Goal: Task Accomplishment & Management: Manage account settings

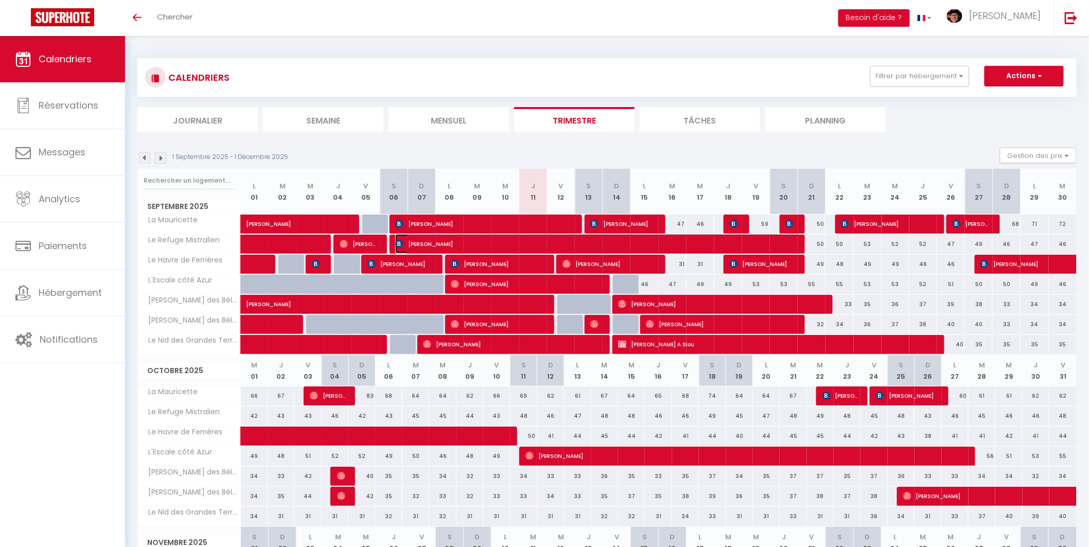
click at [511, 240] on span "kévin banas" at bounding box center [597, 244] width 405 height 20
select select "OK"
select select "KO"
select select "0"
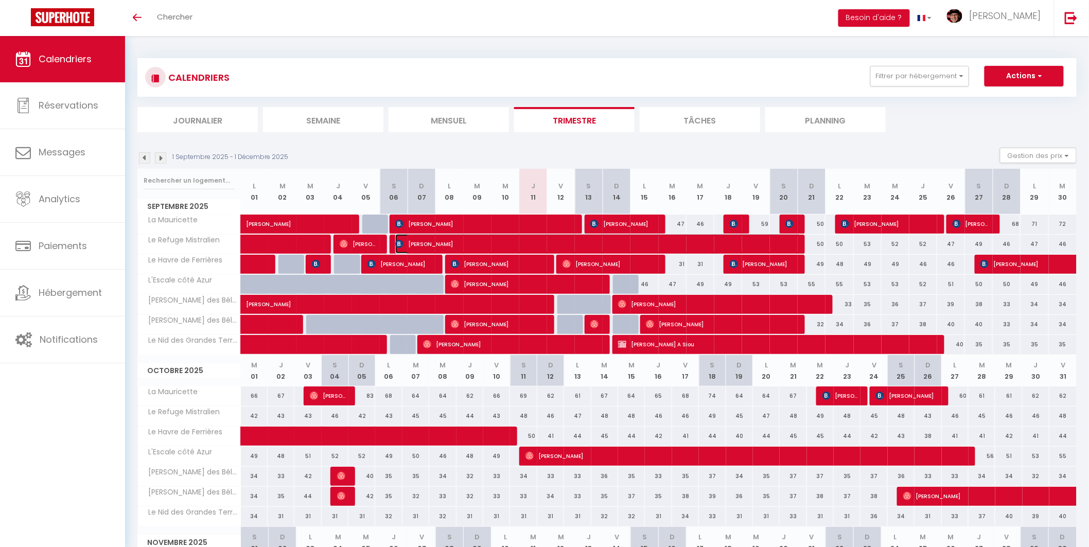
select select "1"
select select
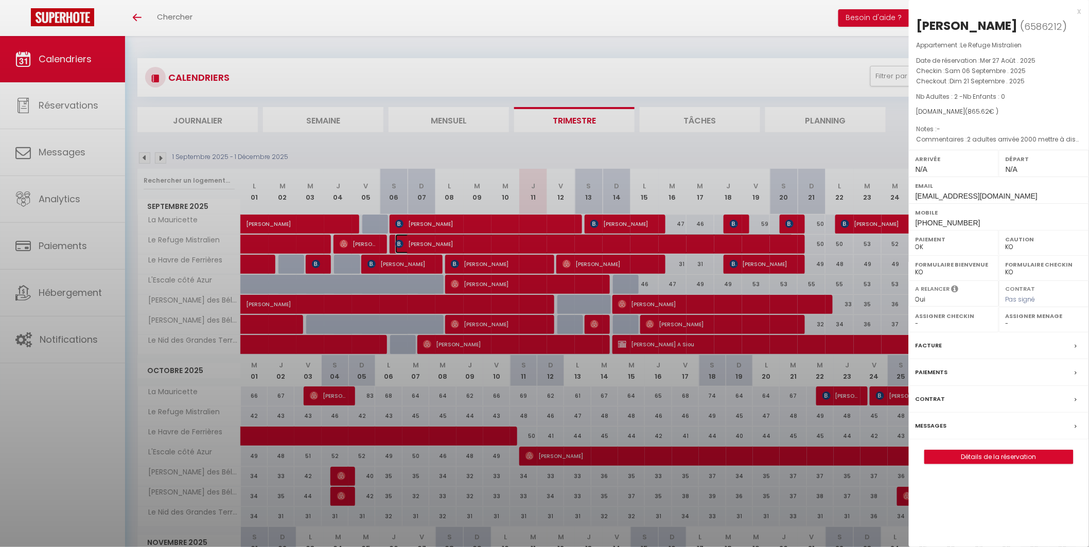
select select "37052"
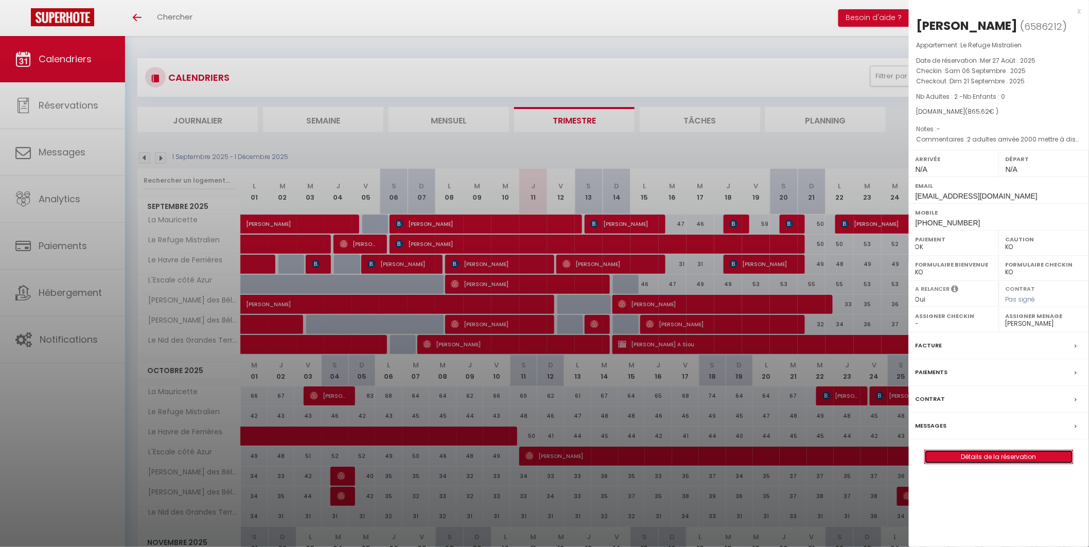
click at [1002, 460] on link "Détails de la réservation" at bounding box center [999, 456] width 148 height 13
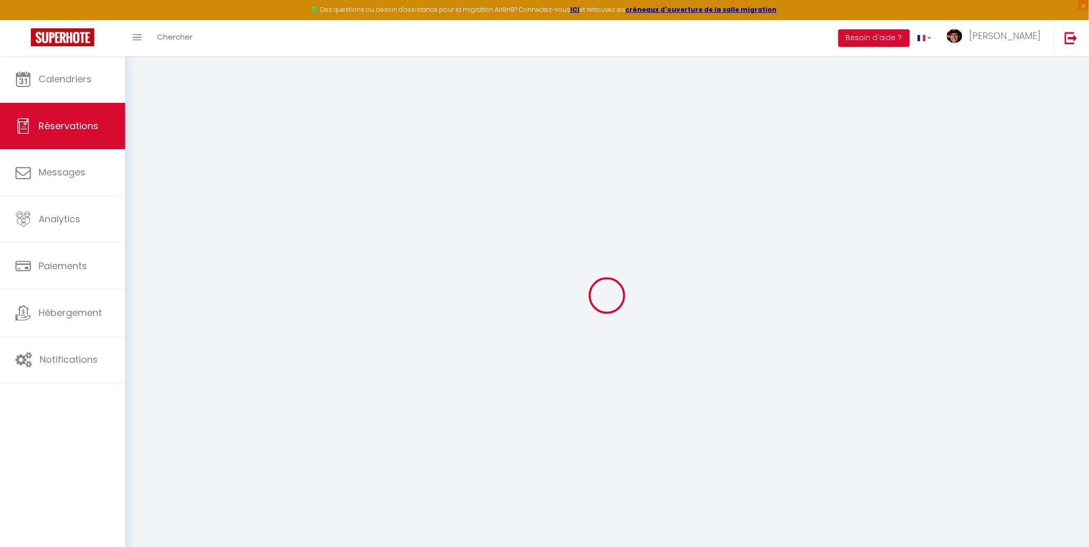
select select
checkbox input "false"
select select
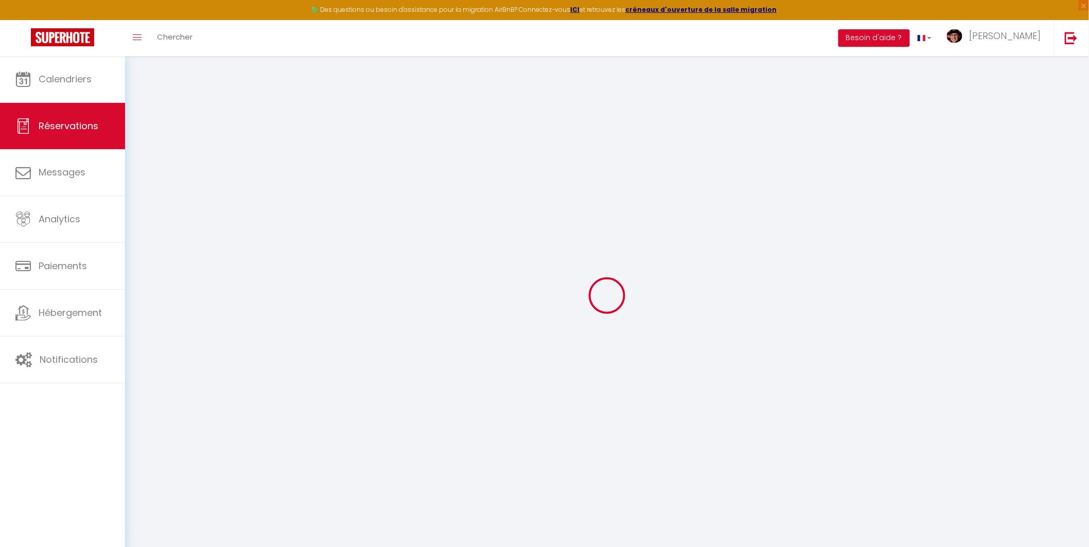
checkbox input "false"
type voyageur1 "2 adultes arrivée 2000 mettre à disposition un jeu de drap sans l'installer car…"
type input "54"
type input "49.86"
select select
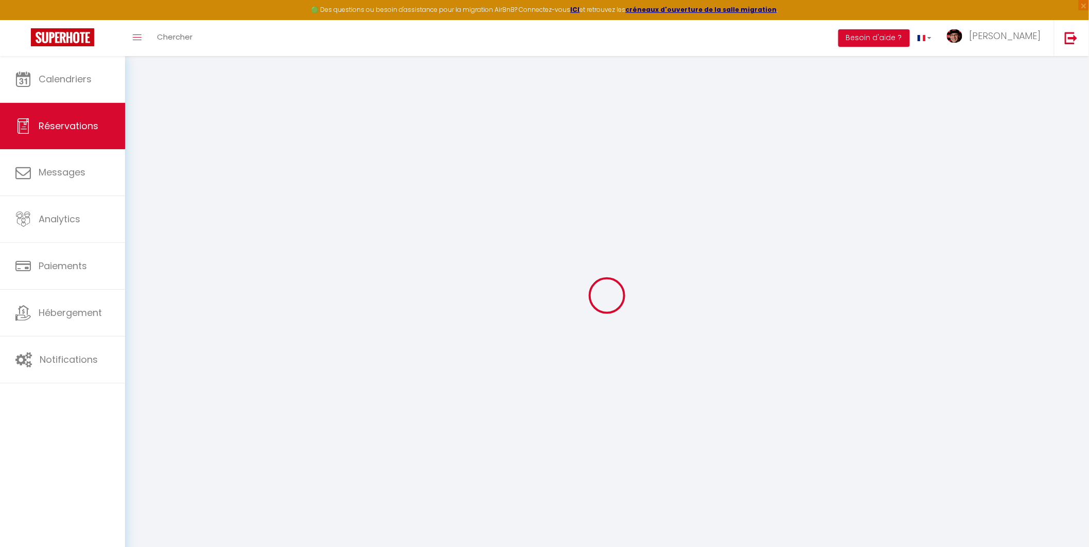
select select
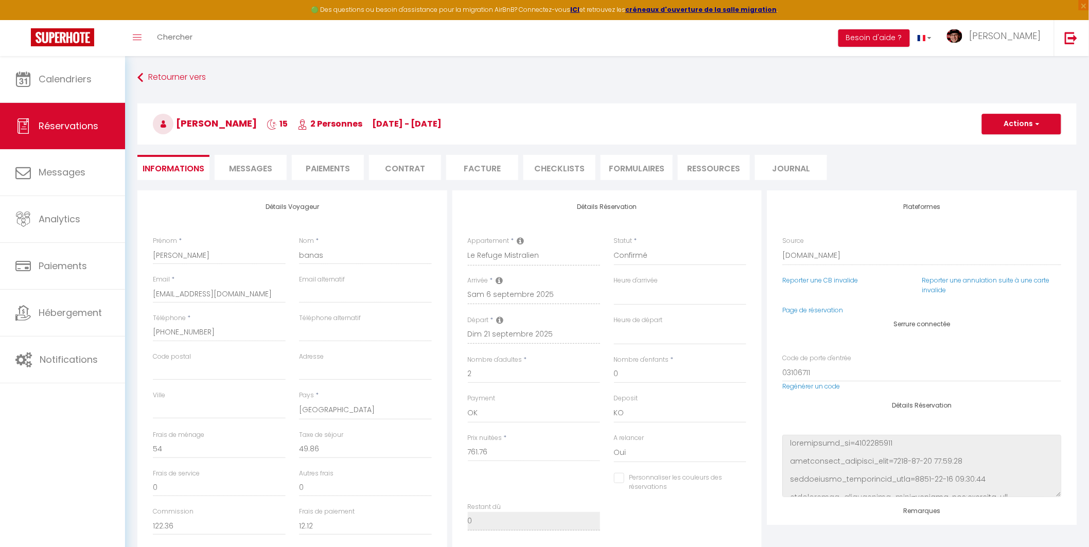
checkbox input "false"
select select
click at [264, 168] on span "Messages" at bounding box center [250, 169] width 43 height 12
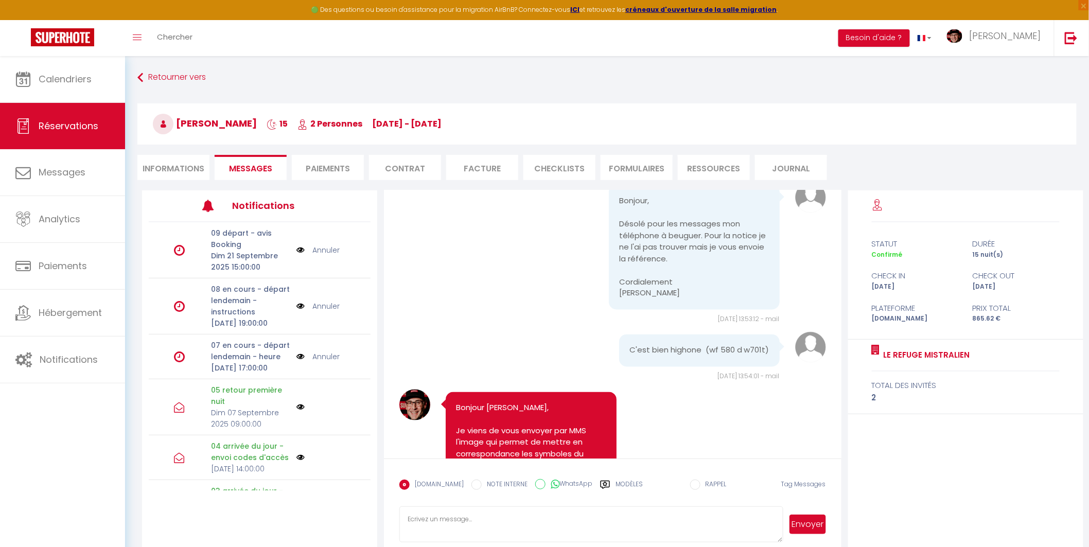
scroll to position [6008, 0]
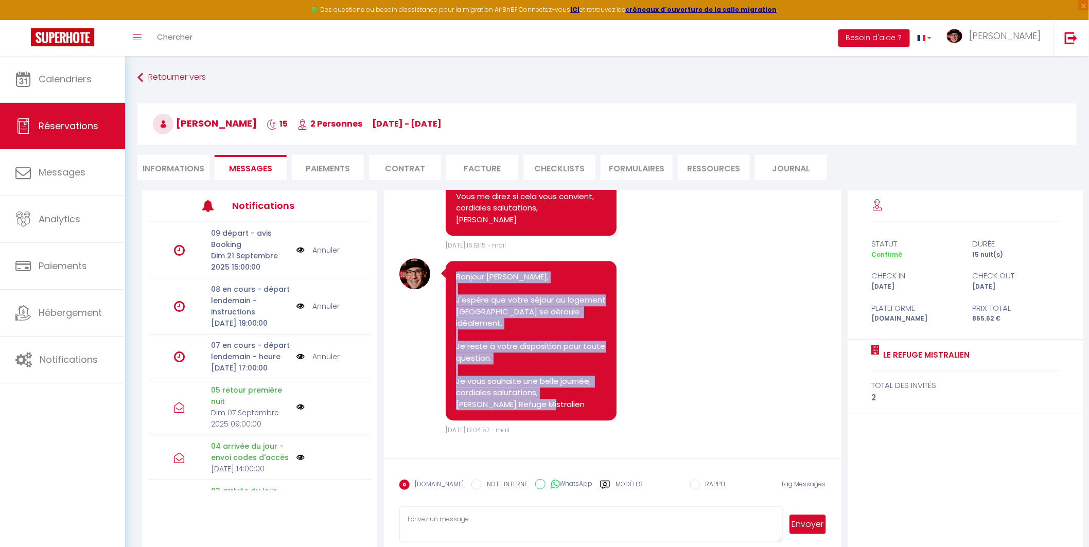
drag, startPoint x: 548, startPoint y: 402, endPoint x: 454, endPoint y: 266, distance: 164.7
click at [454, 266] on div "Bonjour kévin, J'espère que votre séjour au logement Le Refuge Mistralien se dé…" at bounding box center [531, 341] width 170 height 160
copy pre "Bonjour kévin, J'espère que votre séjour au logement Le Refuge Mistralien se dé…"
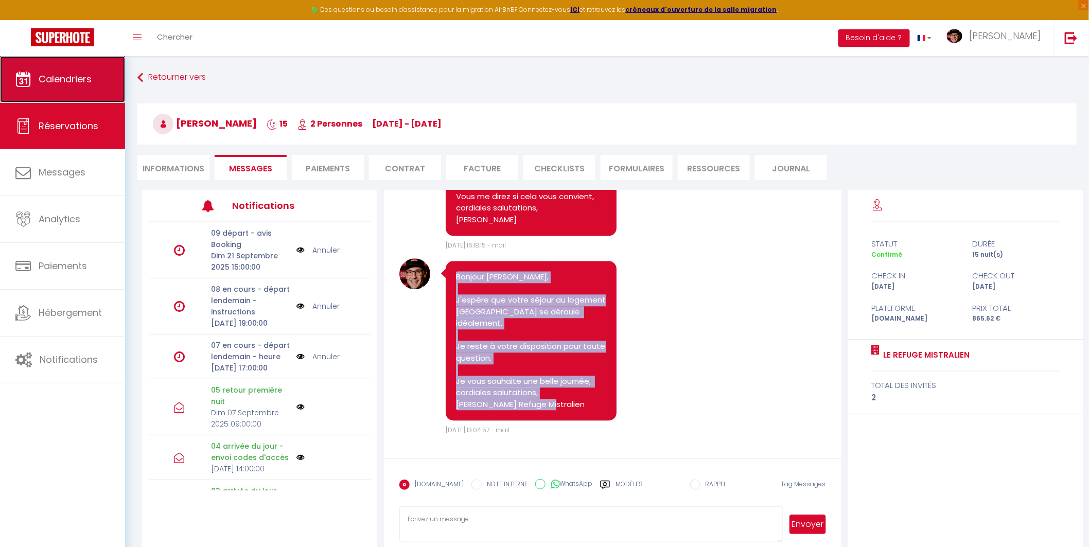
click at [50, 78] on span "Calendriers" at bounding box center [65, 79] width 53 height 13
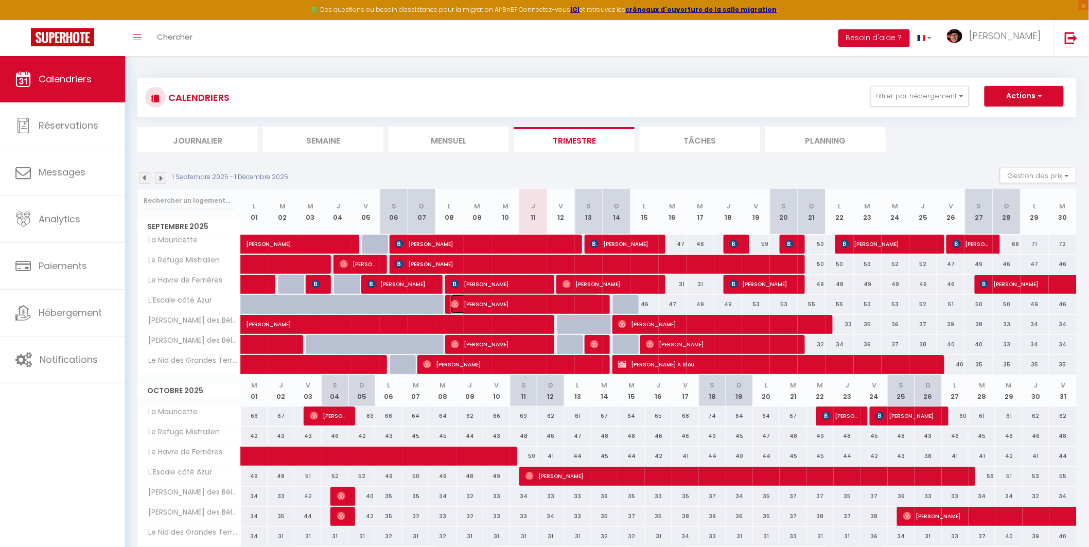
click at [532, 302] on span "David Begot" at bounding box center [525, 304] width 148 height 20
select select "OK"
select select "0"
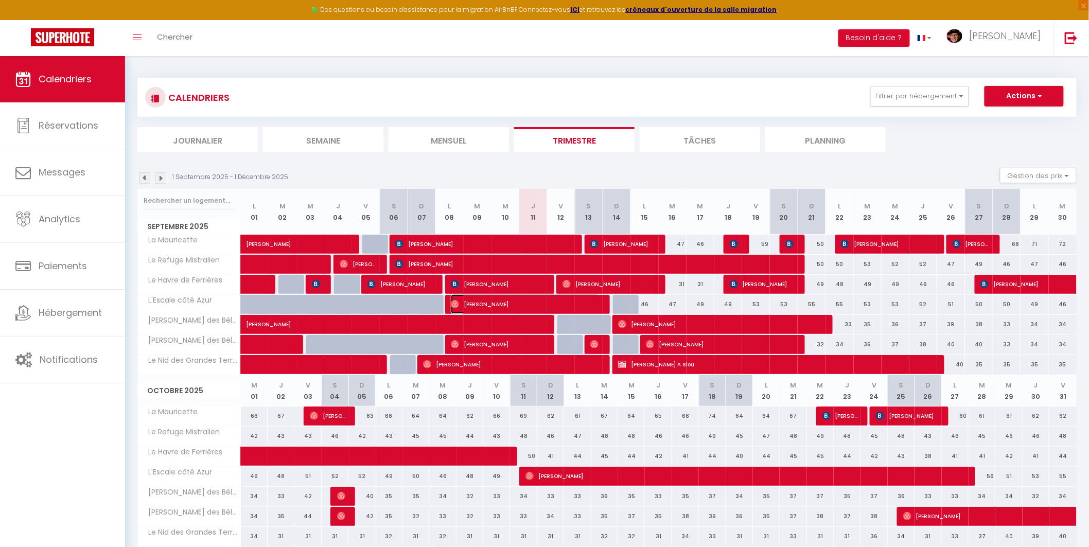
select select "1"
select select
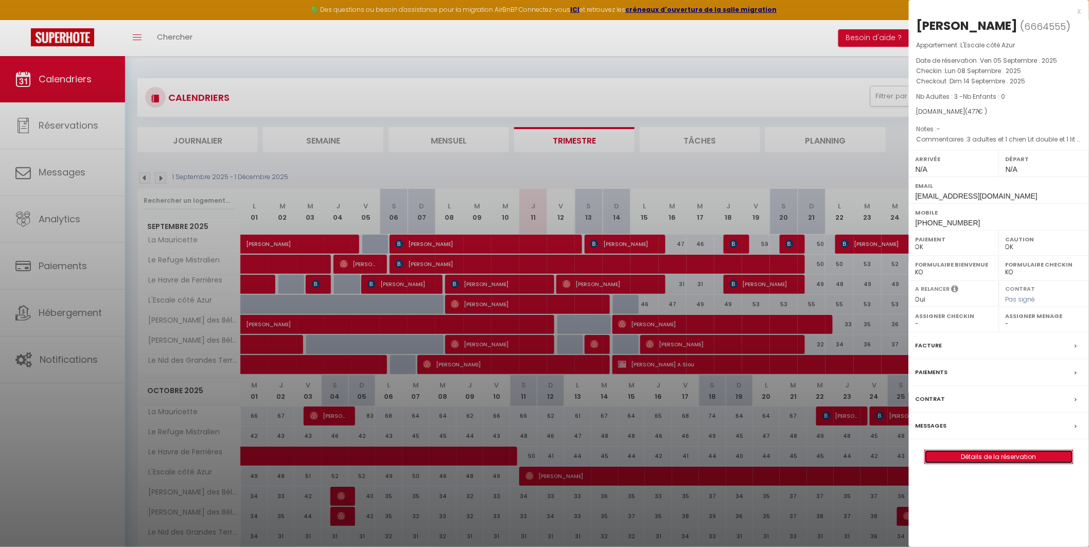
click at [1030, 456] on link "Détails de la réservation" at bounding box center [999, 456] width 148 height 13
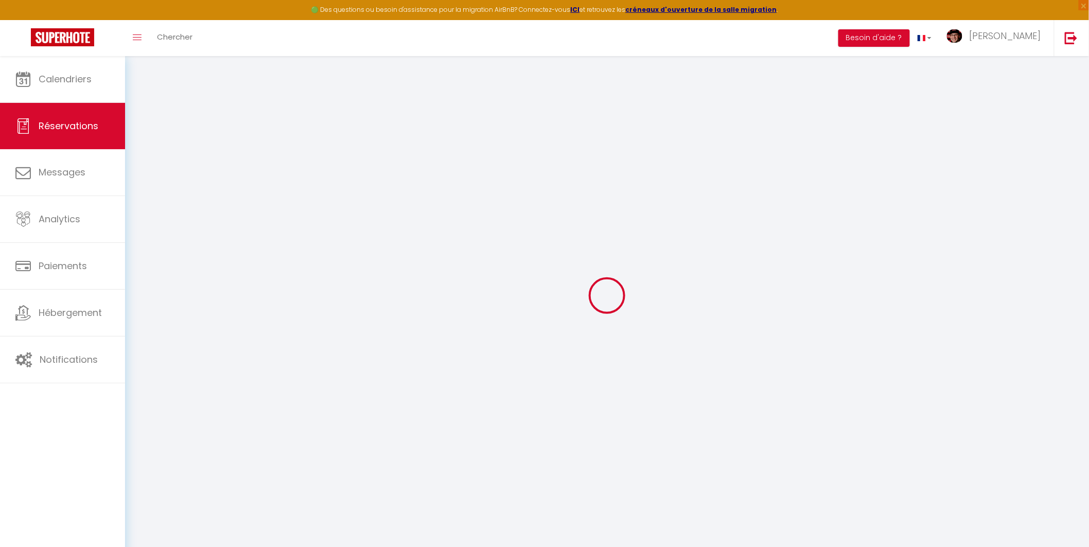
select select
checkbox input "false"
select select
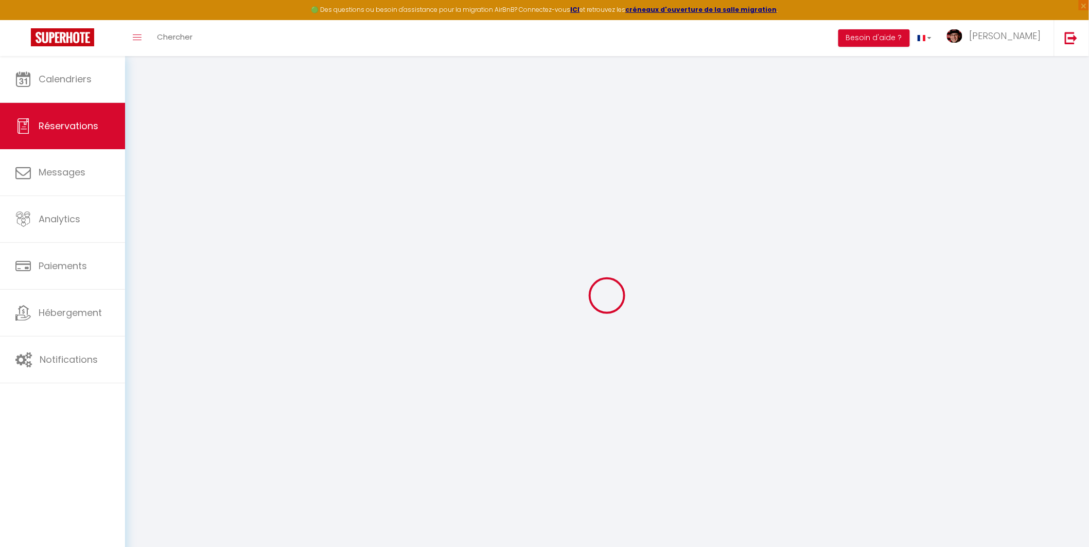
select select
checkbox input "false"
select select
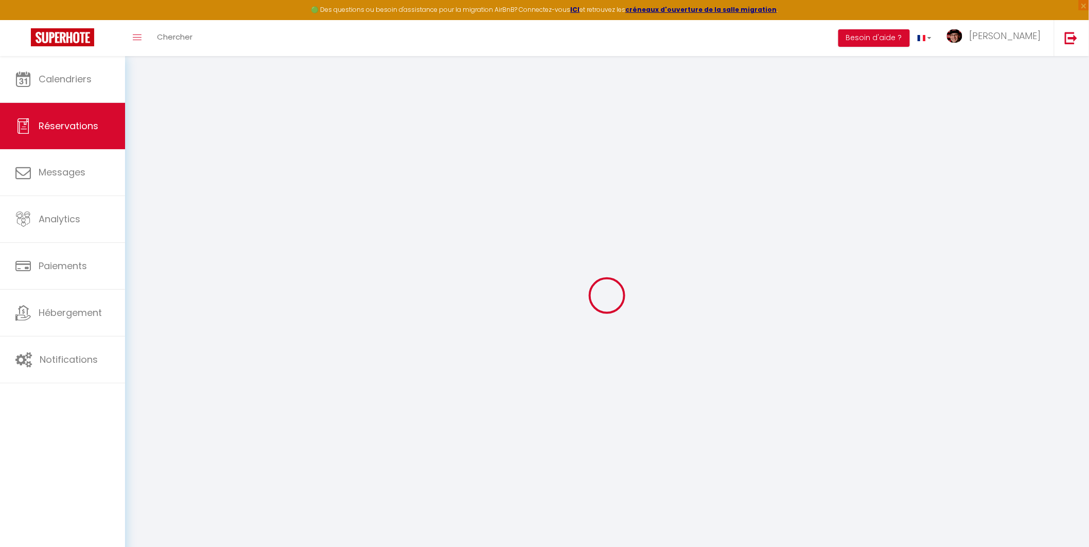
select select
checkbox input "false"
type textarea "3 adultes et 1 chien Lit double et 1 lit jumeau Arrivée 1600"
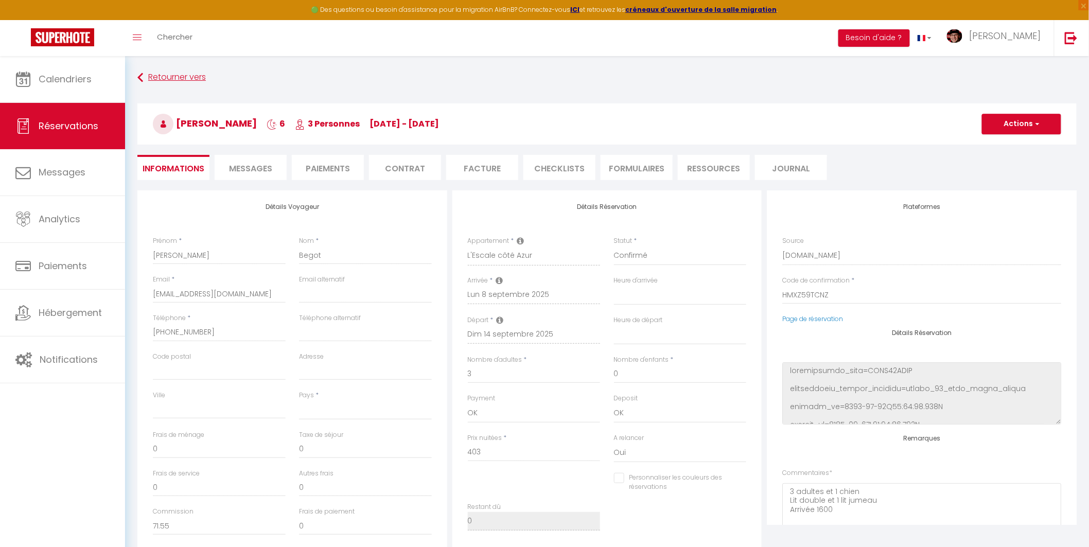
select select
type input "74"
select select
checkbox input "false"
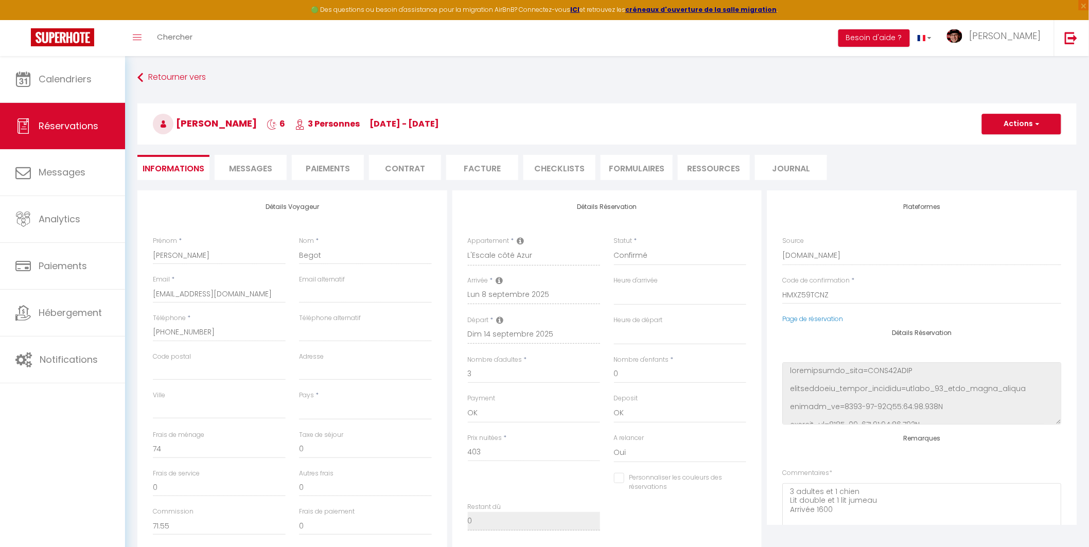
select select
checkbox input "false"
select select
click at [253, 163] on span "Messages" at bounding box center [250, 169] width 43 height 12
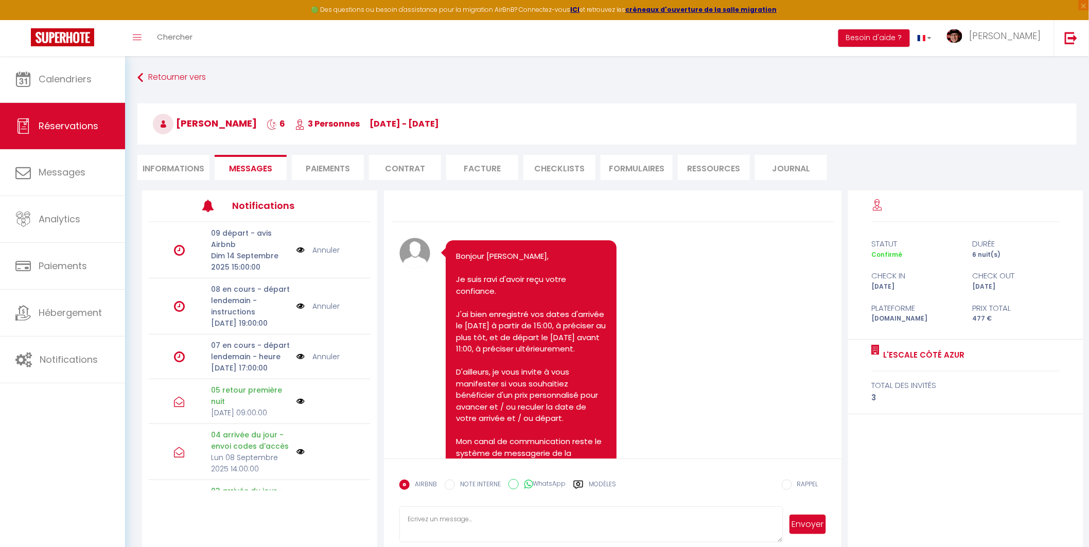
click at [601, 482] on label "Modèles" at bounding box center [602, 489] width 27 height 18
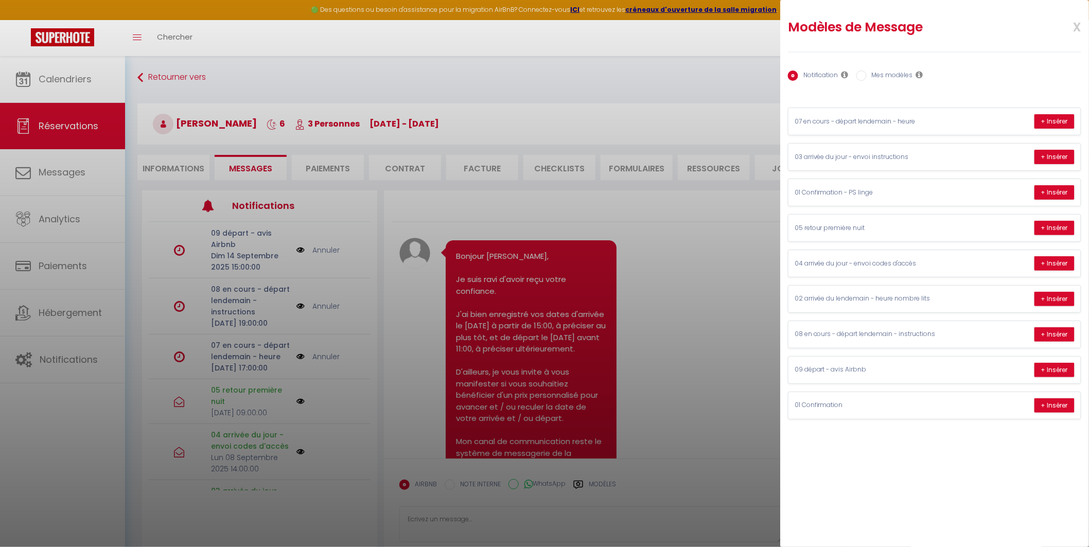
click at [886, 79] on label "Mes modèles" at bounding box center [890, 75] width 46 height 11
click at [867, 79] on input "Mes modèles" at bounding box center [861, 75] width 10 height 10
radio input "true"
radio input "false"
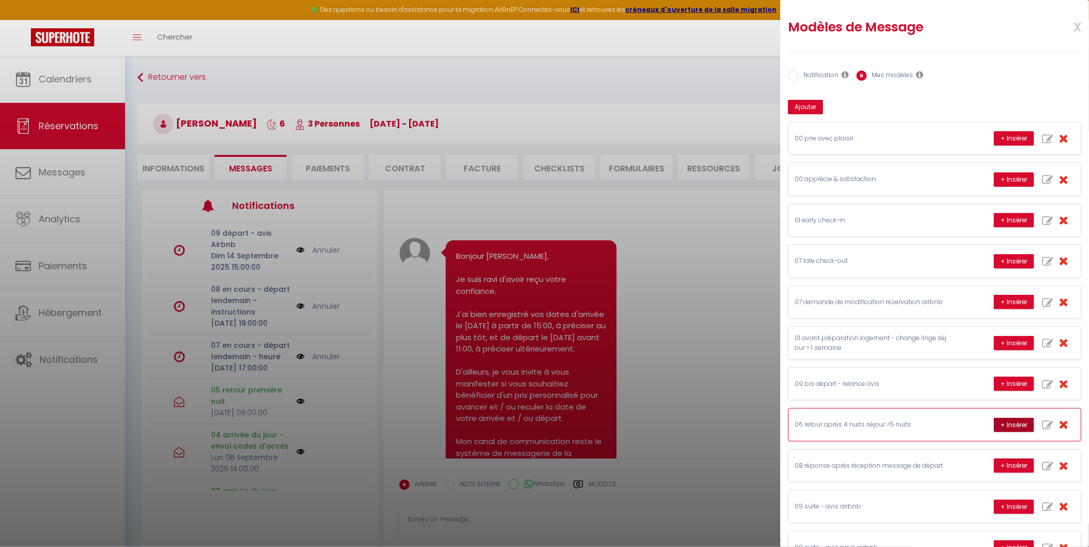
click at [994, 429] on button "+ Insérer" at bounding box center [1014, 425] width 40 height 14
type textarea "Bonjour David, J'espère que votre séjour au logement L'Escale côté Azur se déro…"
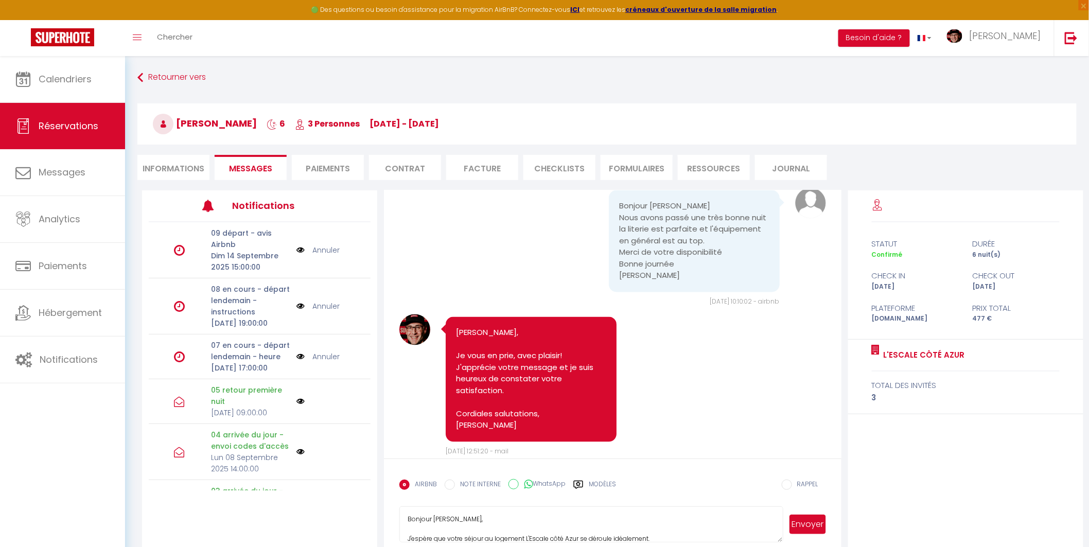
scroll to position [5776, 0]
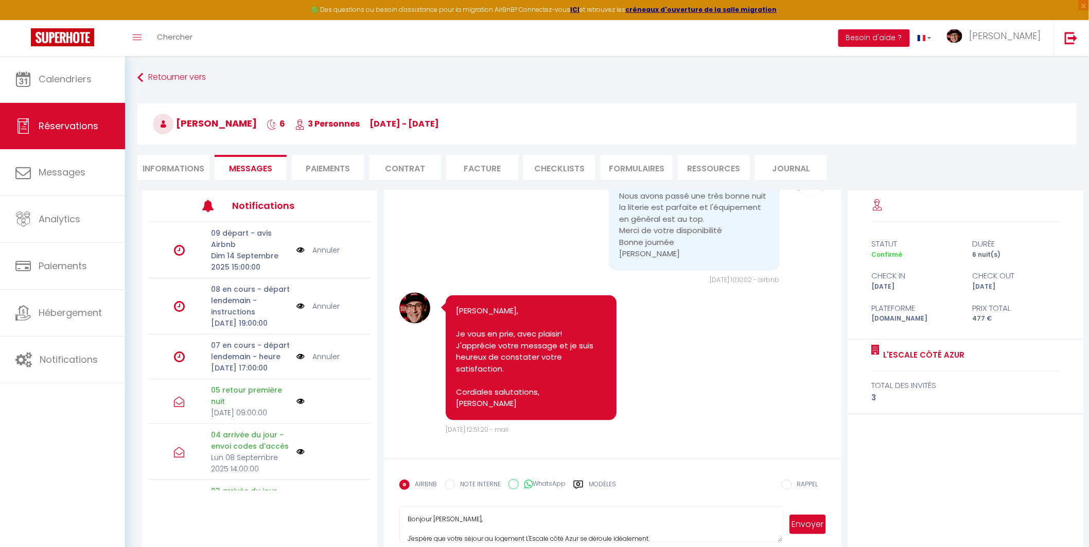
click at [567, 513] on textarea "Bonjour David, J'espère que votre séjour au logement L'Escale côté Azur se déro…" at bounding box center [590, 524] width 383 height 36
click at [813, 524] on button "Envoyer" at bounding box center [807, 525] width 36 height 20
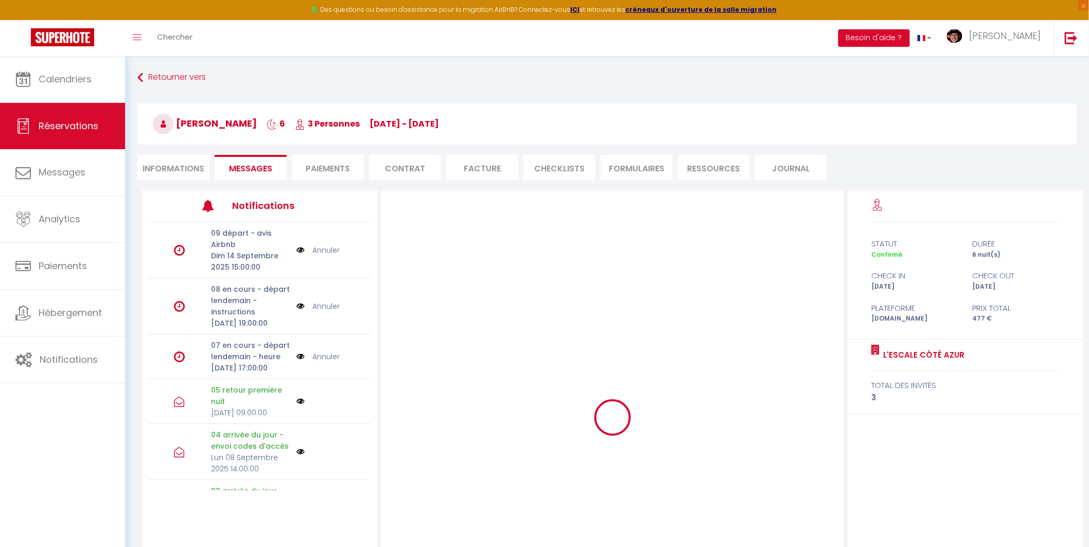
scroll to position [0, 0]
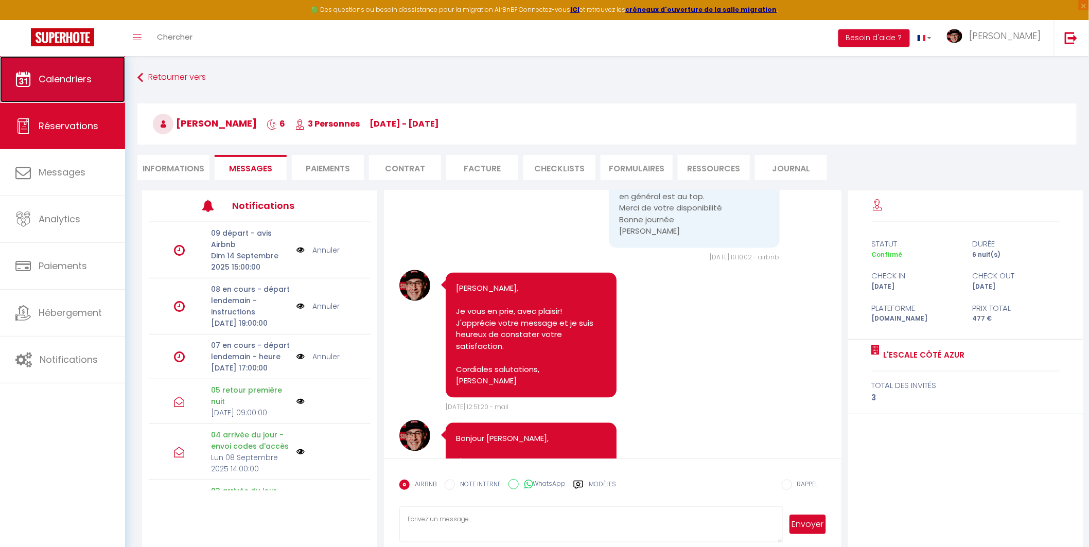
click at [99, 88] on link "Calendriers" at bounding box center [62, 79] width 125 height 46
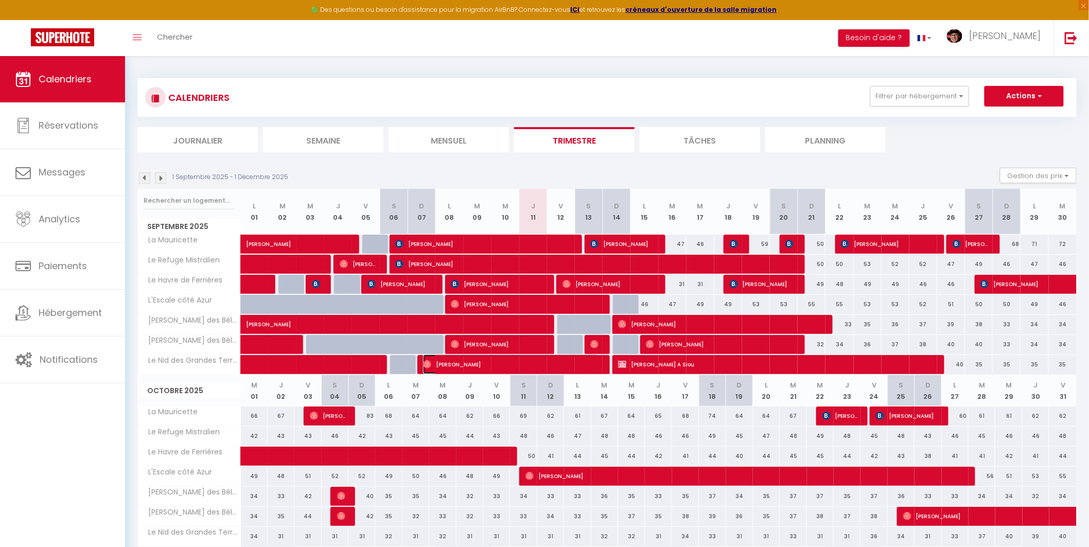
click at [471, 363] on span "Min Ying" at bounding box center [511, 365] width 176 height 20
select select "OK"
select select "0"
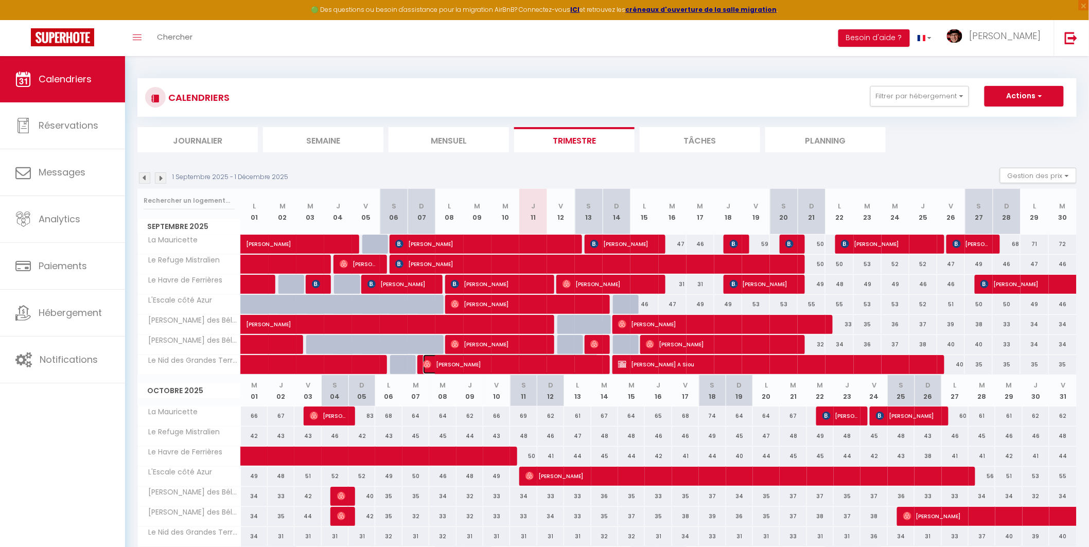
select select "1"
select select
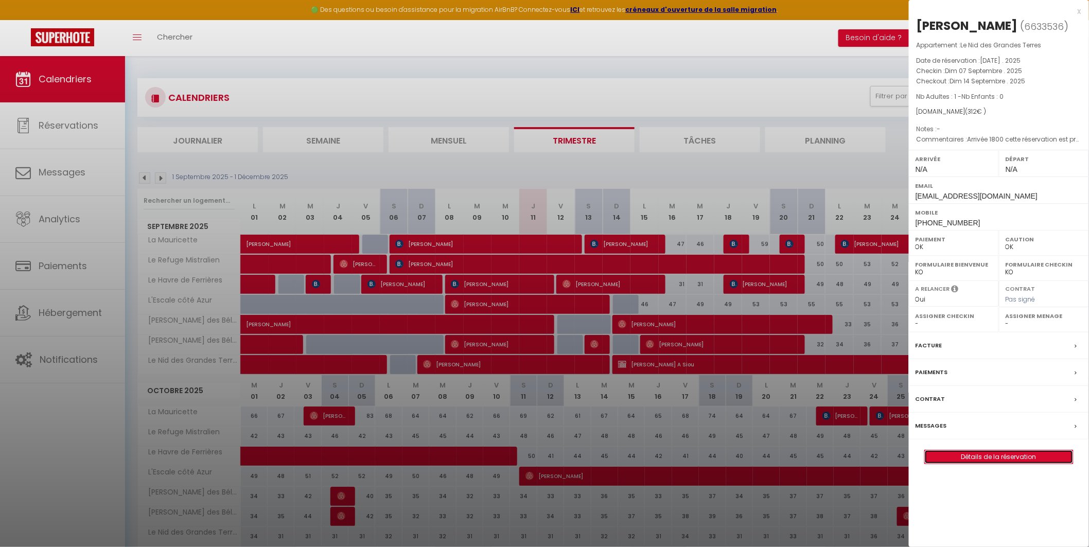
click at [979, 464] on link "Détails de la réservation" at bounding box center [999, 456] width 148 height 13
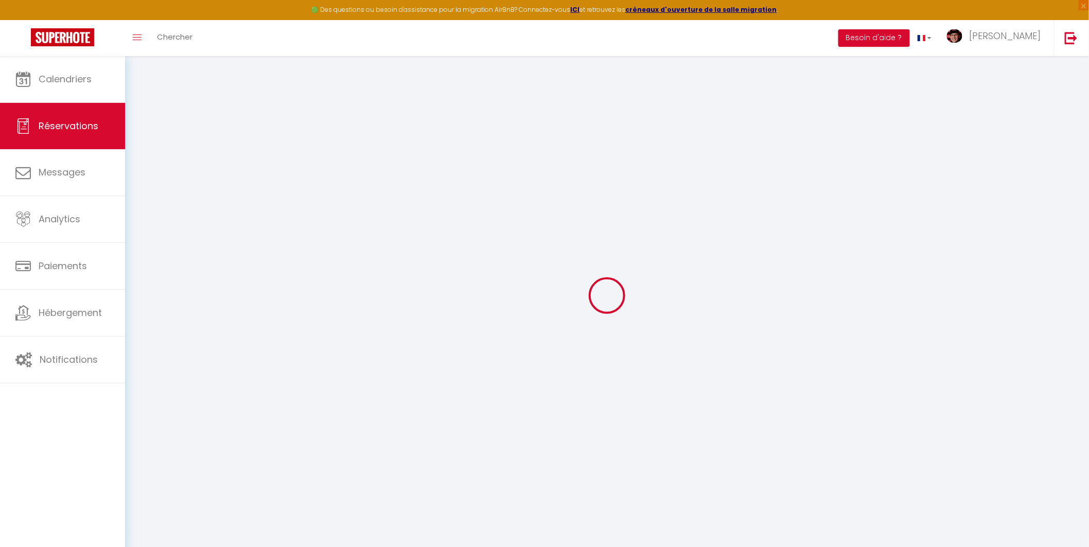
select select
checkbox input "false"
select select
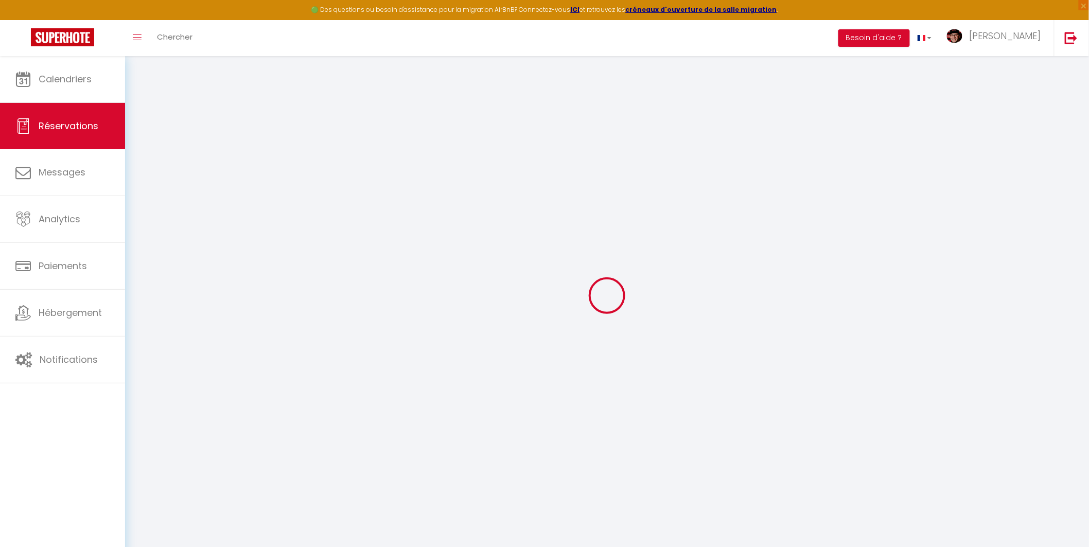
select select
checkbox input "false"
type textarea "Arrivée 1800 cette réservation est prolongée par la suivant du 14 au 26/09 donc…"
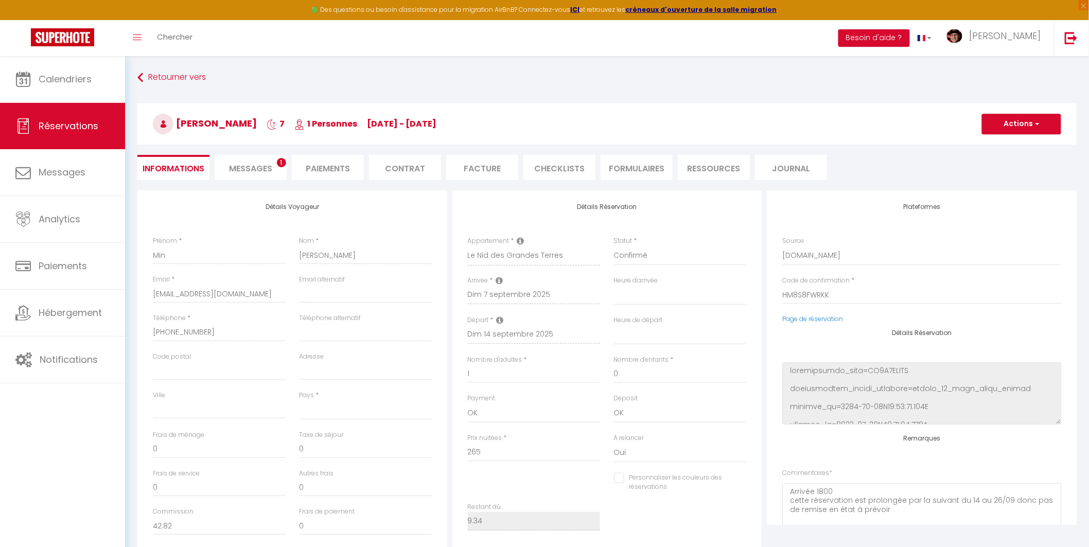
select select
type input "47"
select select
checkbox input "false"
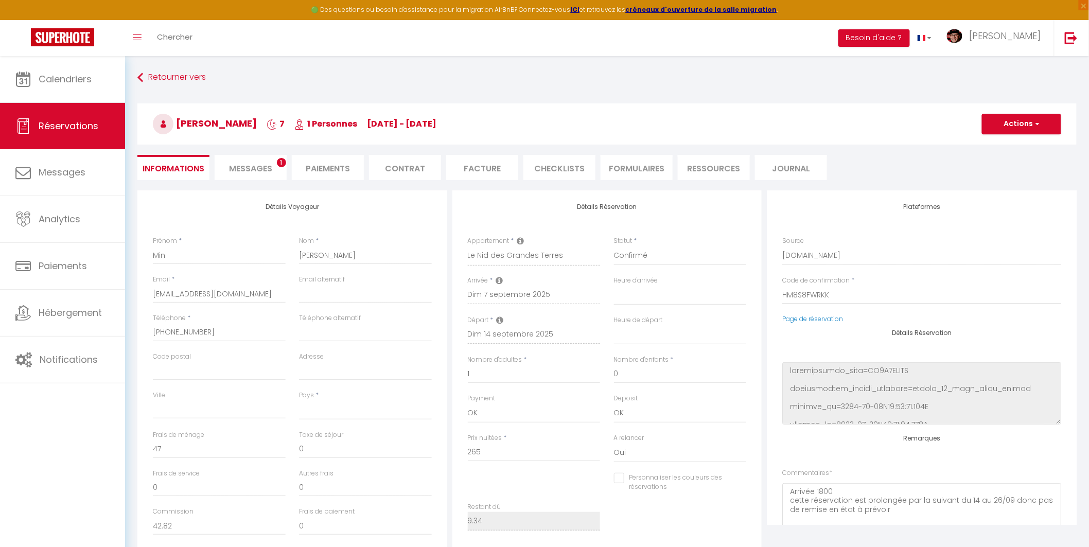
select select
checkbox input "false"
select select
click at [255, 163] on span "Messages" at bounding box center [250, 169] width 43 height 12
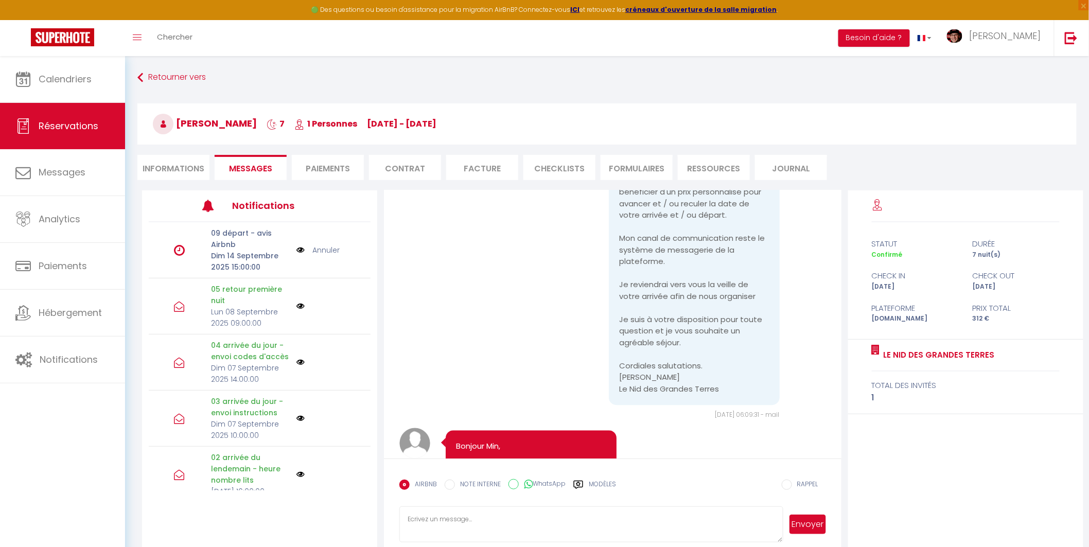
scroll to position [6393, 0]
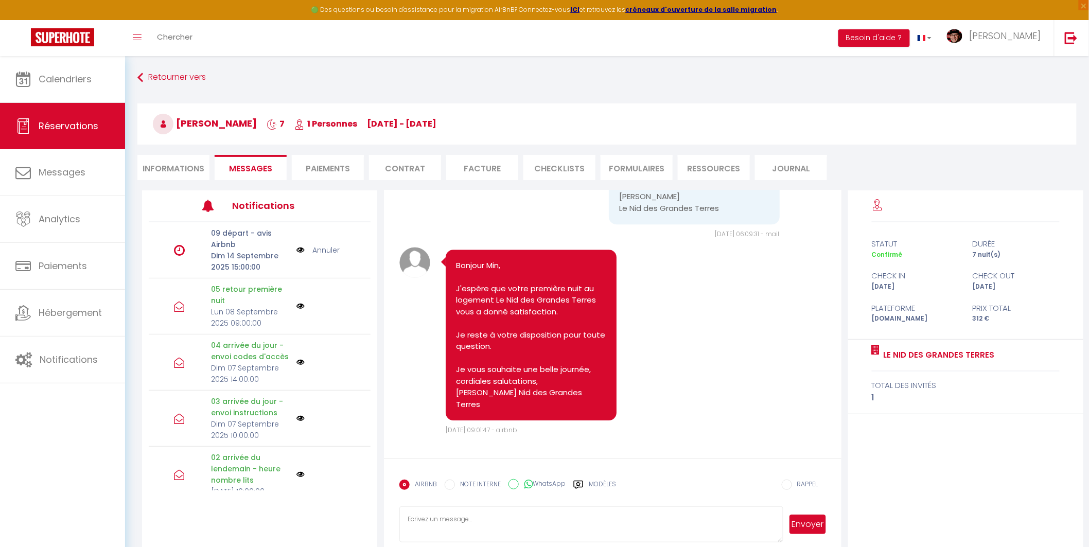
click at [599, 486] on label "Modèles" at bounding box center [602, 489] width 27 height 18
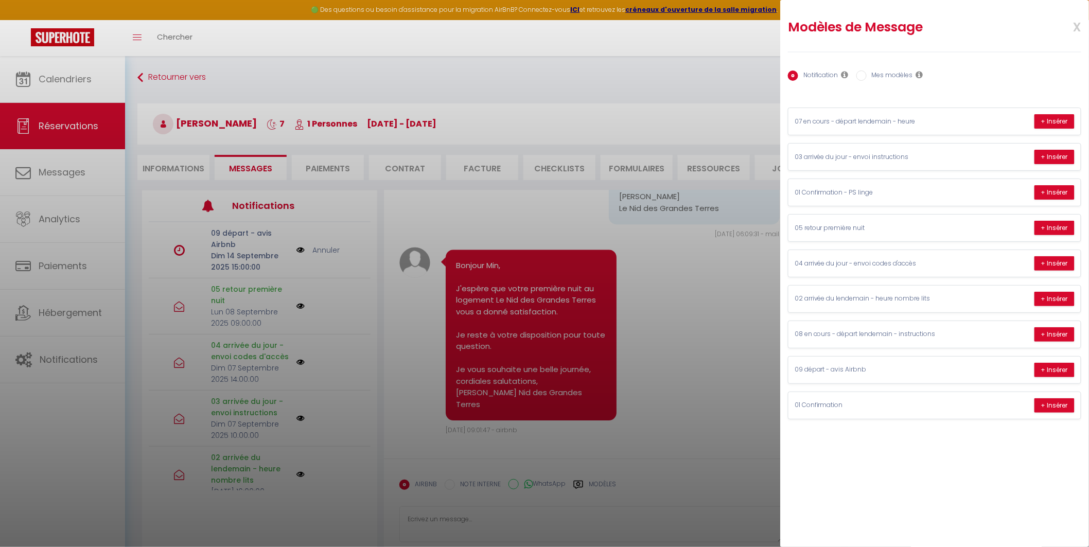
click at [875, 72] on label "Mes modèles" at bounding box center [890, 75] width 46 height 11
click at [867, 72] on input "Mes modèles" at bounding box center [861, 75] width 10 height 10
radio input "true"
radio input "false"
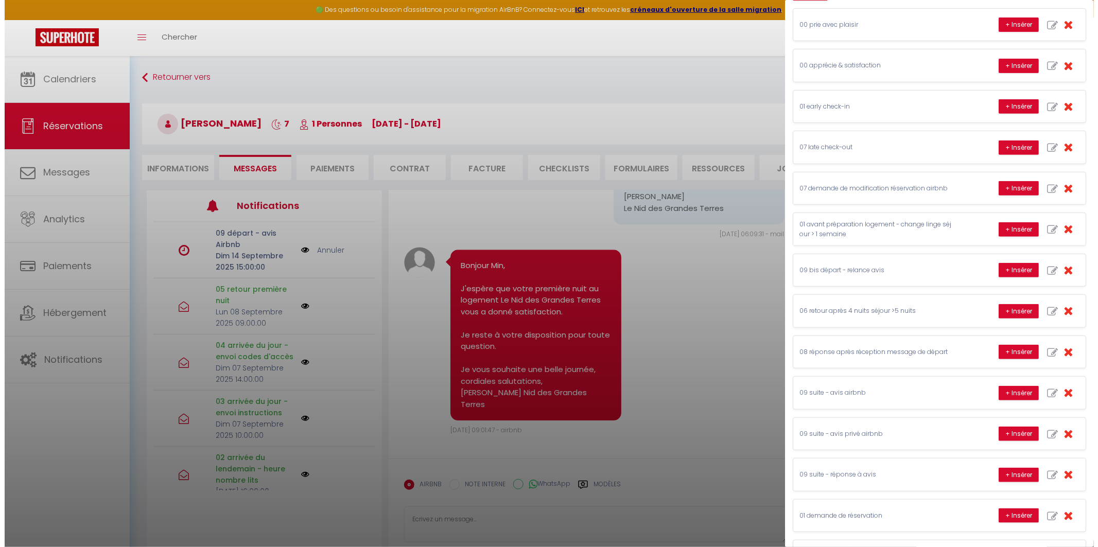
scroll to position [114, 0]
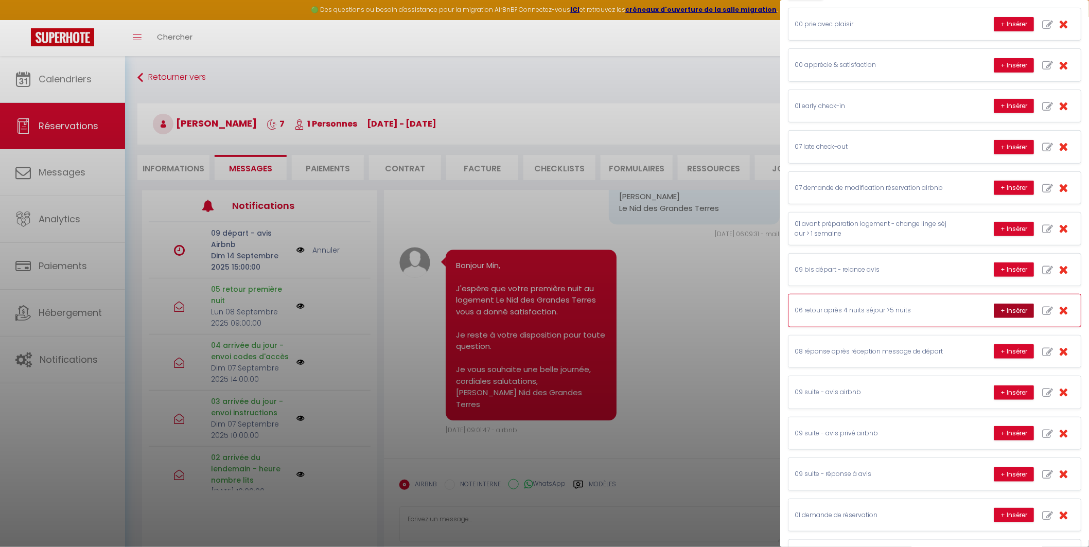
click at [1002, 306] on button "+ Insérer" at bounding box center [1014, 311] width 40 height 14
type textarea "Bonjour Min, J'espère que votre séjour au logement Le Nid des Grandes Terres se…"
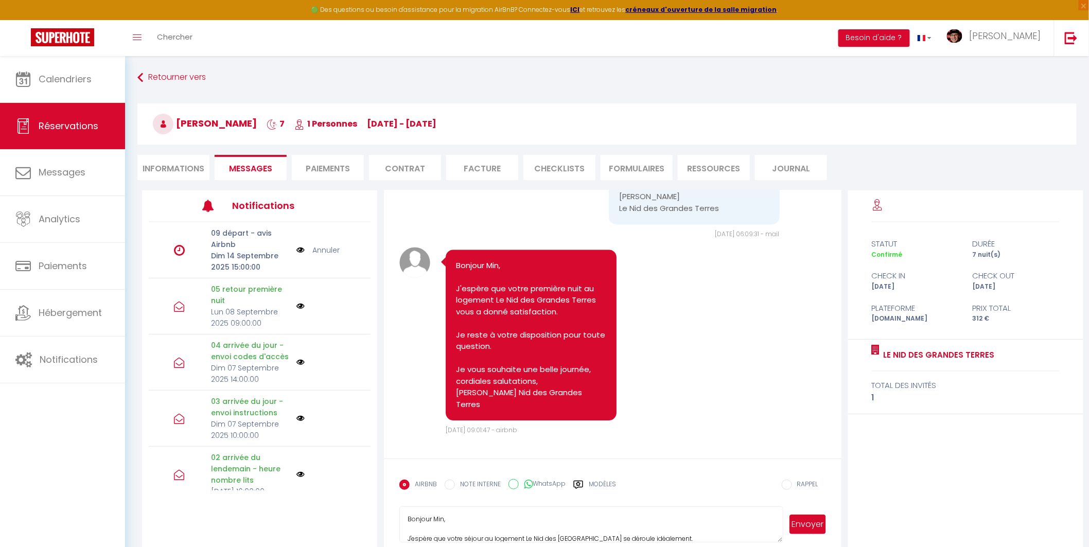
click at [796, 521] on button "Envoyer" at bounding box center [807, 525] width 36 height 20
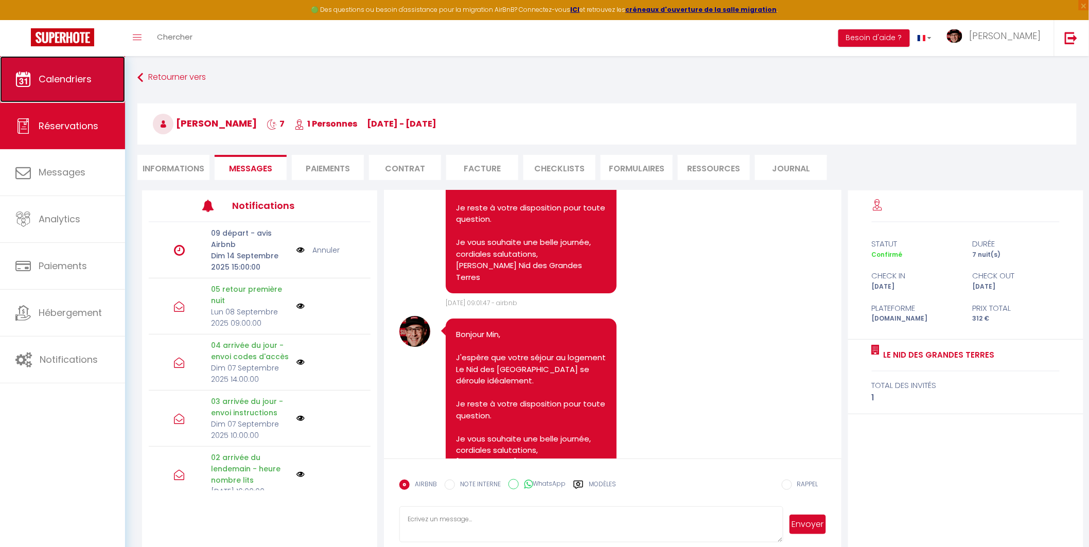
click at [77, 73] on span "Calendriers" at bounding box center [65, 79] width 53 height 13
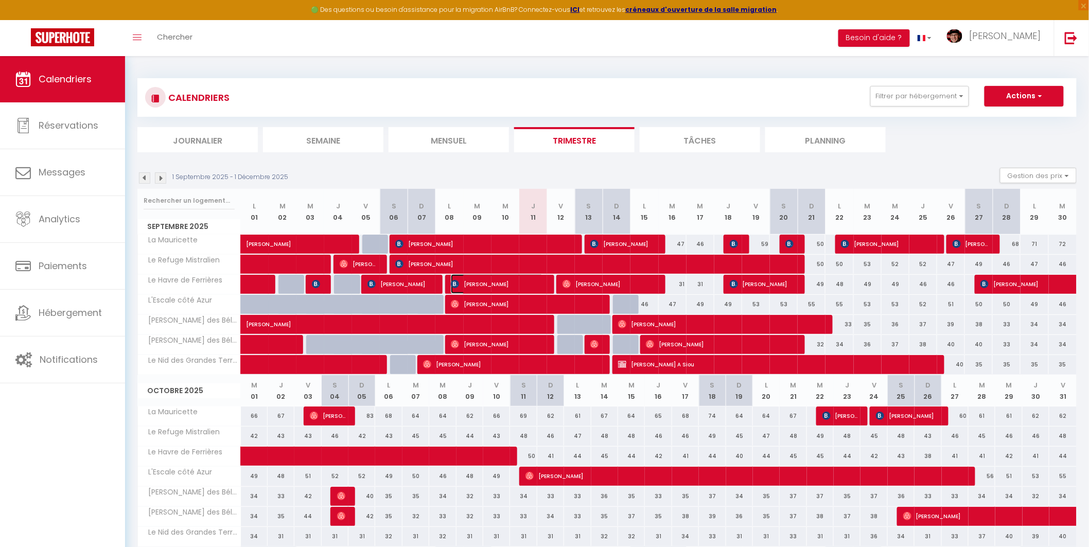
click at [502, 281] on span "Mohamed Kasouane bouadid" at bounding box center [497, 284] width 93 height 20
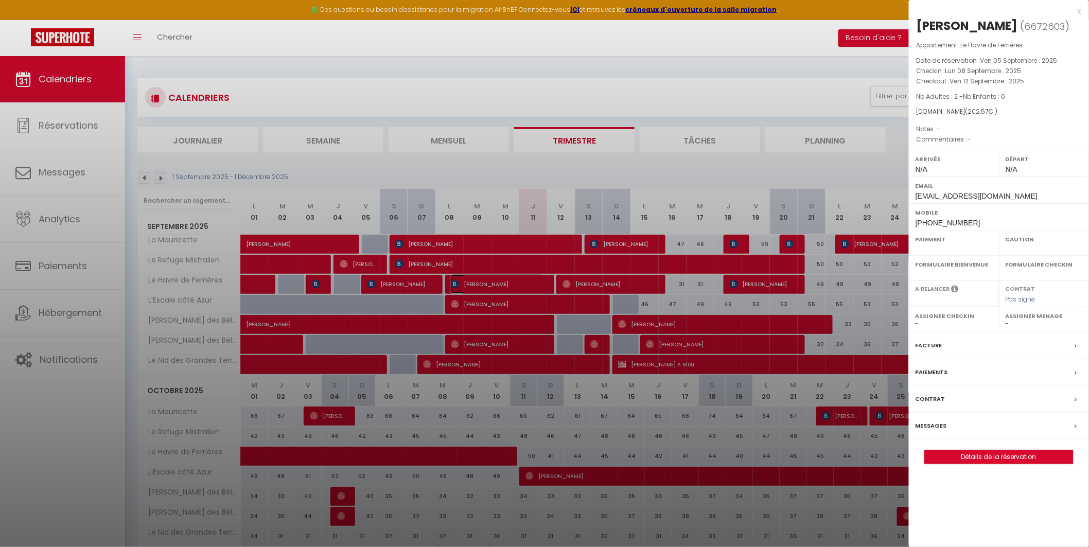
select select "OK"
select select "KO"
select select "0"
select select "1"
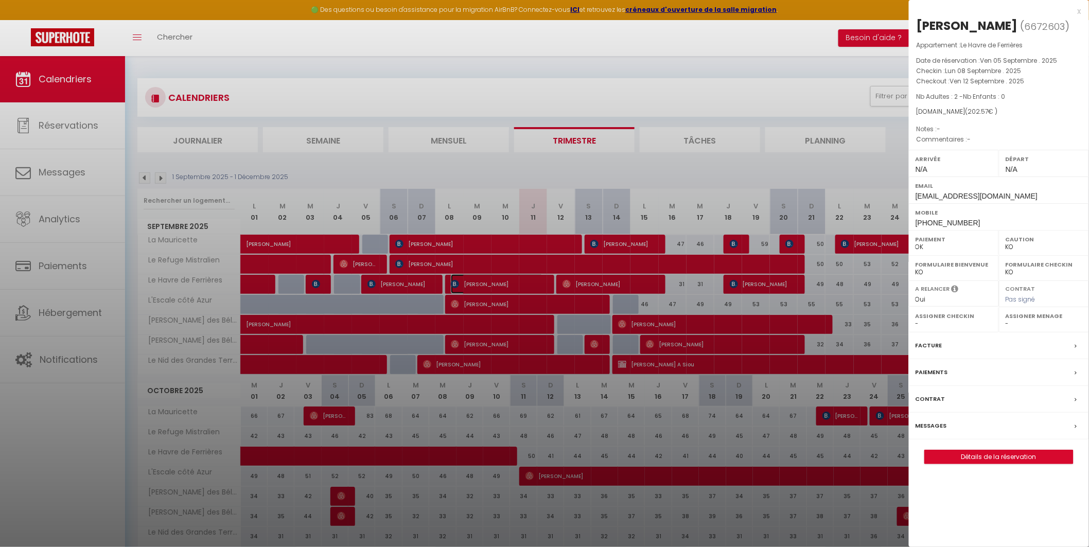
select select
select select "37052"
click at [973, 464] on link "Détails de la réservation" at bounding box center [999, 456] width 148 height 13
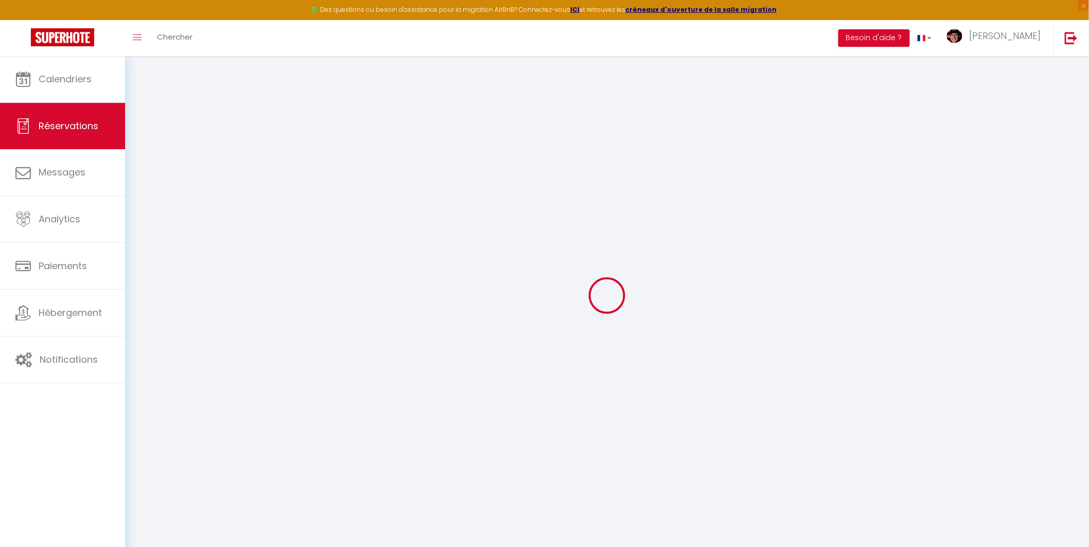
type input "Mohamed"
type input "Kasouane bouadid"
type input "mbouad.933610@guest.booking.com"
type input "+33650886719"
type input "."
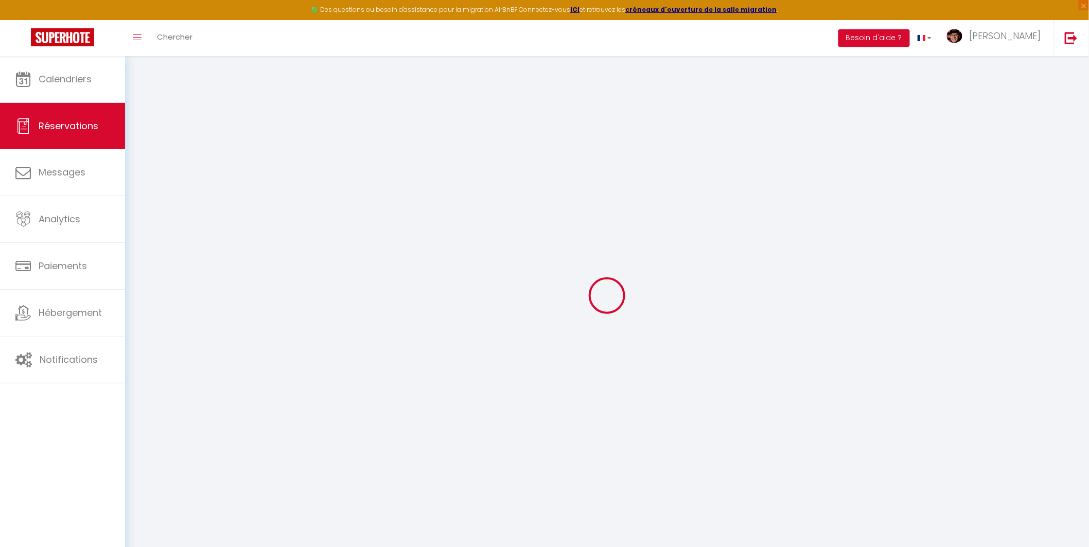
select select "FR"
type input "28.95"
type input "2.84"
select select "29079"
select select "1"
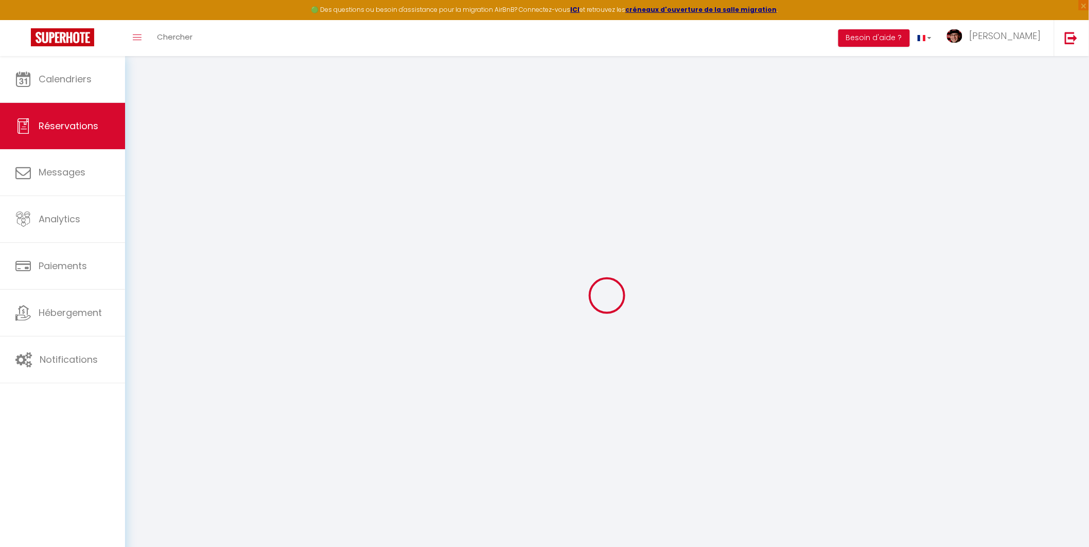
select select
type input "2"
select select "12"
select select "14"
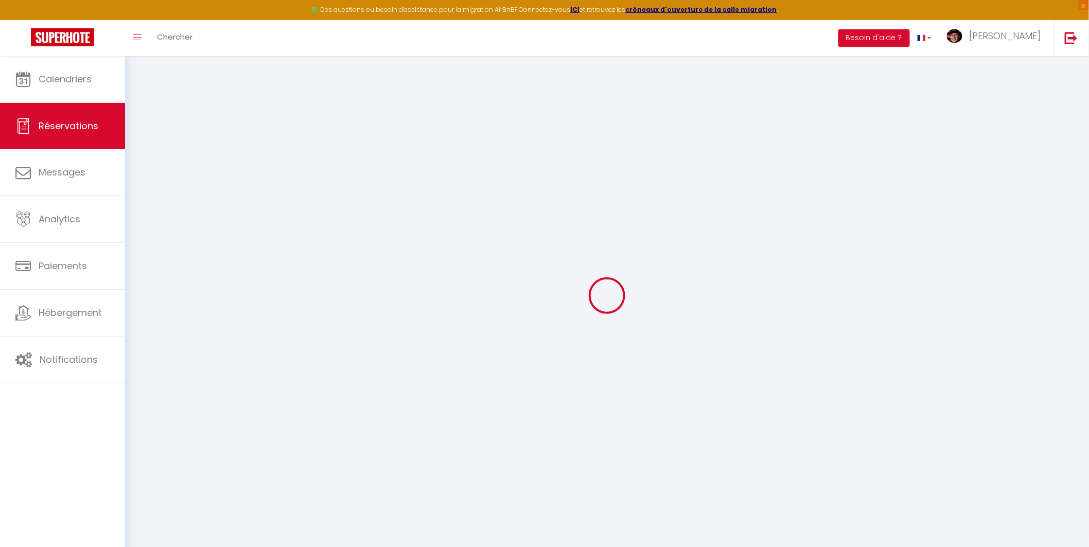
type input "146.01"
checkbox input "false"
type input "0"
select select "2"
type input "0"
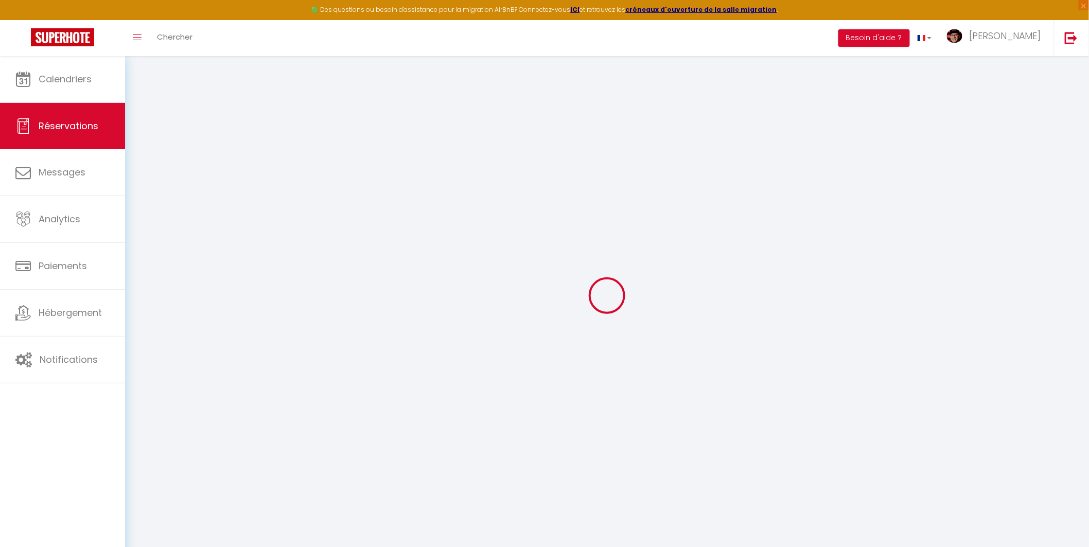
type input "0"
select select
checkbox input "false"
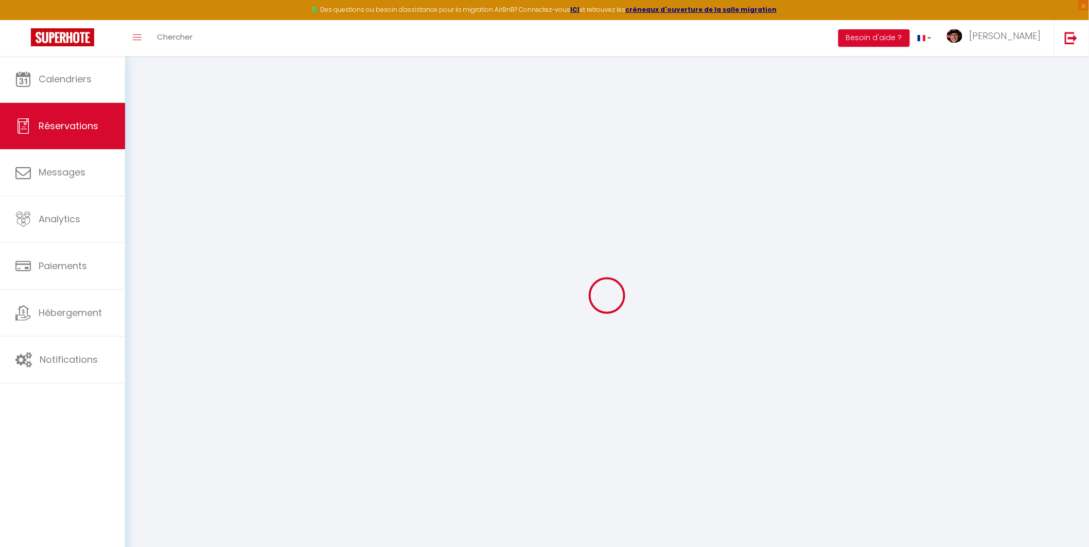
select select
checkbox input "false"
select select
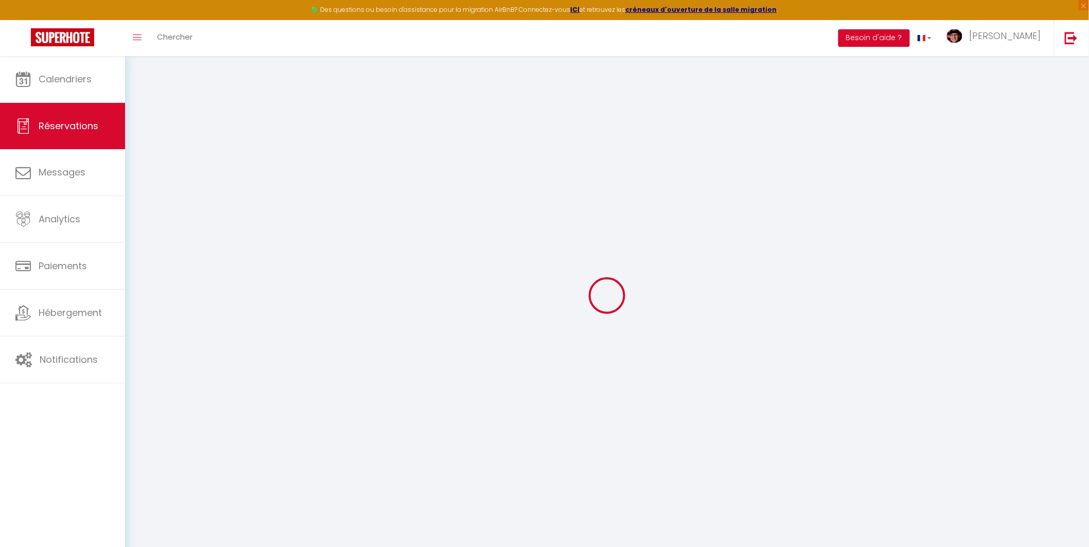
checkbox input "false"
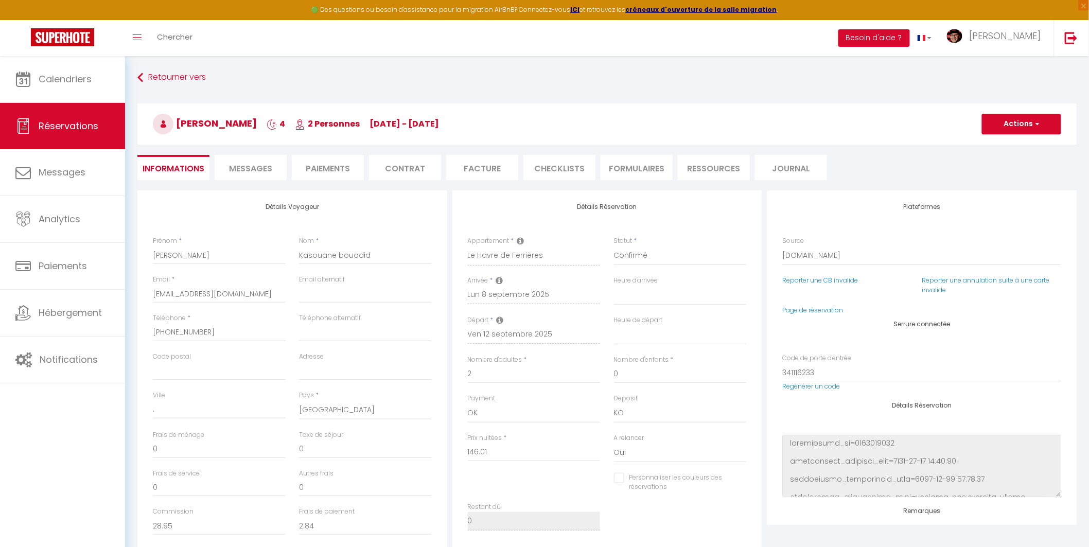
type input "47"
type input "9.56"
select select
checkbox input "false"
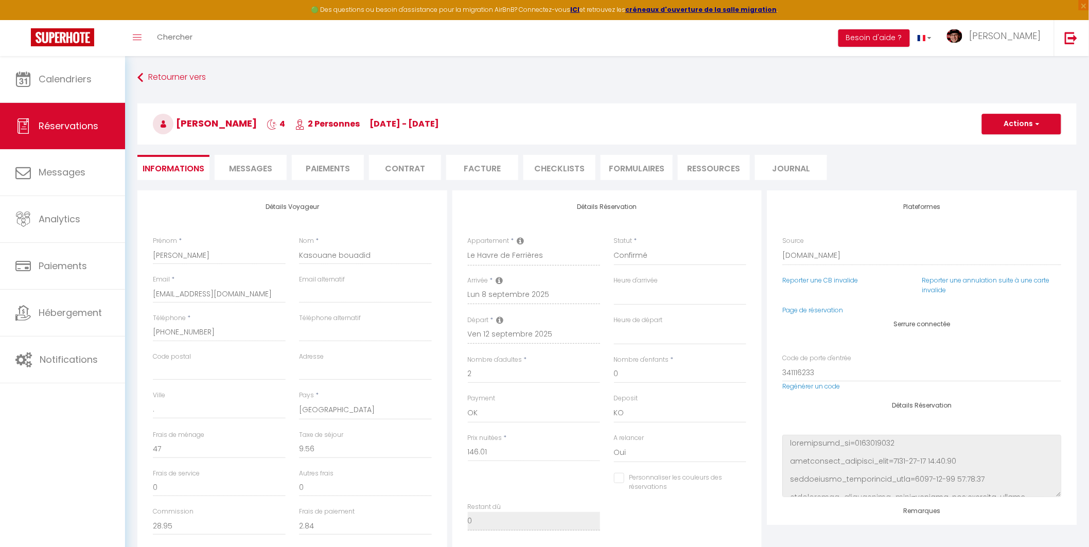
select select
click at [239, 165] on span "Messages" at bounding box center [250, 169] width 43 height 12
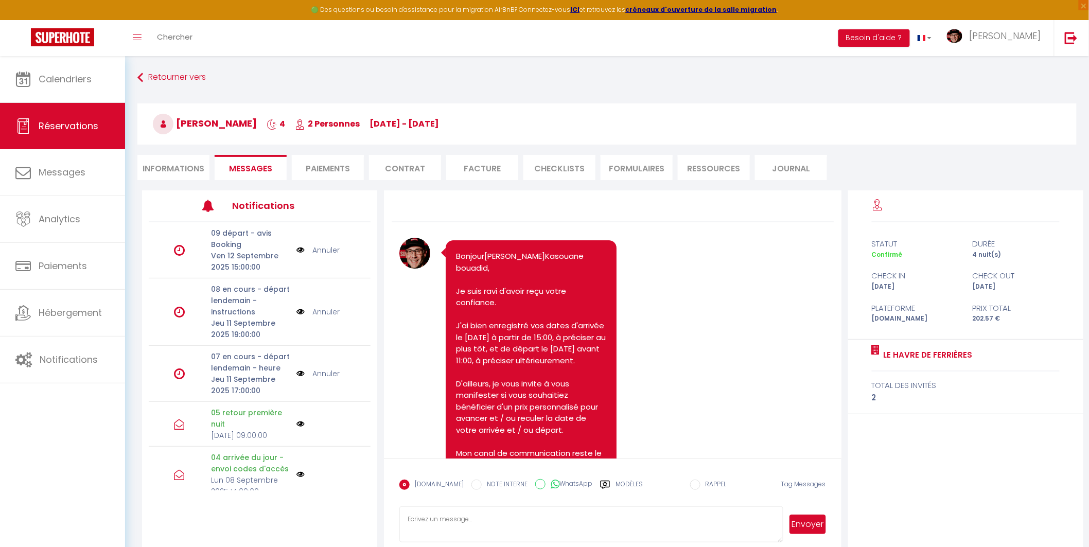
click at [296, 375] on img at bounding box center [300, 373] width 8 height 11
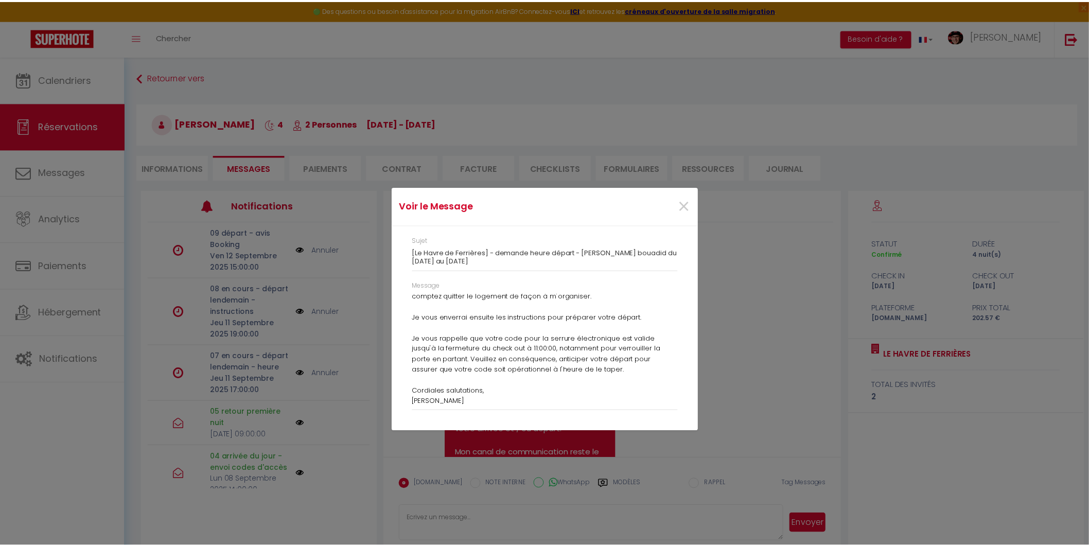
scroll to position [67, 0]
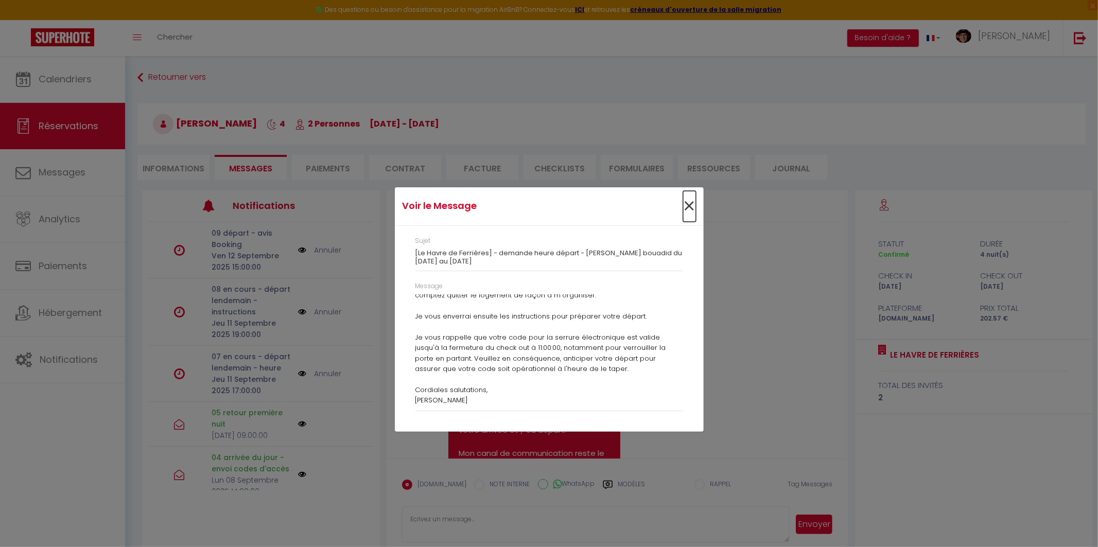
click at [688, 206] on span "×" at bounding box center [689, 206] width 13 height 31
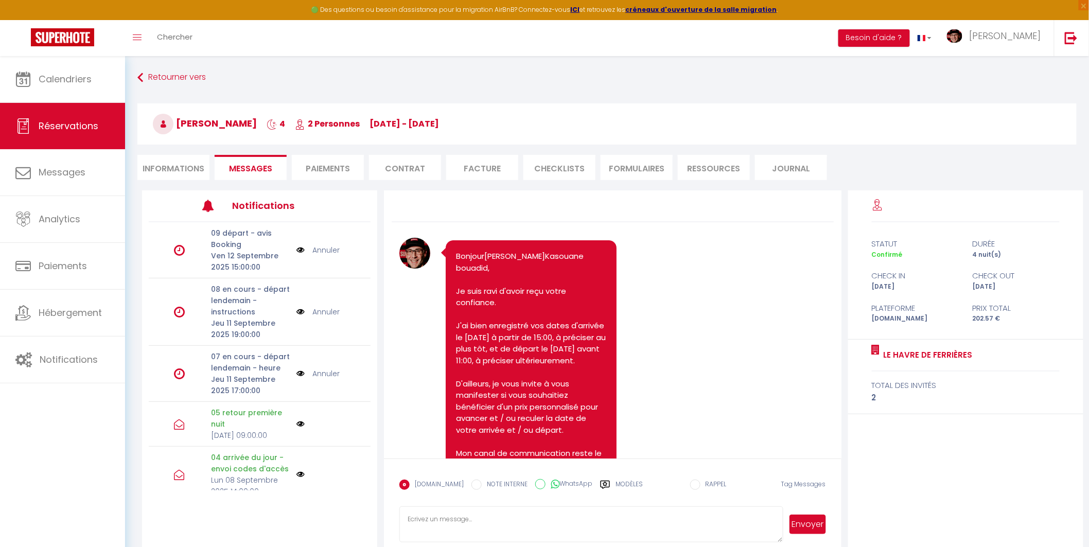
click at [738, 311] on div "Note Sms Bonjour Mohamed Kasouane bouadid , Je suis ravi d'avoir reçu votre con…" at bounding box center [612, 438] width 426 height 400
click at [577, 524] on textarea at bounding box center [590, 524] width 383 height 36
paste textarea "Bonjour Mohamed, Merci encore d’avoir choisi mon logement pour votre séjour. Je…"
type textarea "Bonjour Mohamed, Merci encore d’avoir choisi mon logement pour votre séjour. Je…"
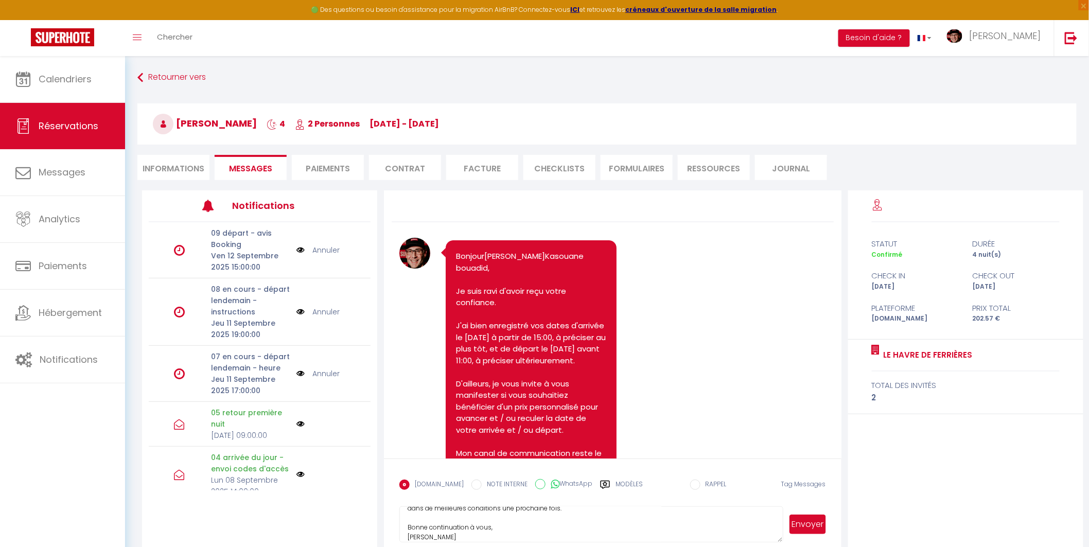
click at [492, 480] on label "NOTE INTERNE" at bounding box center [505, 485] width 46 height 11
click at [482, 480] on input "NOTE INTERNE" at bounding box center [476, 485] width 10 height 10
radio input "true"
radio input "false"
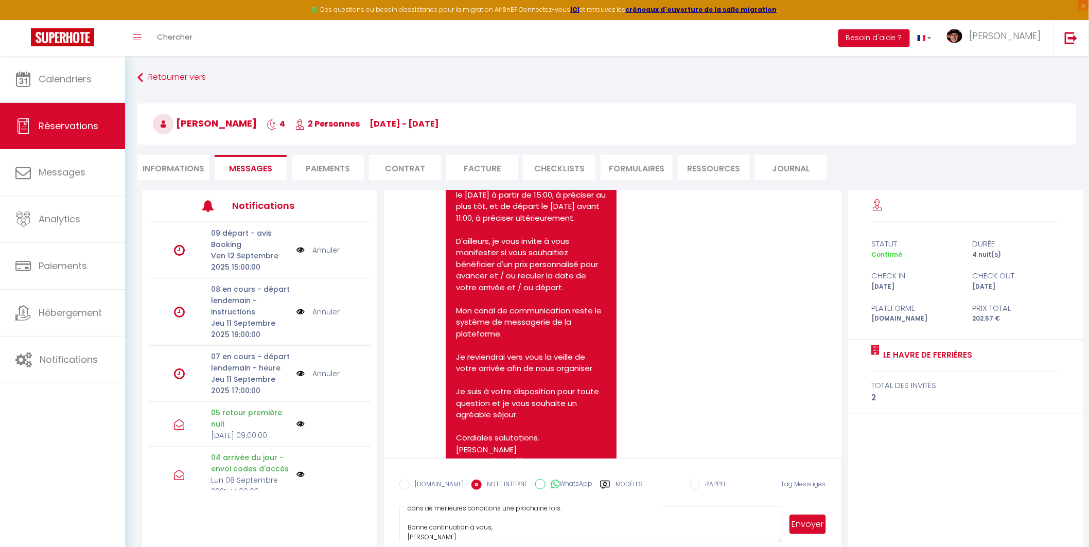
scroll to position [171, 0]
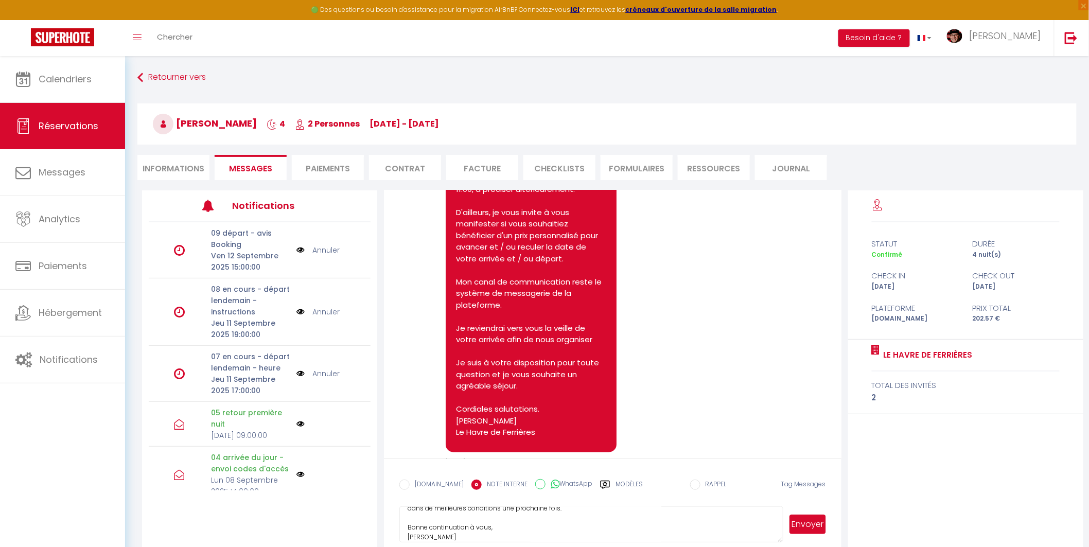
click at [801, 525] on button "Envoyer" at bounding box center [807, 525] width 36 height 20
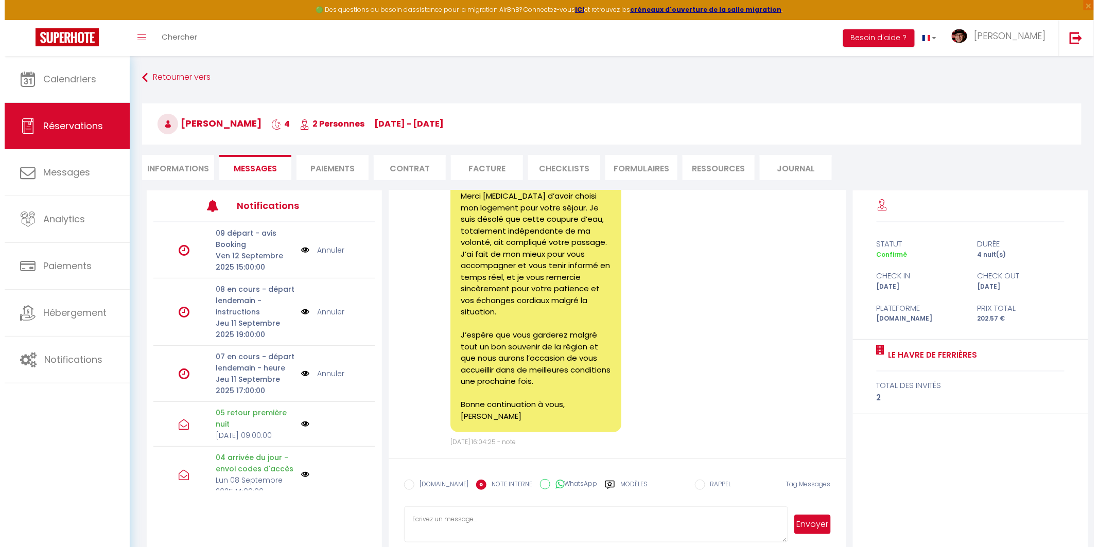
scroll to position [3615, 0]
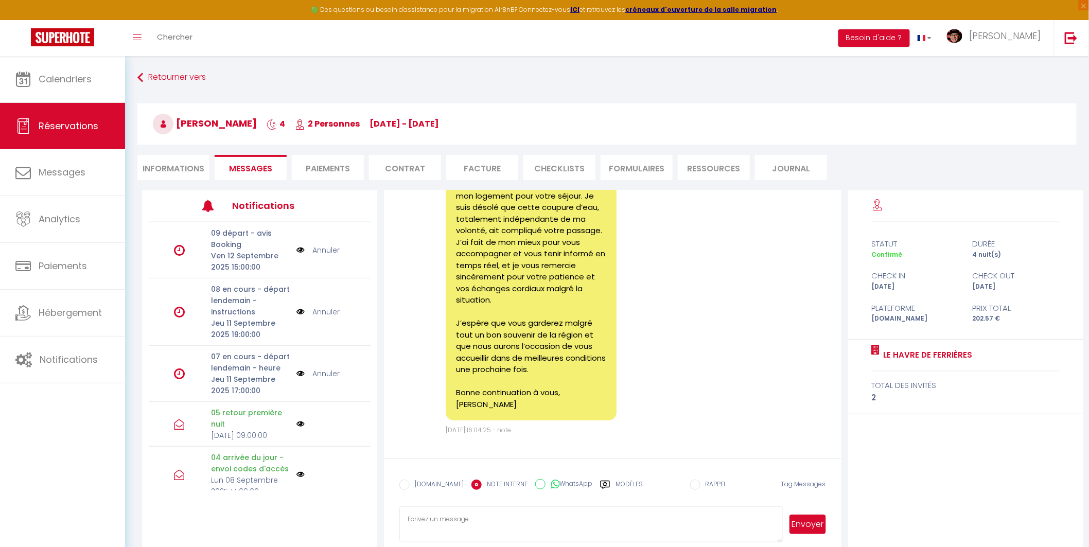
click at [296, 375] on img at bounding box center [300, 373] width 8 height 11
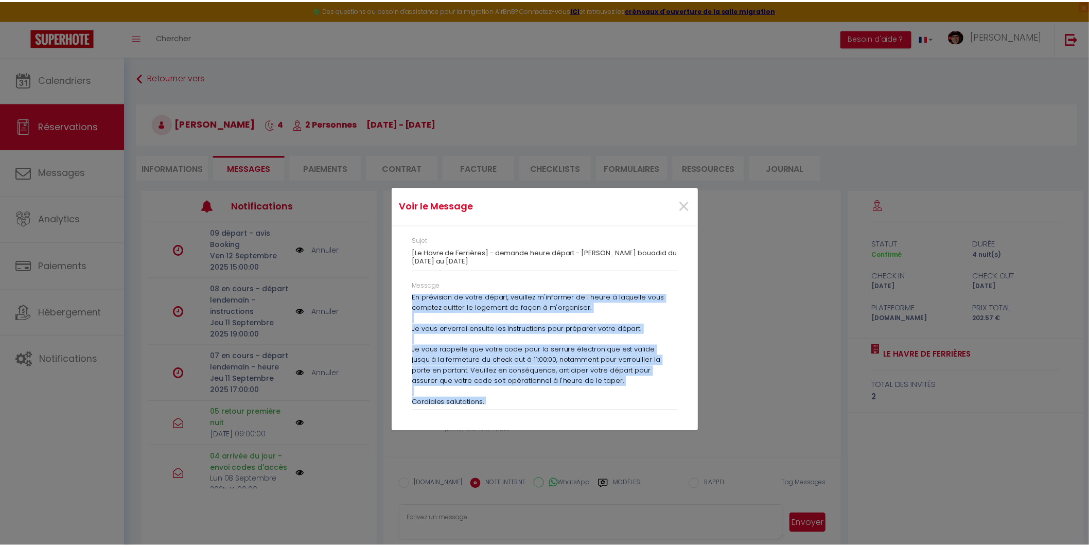
scroll to position [68, 0]
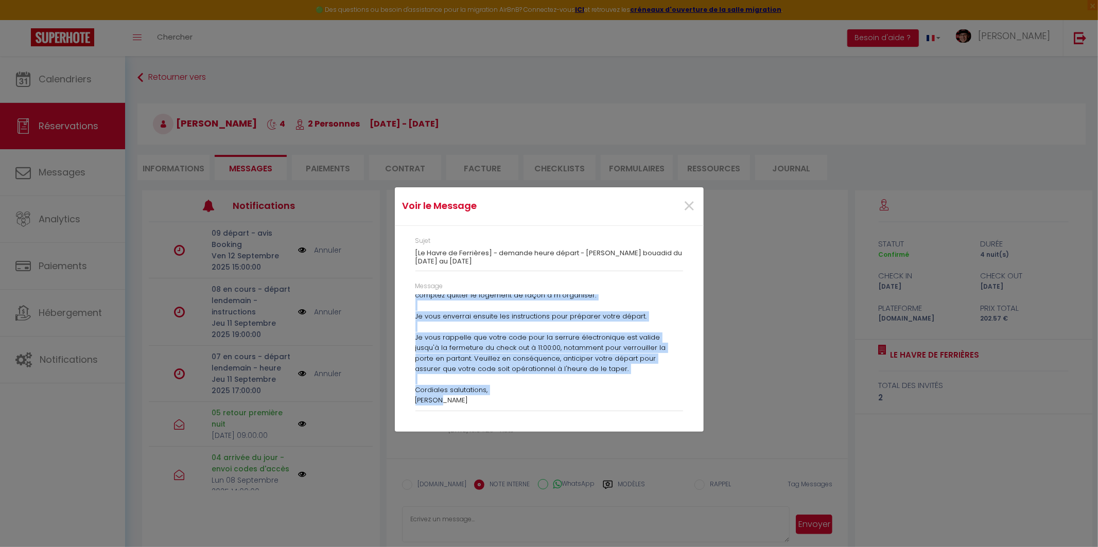
drag, startPoint x: 413, startPoint y: 298, endPoint x: 487, endPoint y: 418, distance: 140.9
click at [487, 418] on div "Message Bonjour Mohamed, J'espère que votre séjour au logement Le Havre de Ferr…" at bounding box center [548, 351] width 281 height 140
copy p "Bonjour Mohamed, J'espère que votre séjour au logement Le Havre de Ferrières ré…"
click at [503, 525] on div "Voir le Message × Sujet [Le Havre de Ferrières] - demande heure départ - Mohame…" at bounding box center [549, 273] width 309 height 547
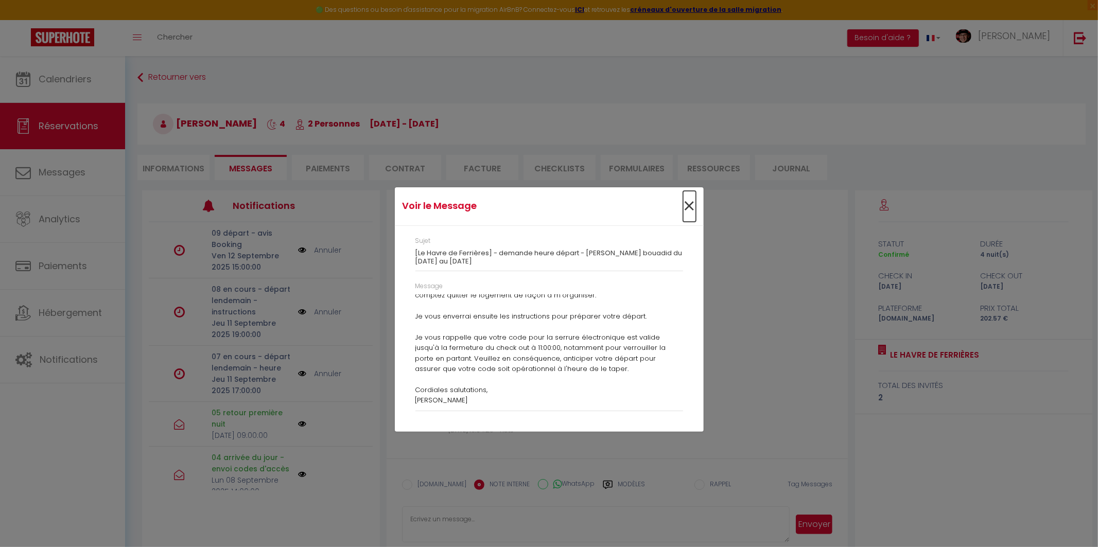
click at [687, 206] on span "×" at bounding box center [689, 206] width 13 height 31
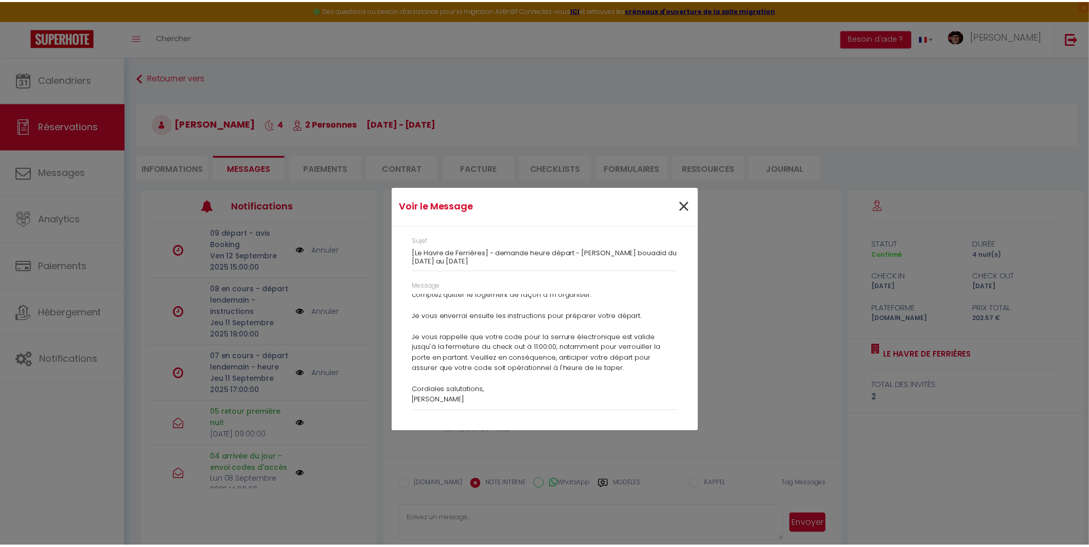
scroll to position [3615, 0]
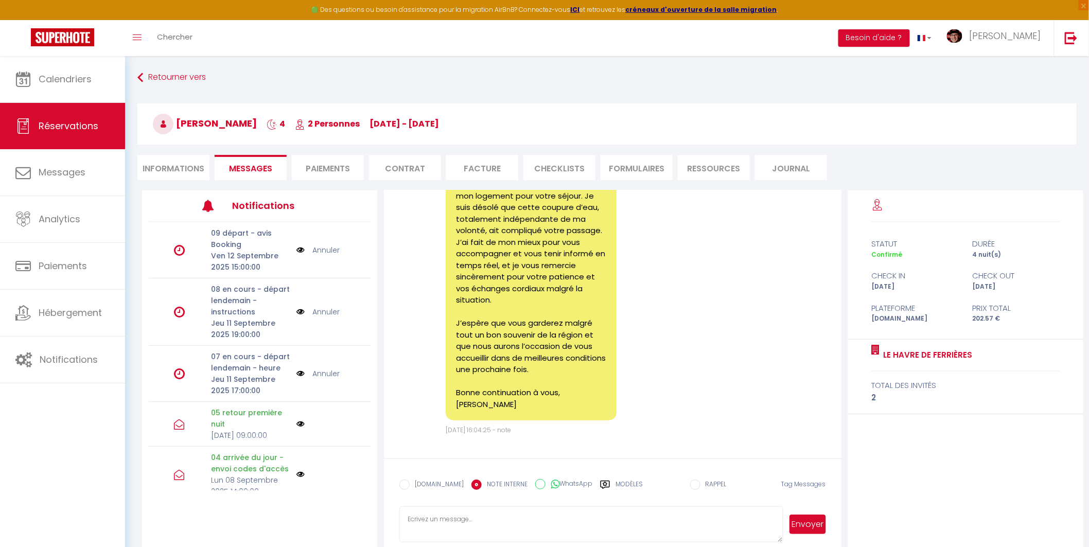
click at [482, 516] on textarea at bounding box center [590, 524] width 383 height 36
paste textarea "Bonjour Mohamed, J'espère que votre séjour au logement Le Havre de Ferrières ré…"
click at [415, 518] on textarea "Bonjour Mohamed, J'espère que votre séjour au logement Le Havre de Ferrières ré…" at bounding box center [590, 524] width 383 height 36
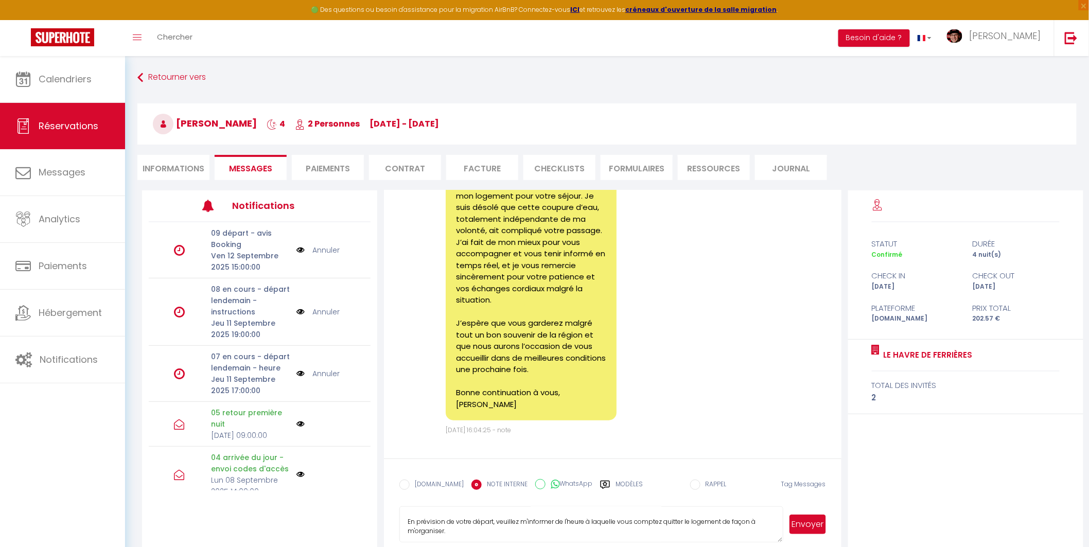
scroll to position [7, 0]
type textarea "Cher Mohamed,"
click at [315, 376] on link "Annuler" at bounding box center [325, 373] width 27 height 11
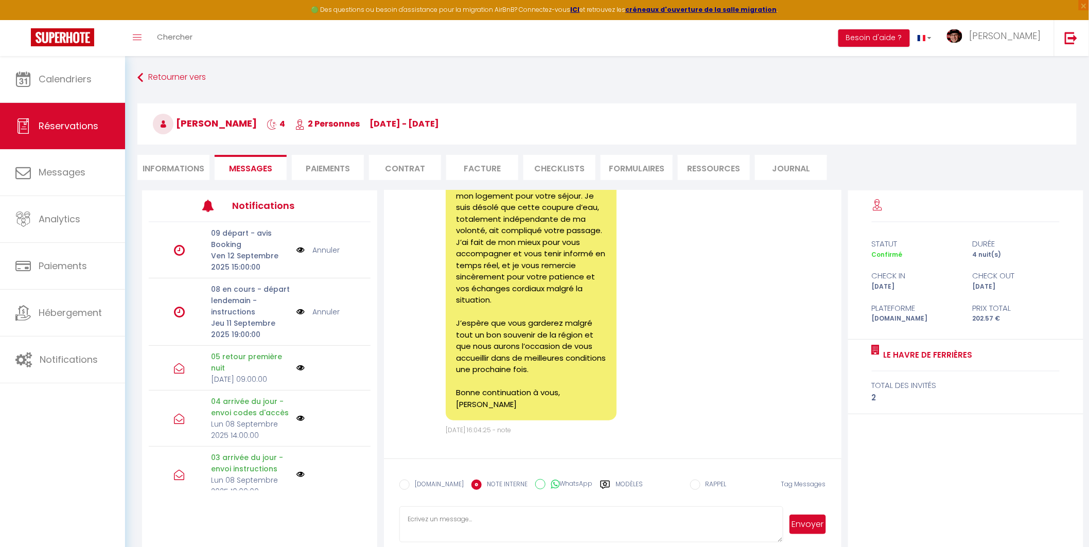
scroll to position [3687, 0]
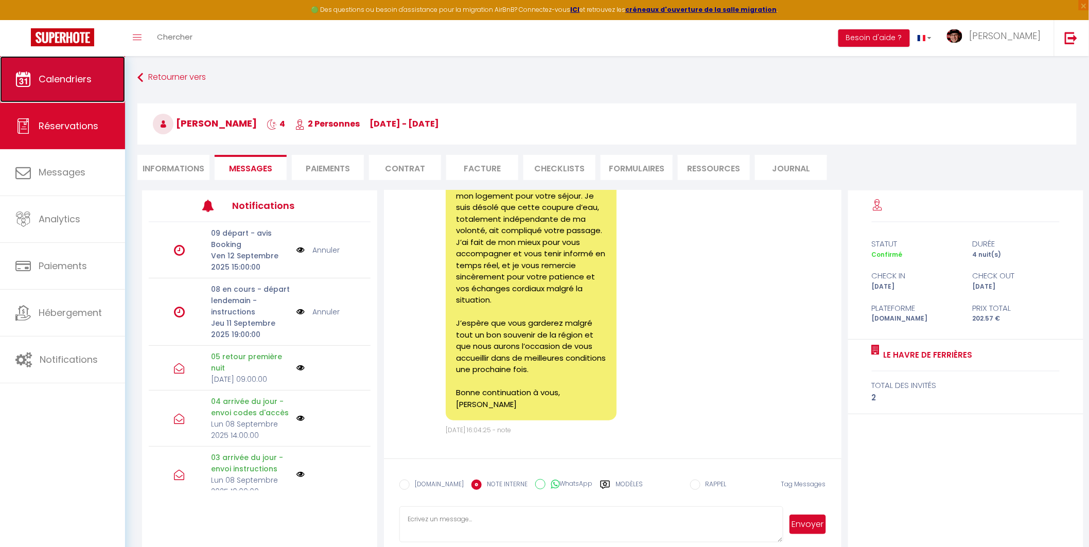
click at [78, 86] on link "Calendriers" at bounding box center [62, 79] width 125 height 46
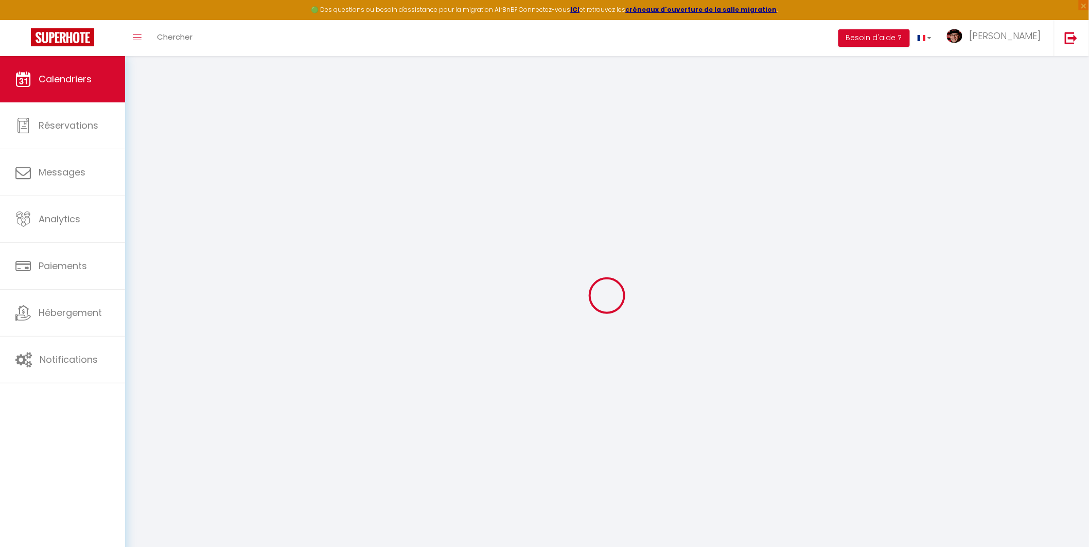
select select
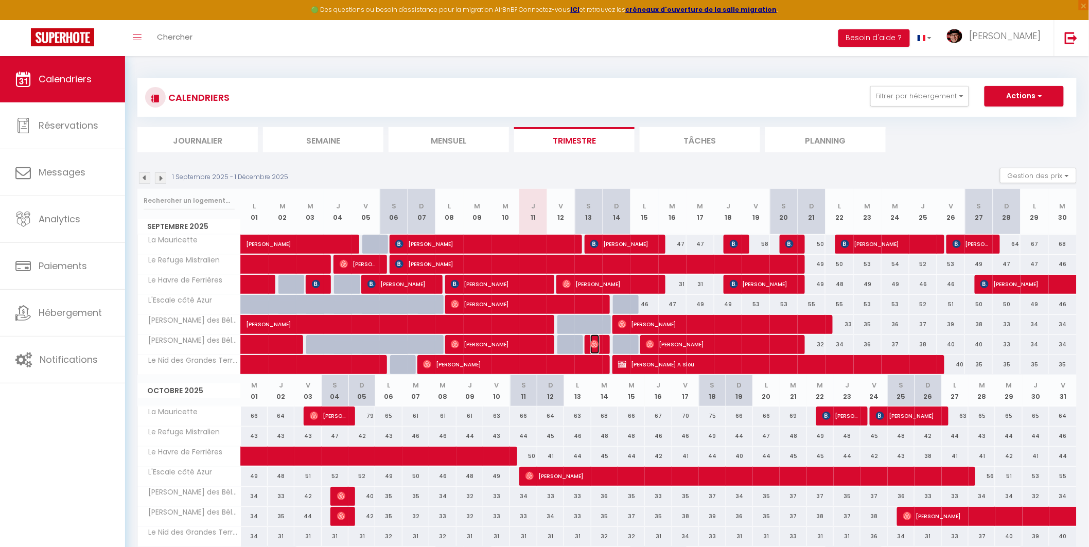
click at [595, 345] on img at bounding box center [594, 344] width 8 height 8
select select "OK"
select select "0"
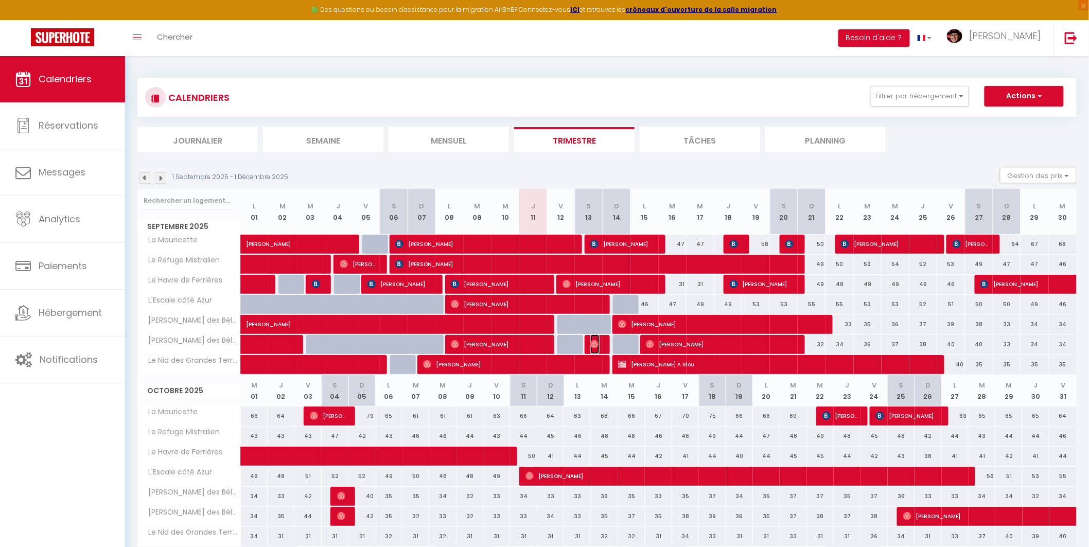
select select "1"
select select
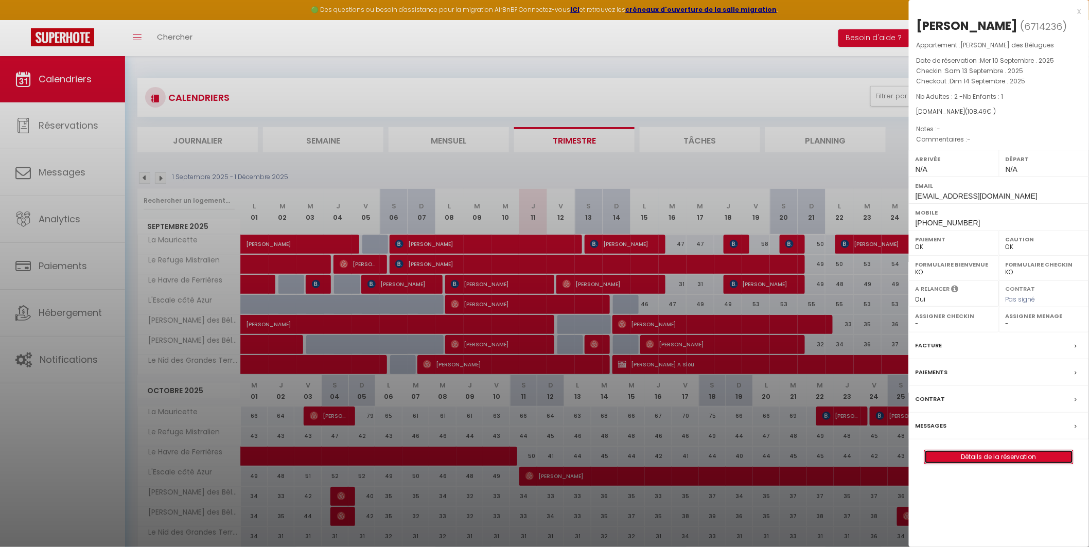
click at [993, 456] on link "Détails de la réservation" at bounding box center [999, 456] width 148 height 13
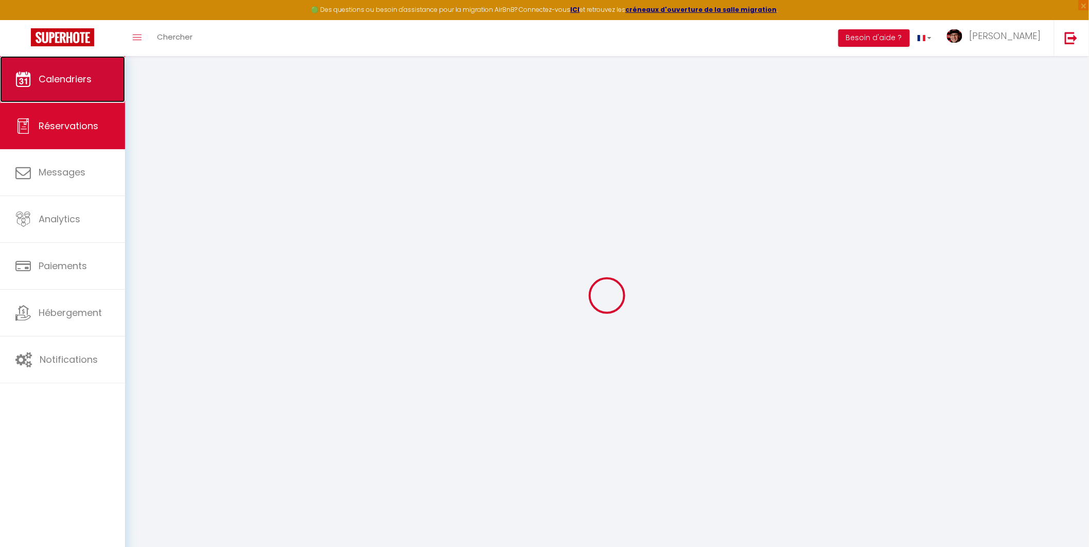
click at [78, 73] on span "Calendriers" at bounding box center [65, 79] width 53 height 13
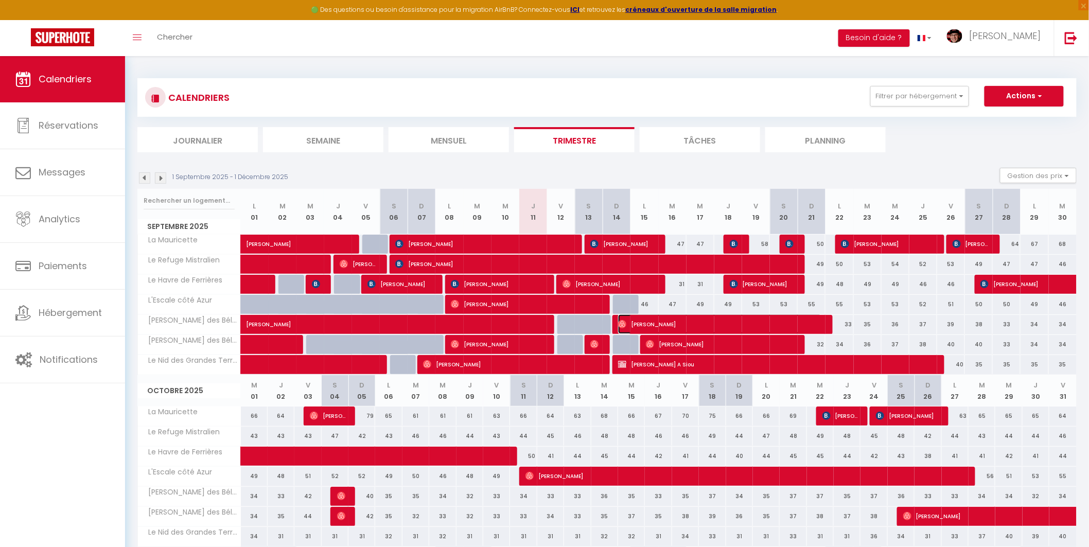
click at [664, 324] on span "Clement Raucy" at bounding box center [720, 324] width 204 height 20
select select "OK"
select select "0"
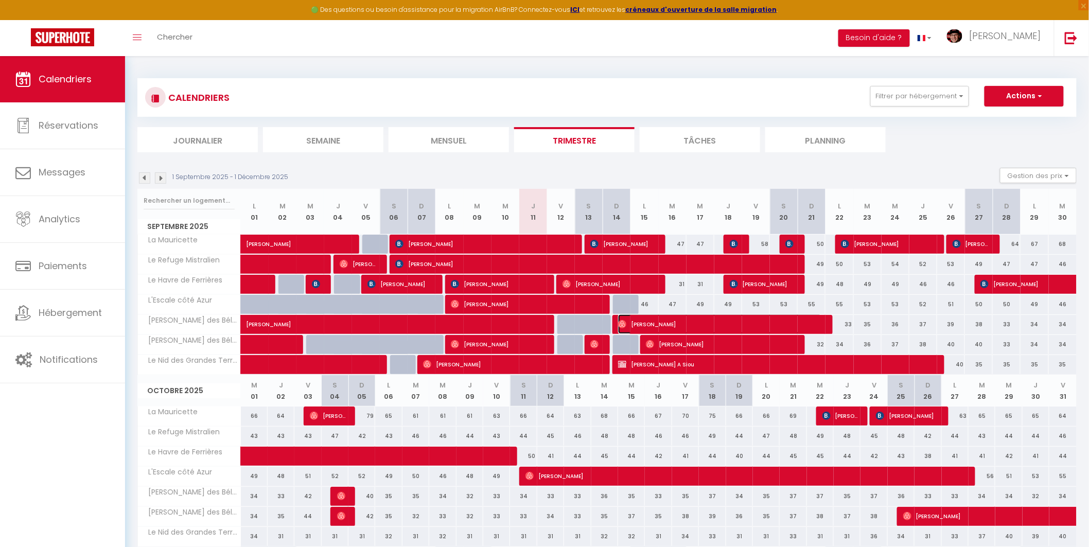
select select "1"
select select
select select "29498"
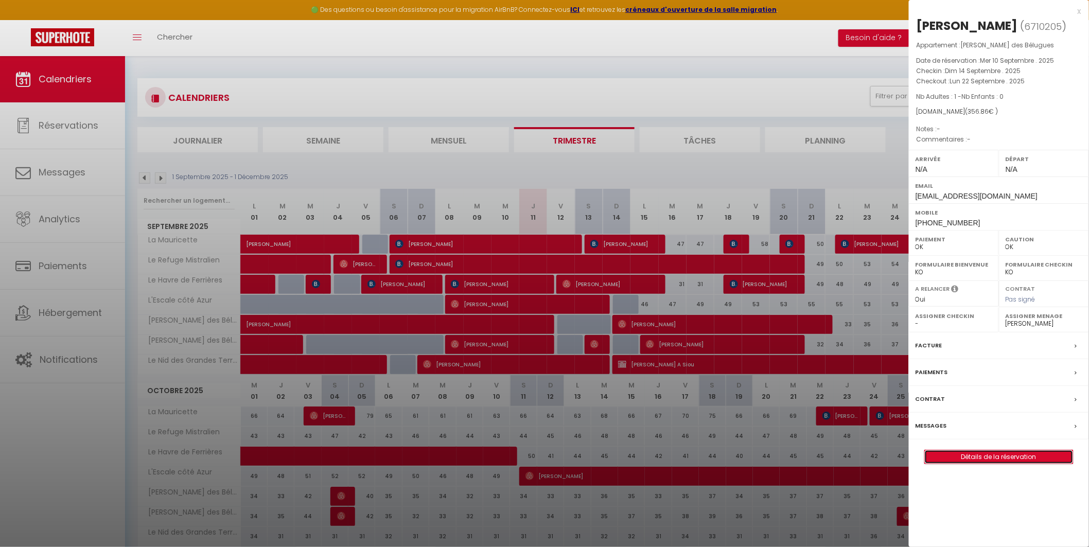
click at [1002, 455] on link "Détails de la réservation" at bounding box center [999, 456] width 148 height 13
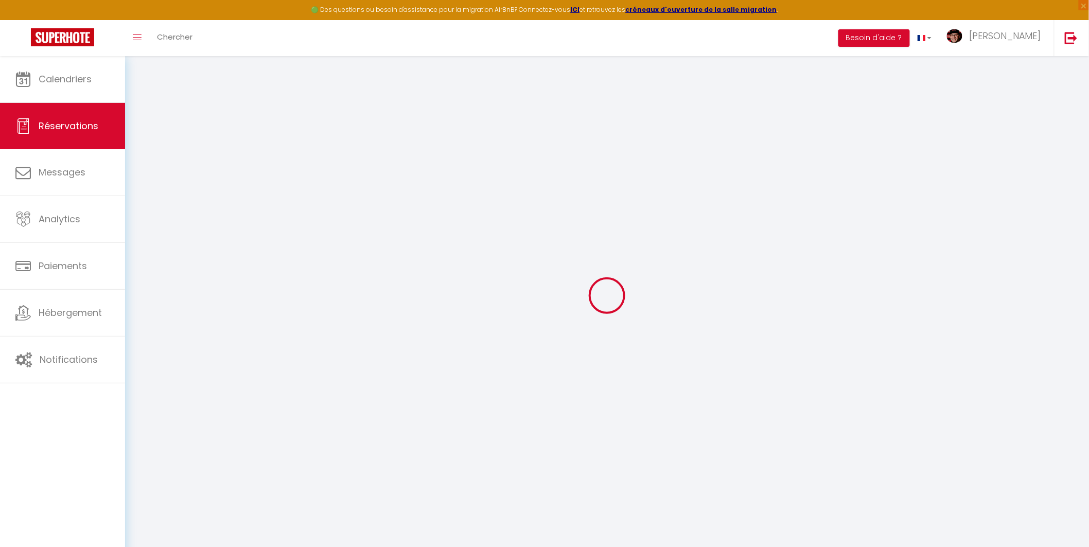
type input "Clement"
type input "Raucy"
type input "302il7aip9ge5dkijeirchb96xvl@reply.superhote.com"
type input "+33648543798"
select select
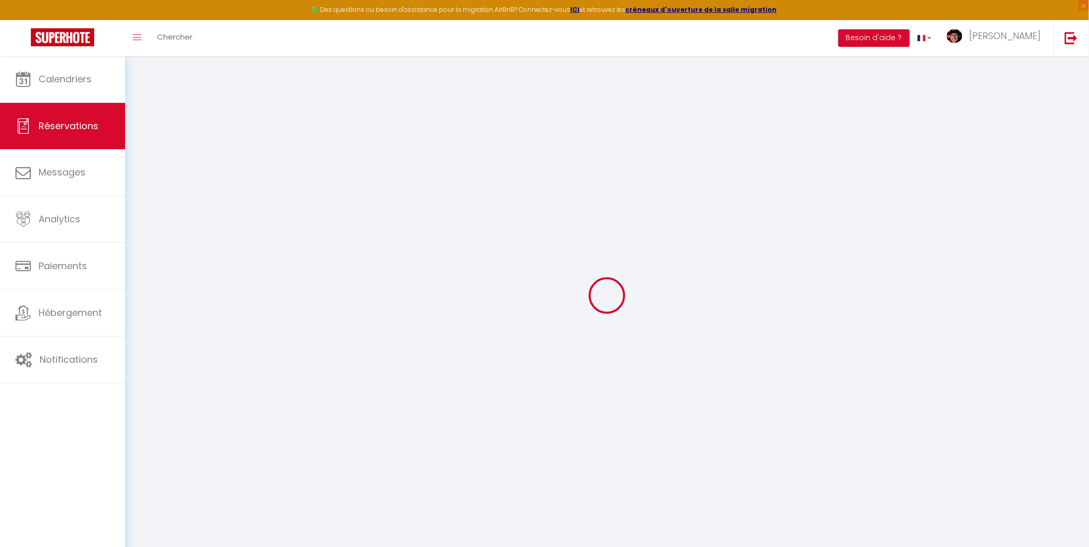
type input "46.34"
select select "65367"
select select "1"
select select
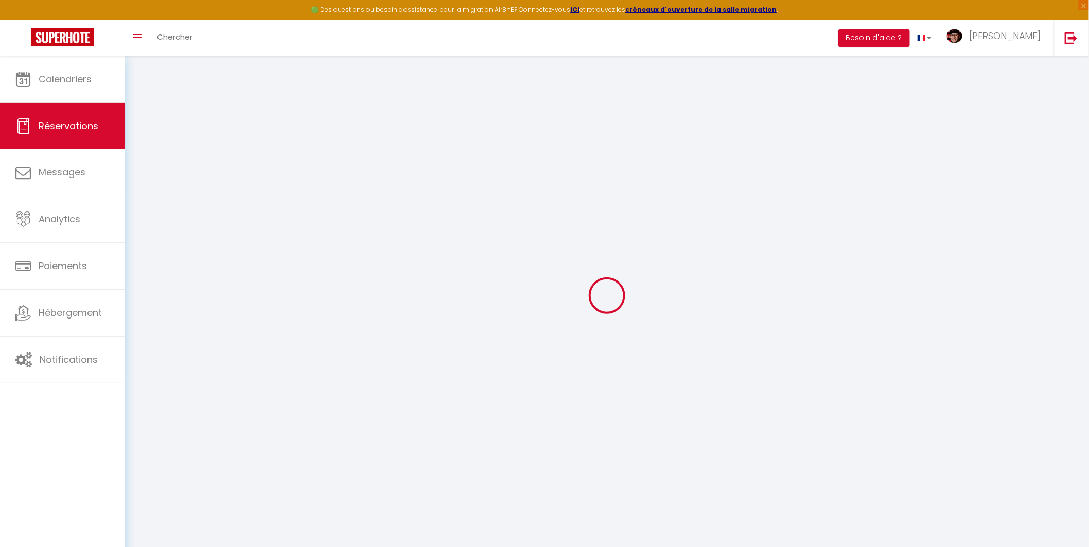
type input "1"
select select "12"
select select
type input "291"
checkbox input "false"
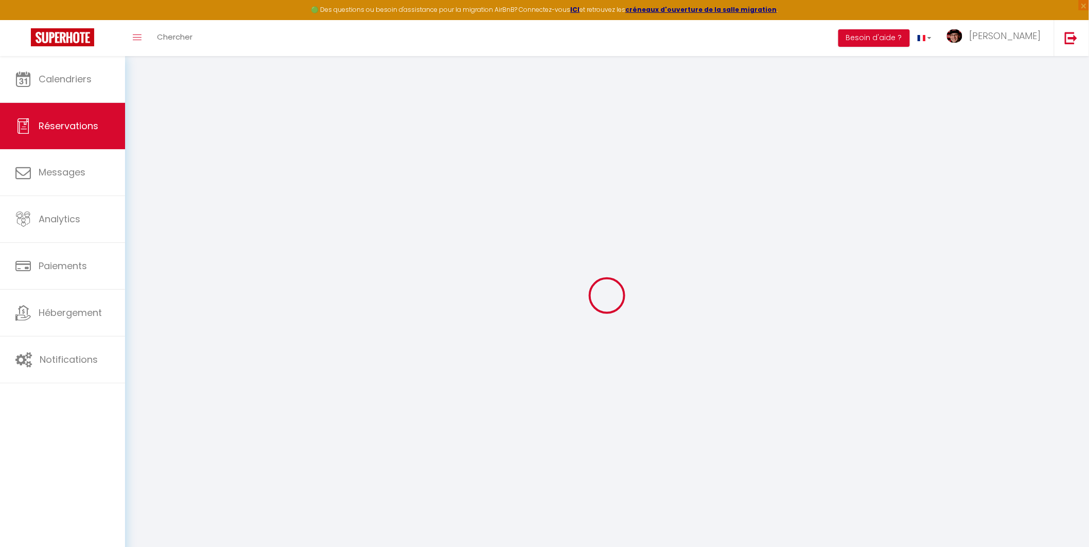
type input "29.1"
select select "1"
type input "0"
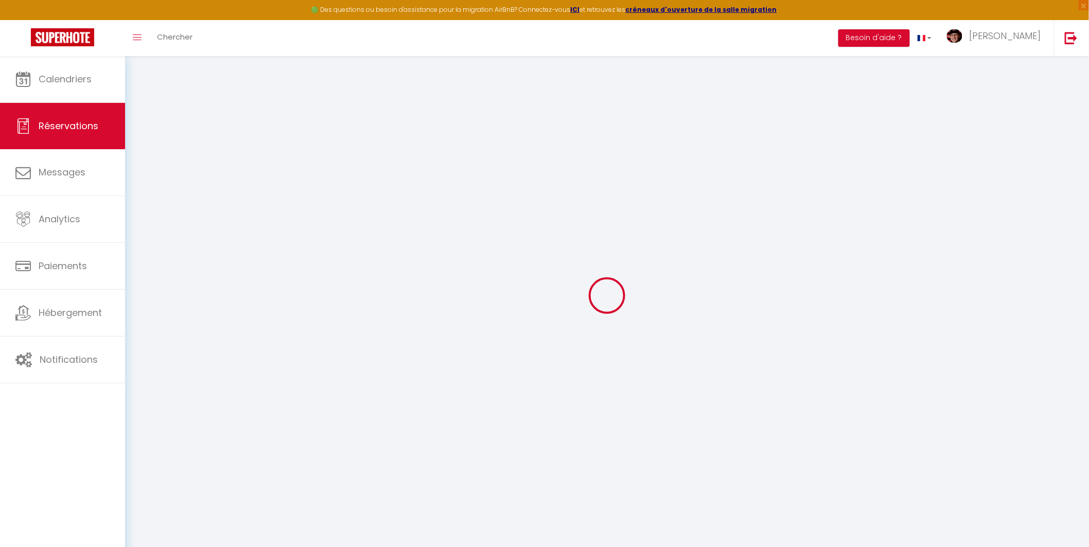
select select
select select "15"
checkbox input "false"
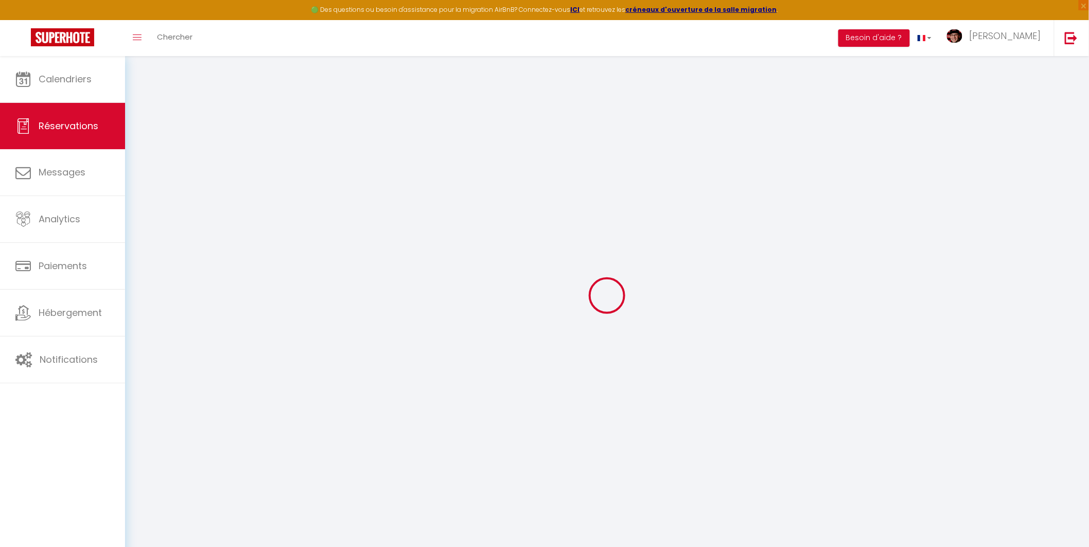
select select
checkbox input "false"
select select
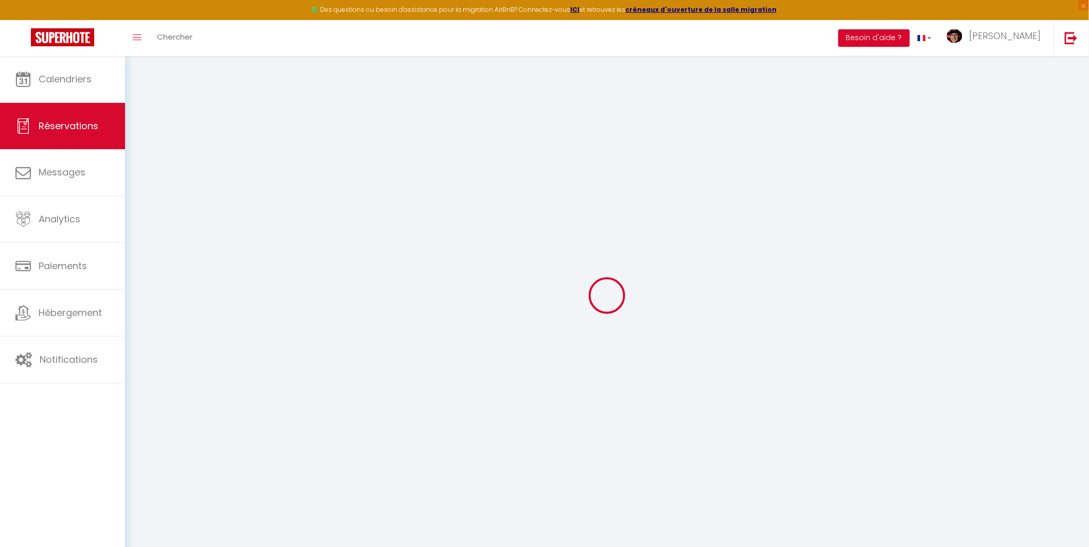
select select
checkbox input "false"
select select
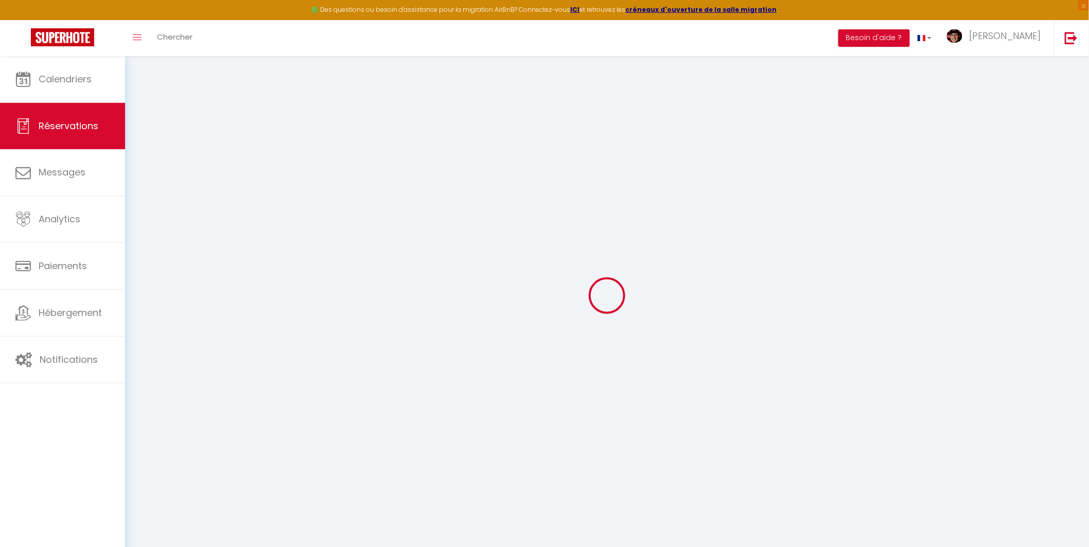
select select
checkbox input "false"
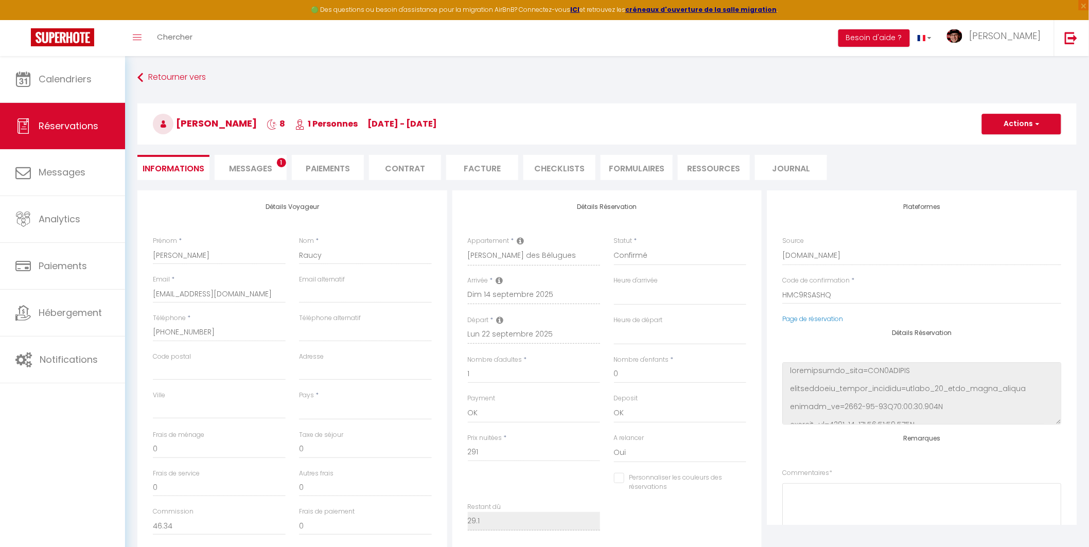
select select
type input "47"
type input "18.86"
select select
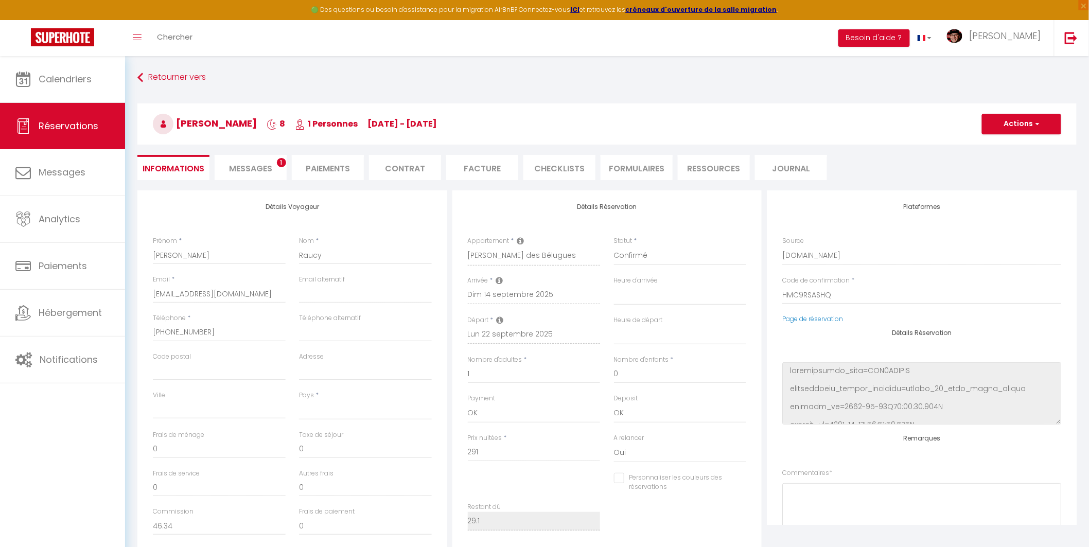
checkbox input "false"
select select
checkbox input "false"
select select
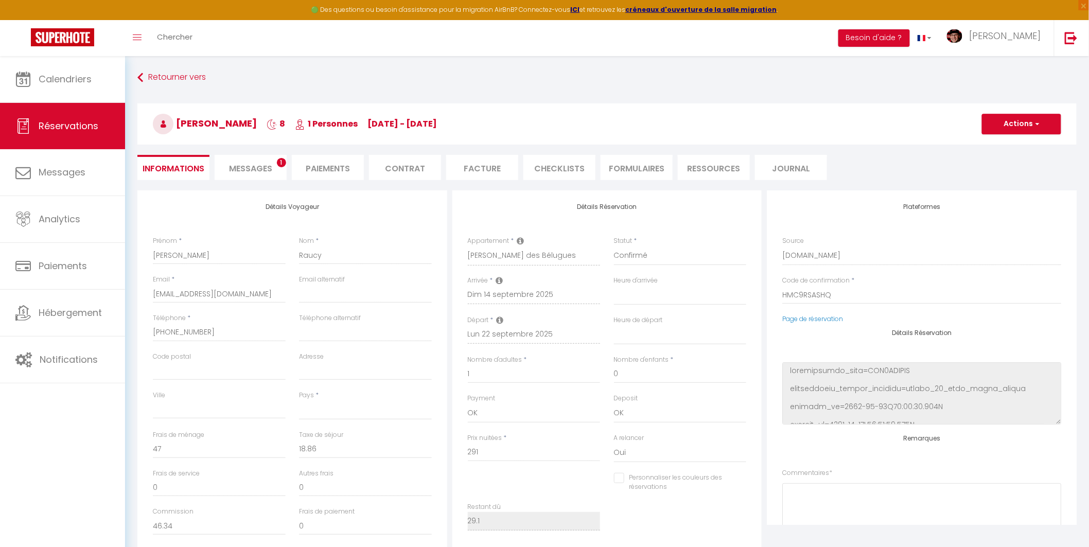
click at [503, 165] on li "Facture" at bounding box center [482, 167] width 72 height 25
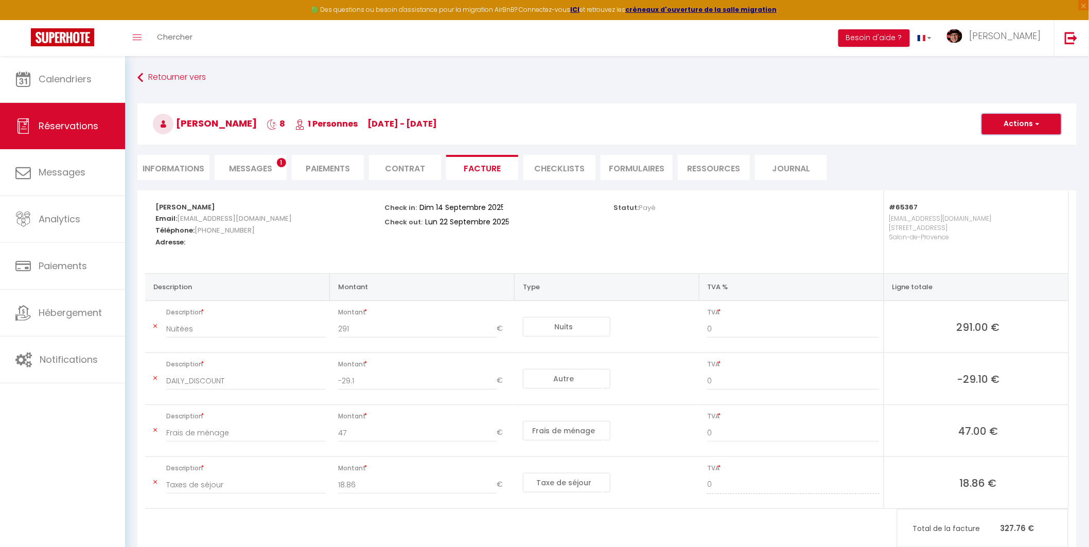
drag, startPoint x: 1016, startPoint y: 124, endPoint x: 1014, endPoint y: 135, distance: 11.0
click at [1016, 124] on button "Actions" at bounding box center [1021, 124] width 79 height 21
click at [1012, 162] on link "Aperçu et éditer" at bounding box center [1013, 159] width 86 height 13
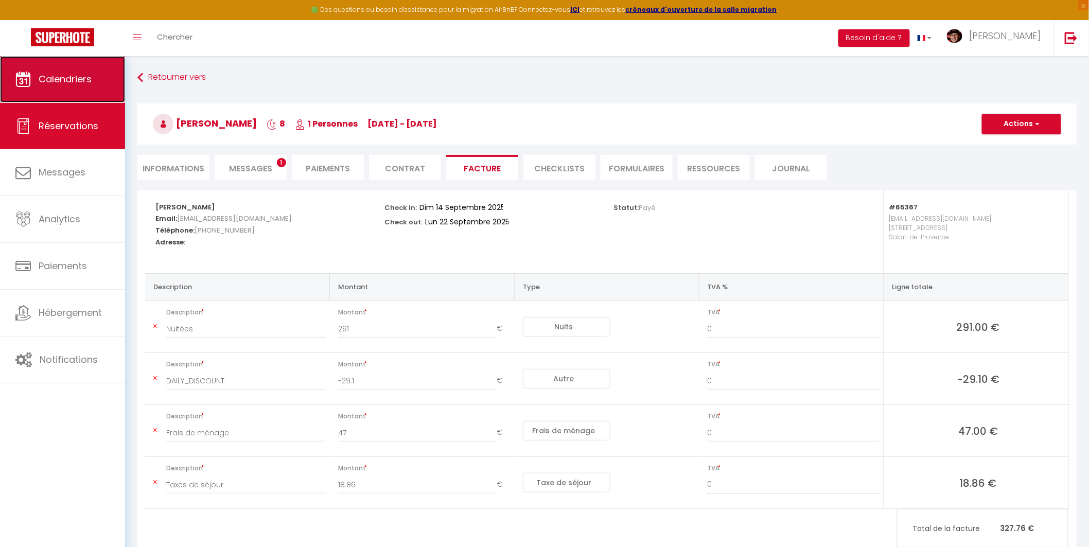
click at [84, 80] on span "Calendriers" at bounding box center [65, 79] width 53 height 13
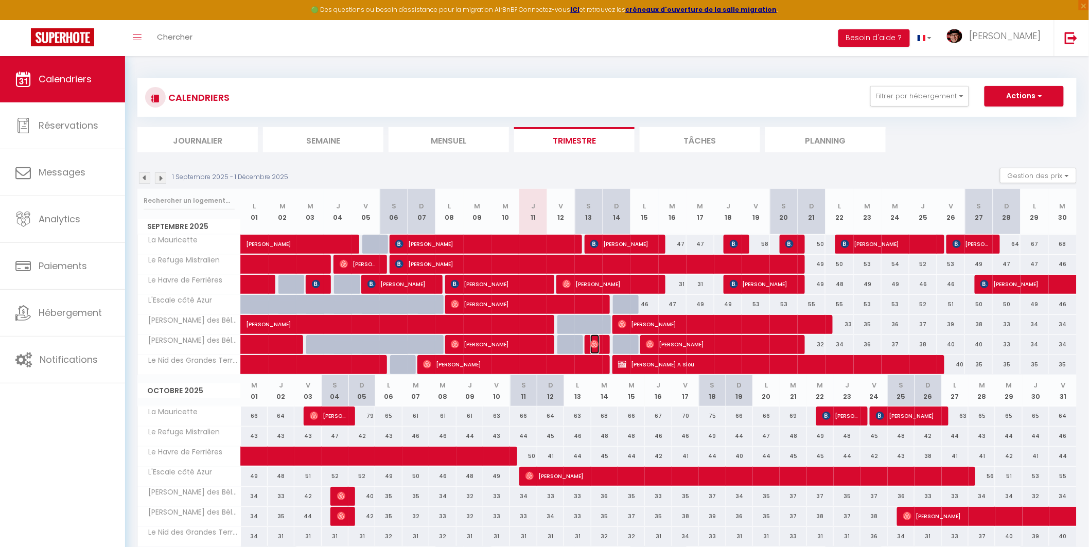
click at [591, 345] on img at bounding box center [594, 344] width 8 height 8
select select "OK"
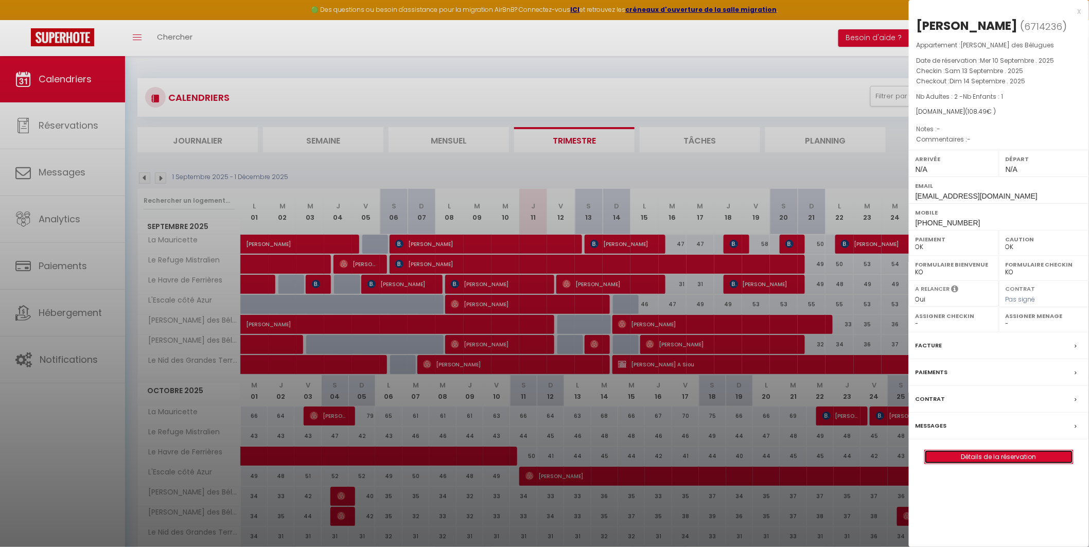
click at [948, 458] on link "Détails de la réservation" at bounding box center [999, 456] width 148 height 13
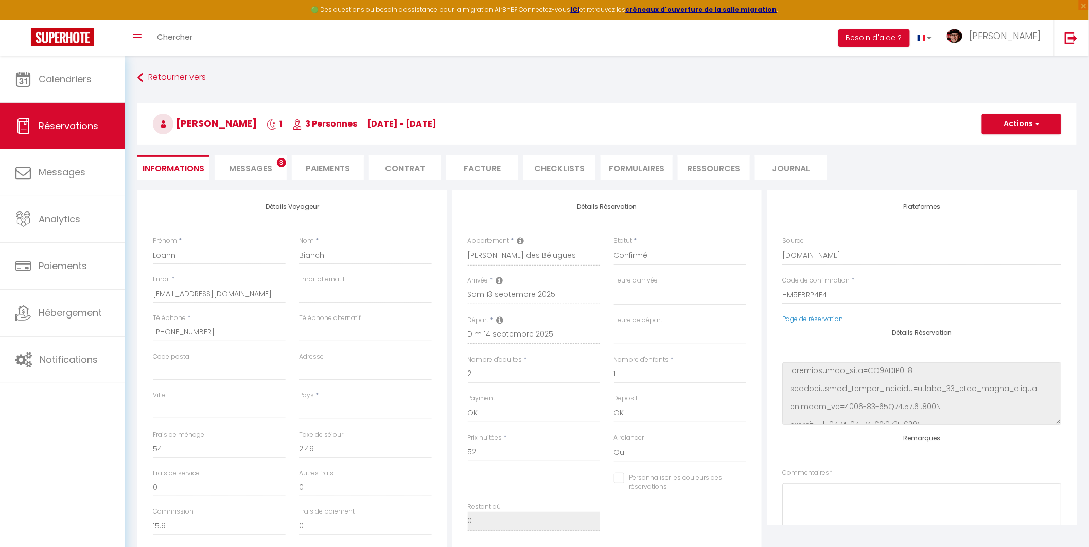
click at [477, 165] on li "Facture" at bounding box center [482, 167] width 72 height 25
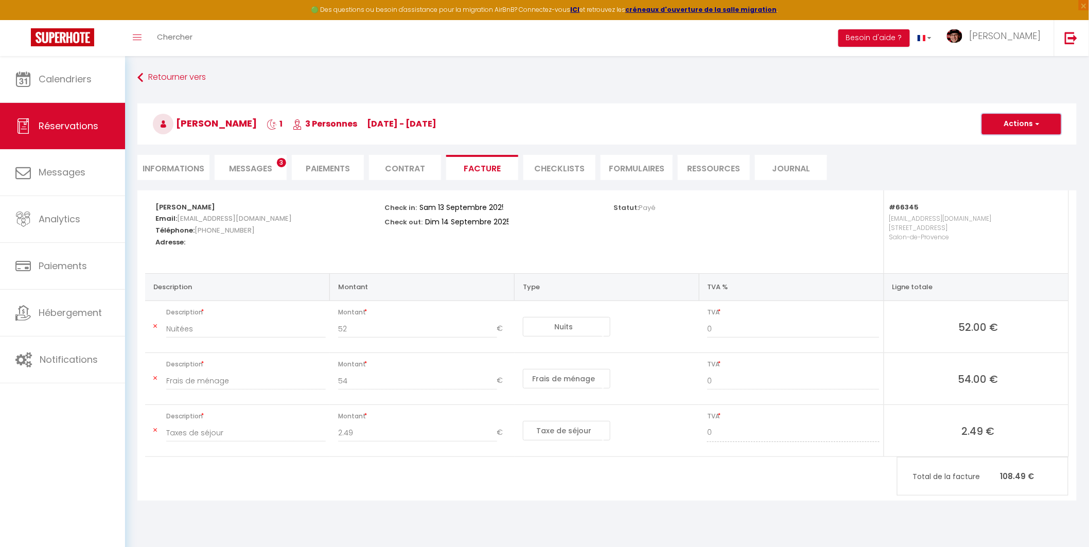
click at [1011, 123] on button "Actions" at bounding box center [1021, 124] width 79 height 21
click at [1005, 154] on link "Aperçu et éditer" at bounding box center [1013, 159] width 86 height 13
click at [1027, 121] on button "Actions" at bounding box center [1021, 124] width 79 height 21
click at [1014, 161] on link "Aperçu et éditer" at bounding box center [1013, 159] width 86 height 13
click at [1018, 126] on button "Actions" at bounding box center [1021, 124] width 79 height 21
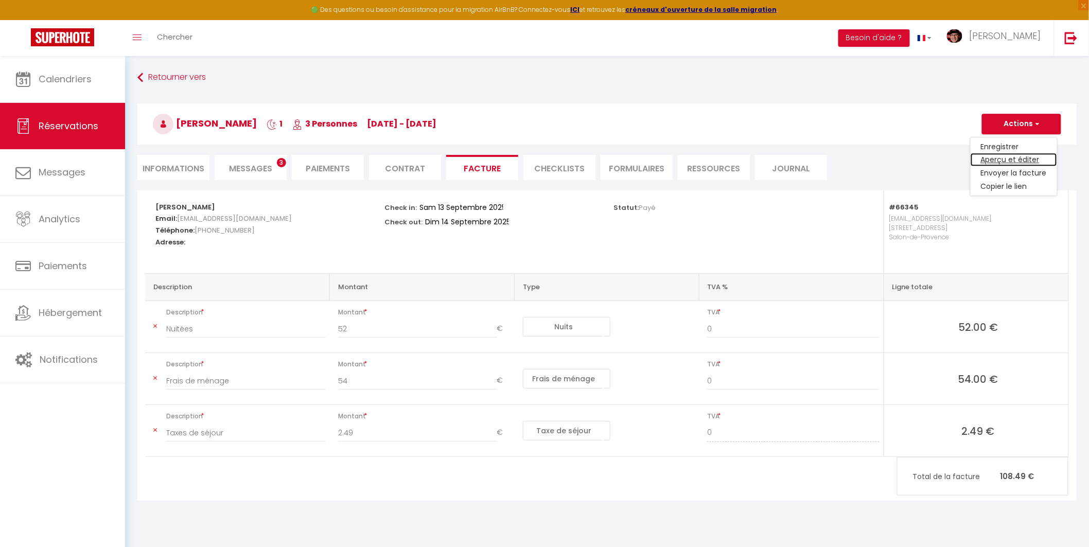
click at [1024, 161] on link "Aperçu et éditer" at bounding box center [1013, 159] width 86 height 13
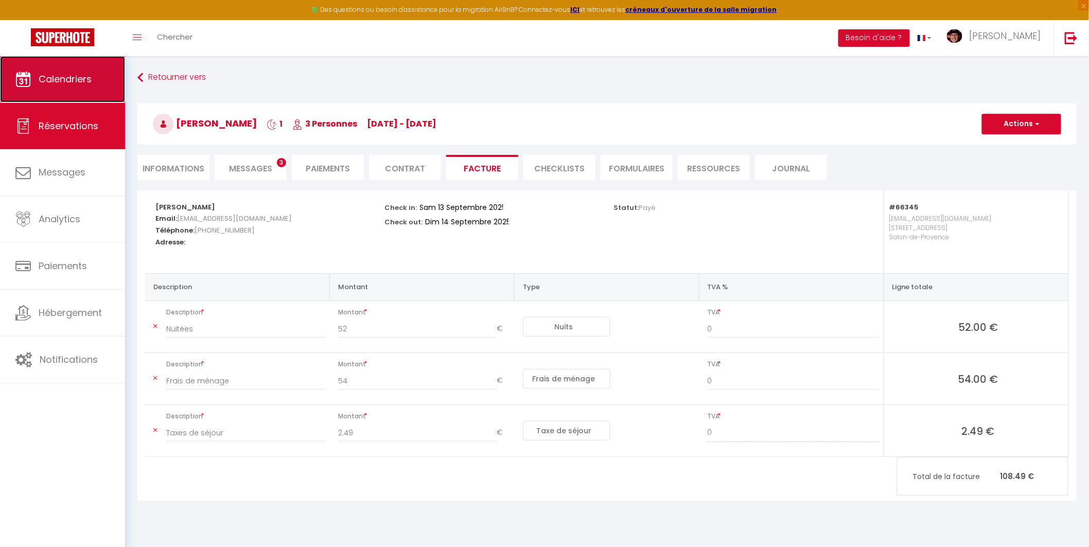
click at [62, 70] on link "Calendriers" at bounding box center [62, 79] width 125 height 46
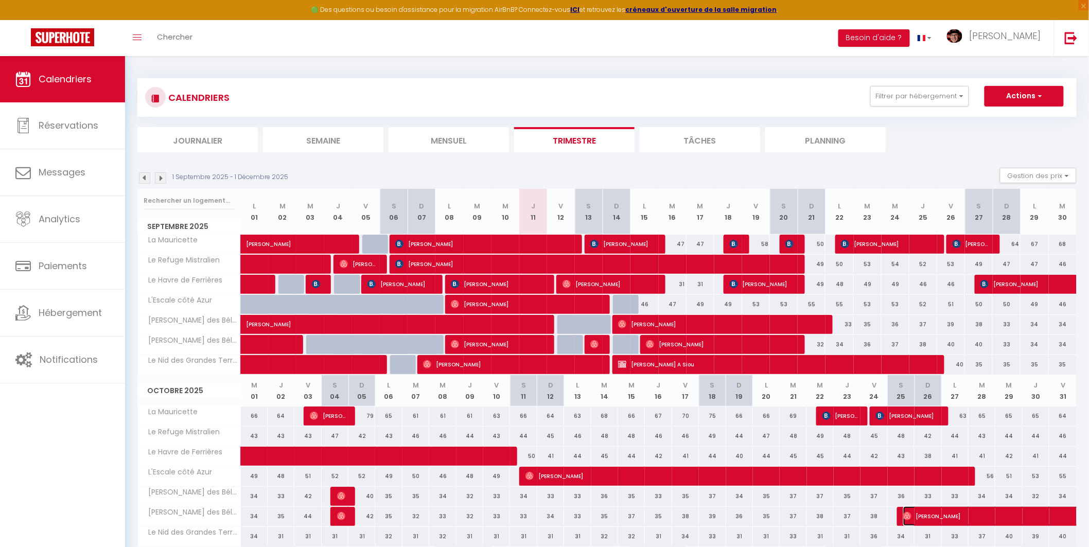
click at [939, 515] on span "Celine Lepretre" at bounding box center [1068, 516] width 331 height 20
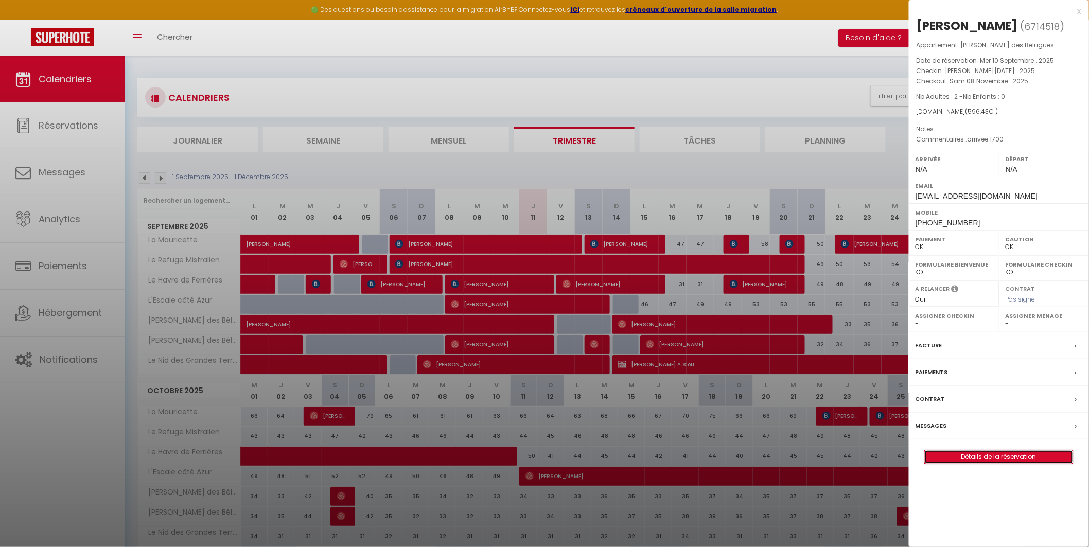
click at [975, 464] on link "Détails de la réservation" at bounding box center [999, 456] width 148 height 13
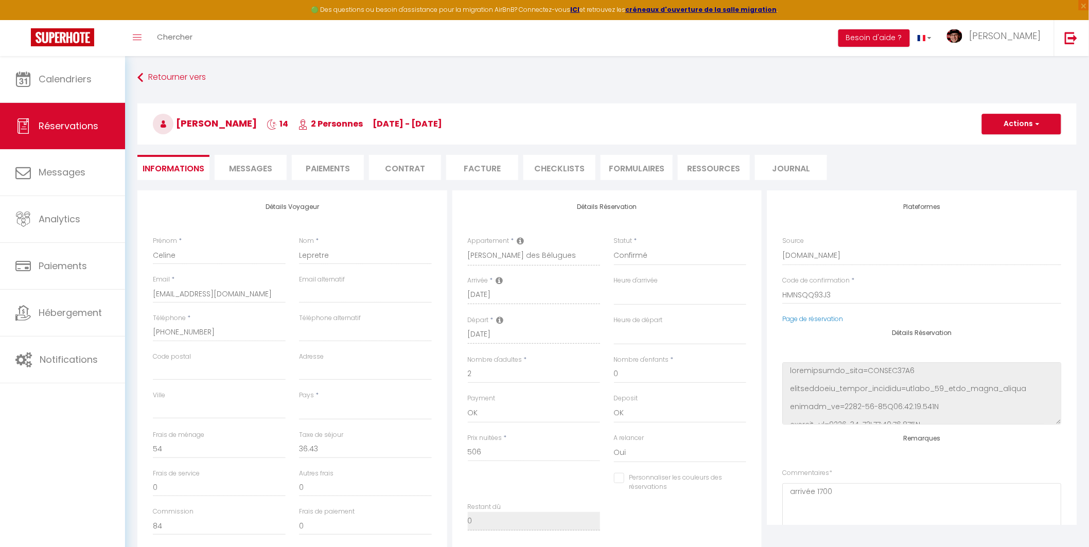
click at [470, 167] on li "Facture" at bounding box center [482, 167] width 72 height 25
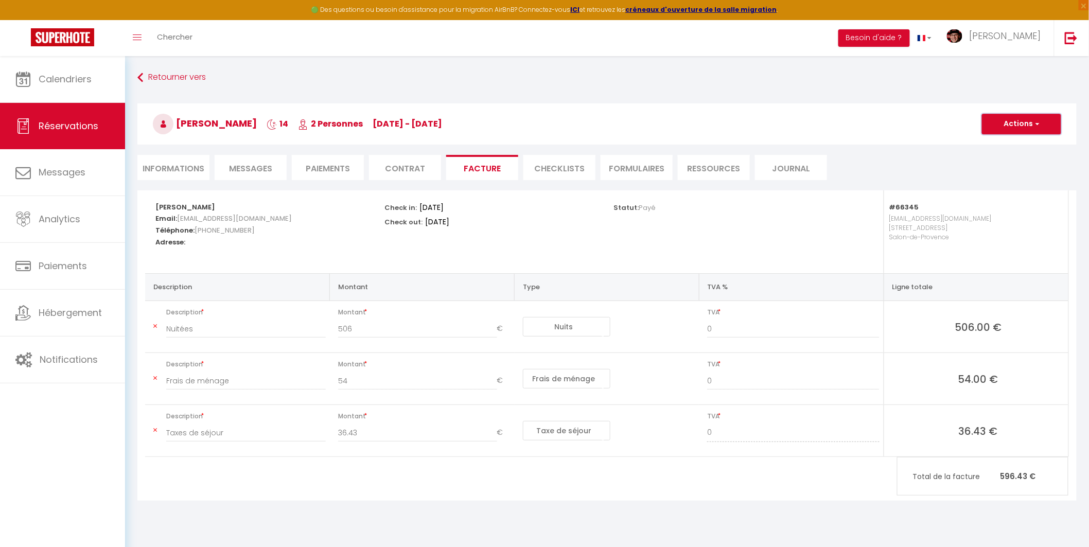
click at [1008, 121] on button "Actions" at bounding box center [1021, 124] width 79 height 21
click at [1005, 157] on link "Aperçu et éditer" at bounding box center [1013, 159] width 86 height 13
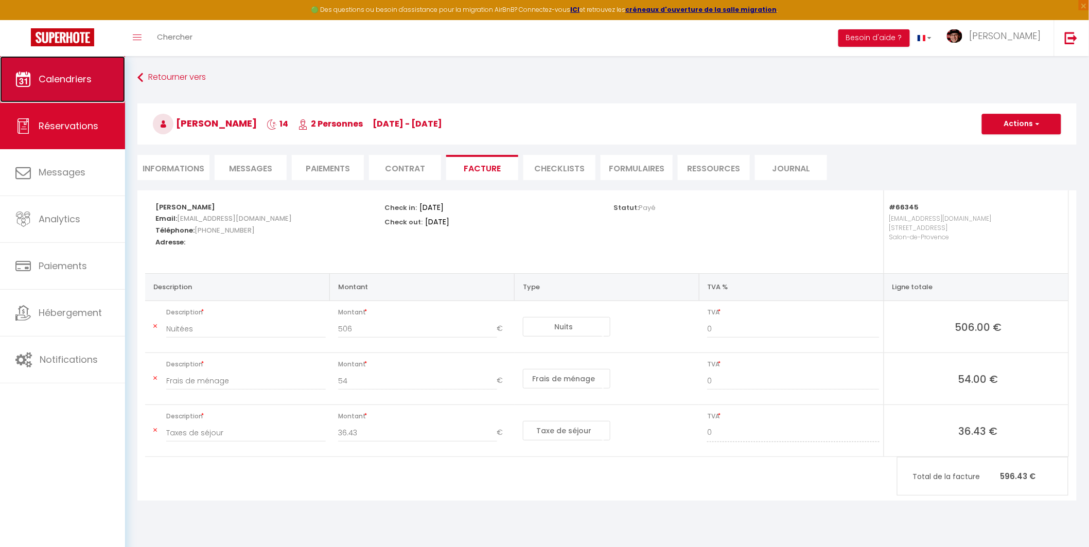
click at [92, 85] on link "Calendriers" at bounding box center [62, 79] width 125 height 46
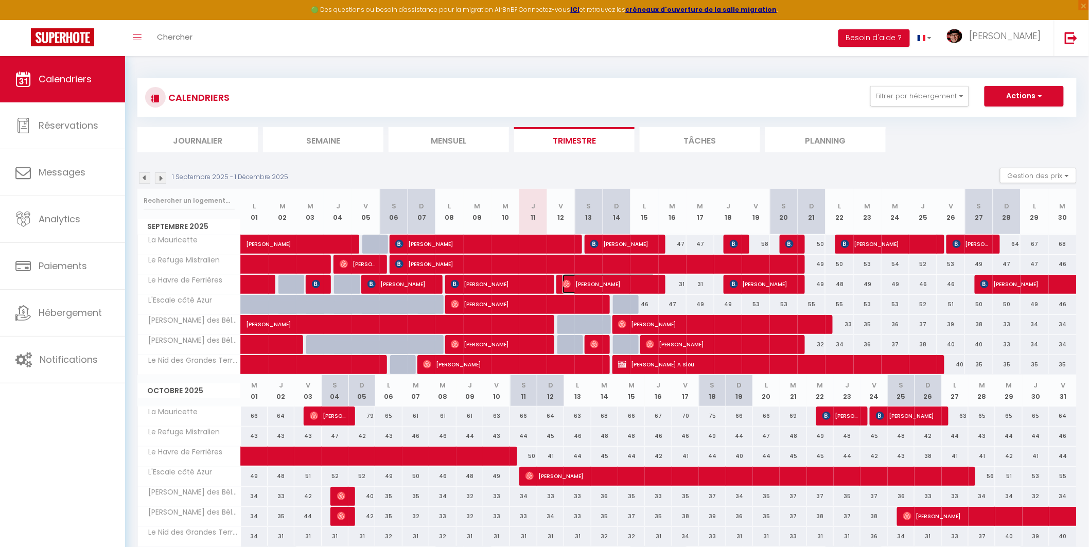
click at [642, 280] on span "Benjamin Kaczmarczyk" at bounding box center [608, 284] width 93 height 20
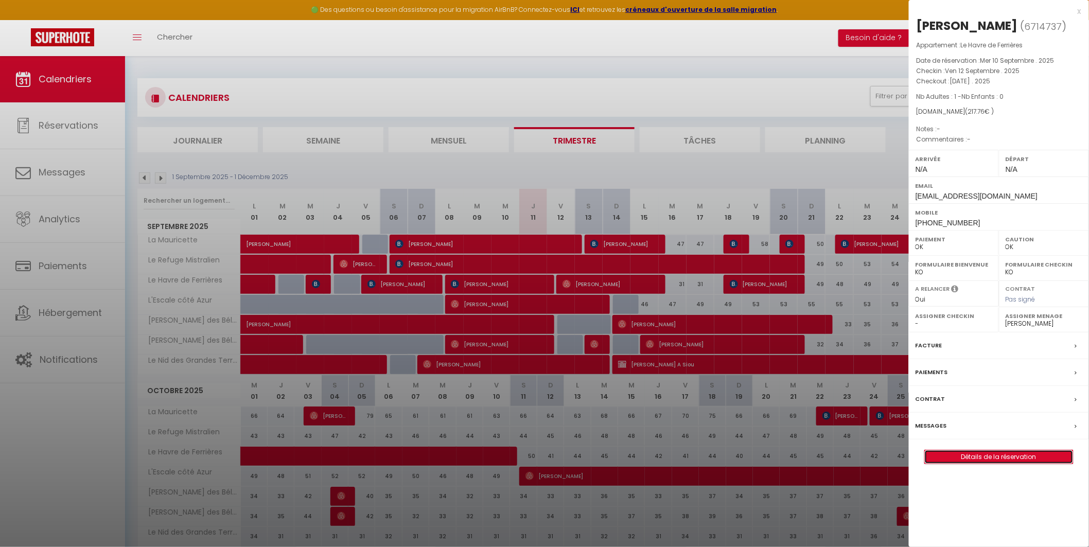
click at [1053, 464] on link "Détails de la réservation" at bounding box center [999, 456] width 148 height 13
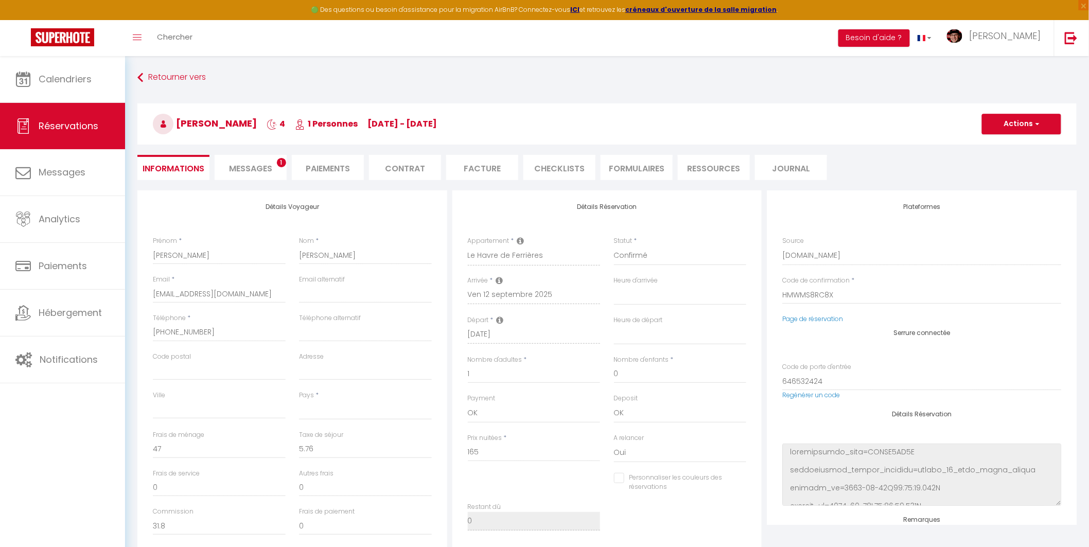
click at [266, 163] on span "Messages" at bounding box center [250, 169] width 43 height 12
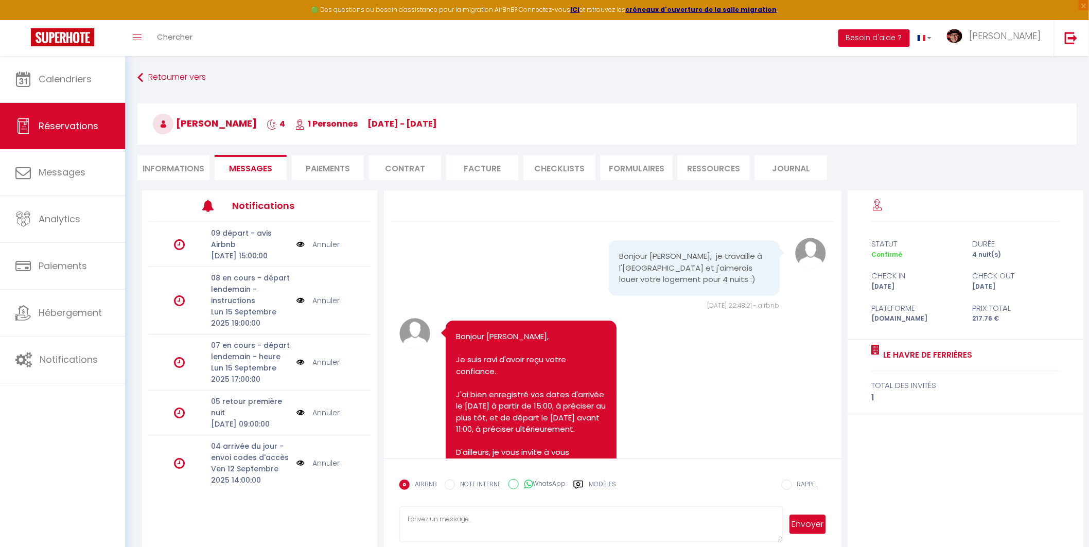
click at [474, 170] on li "Facture" at bounding box center [482, 167] width 72 height 25
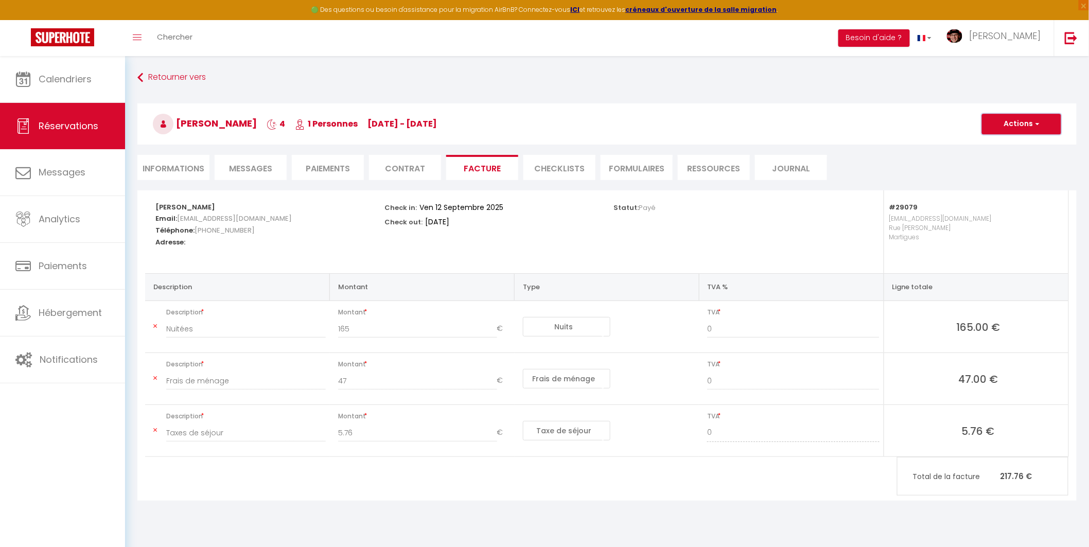
click at [1017, 118] on button "Actions" at bounding box center [1021, 124] width 79 height 21
click at [1011, 158] on link "Aperçu et éditer" at bounding box center [1013, 159] width 86 height 13
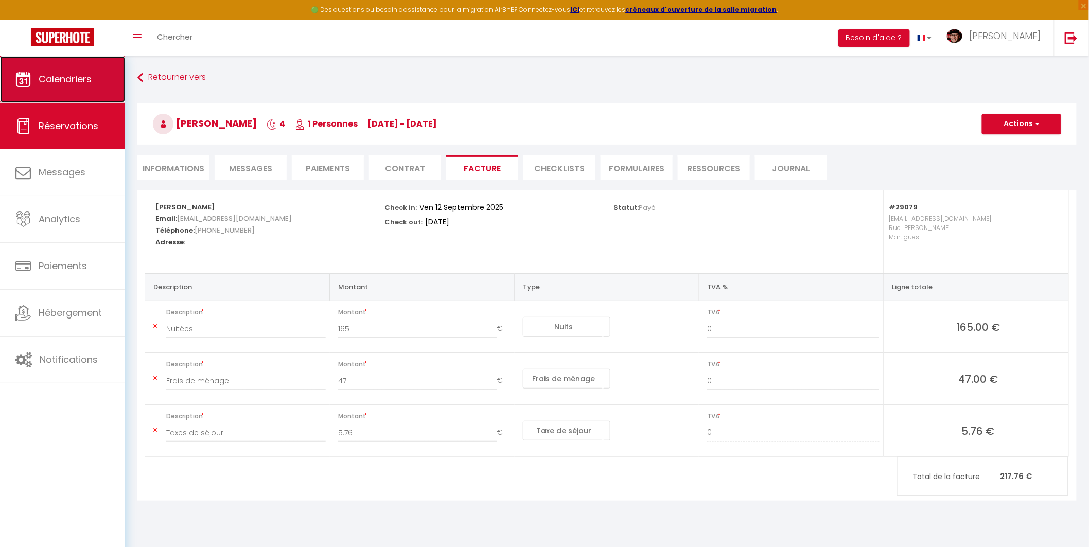
click at [78, 85] on span "Calendriers" at bounding box center [65, 79] width 53 height 13
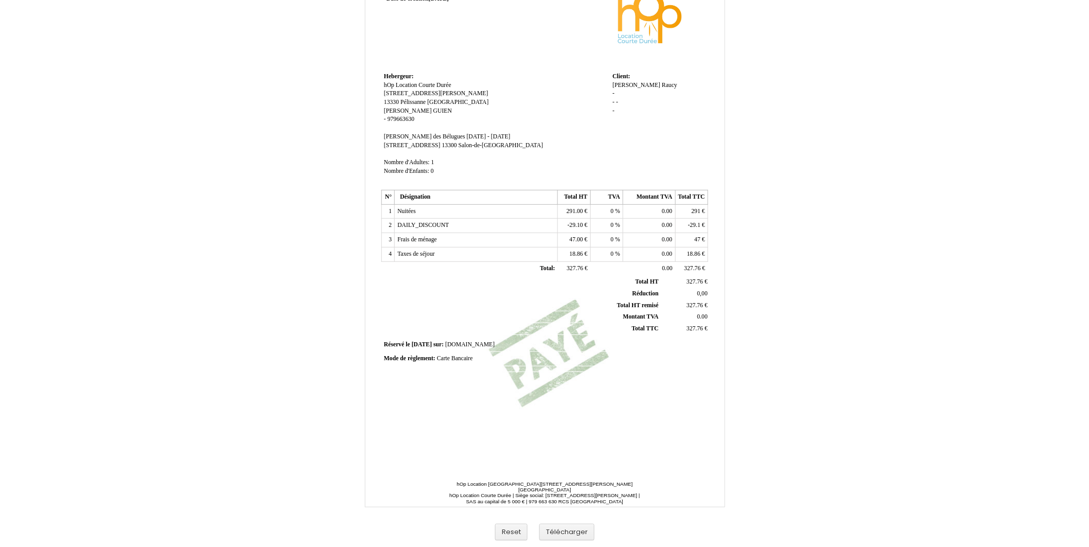
scroll to position [74, 0]
click at [572, 533] on button "Télécharger" at bounding box center [566, 532] width 55 height 17
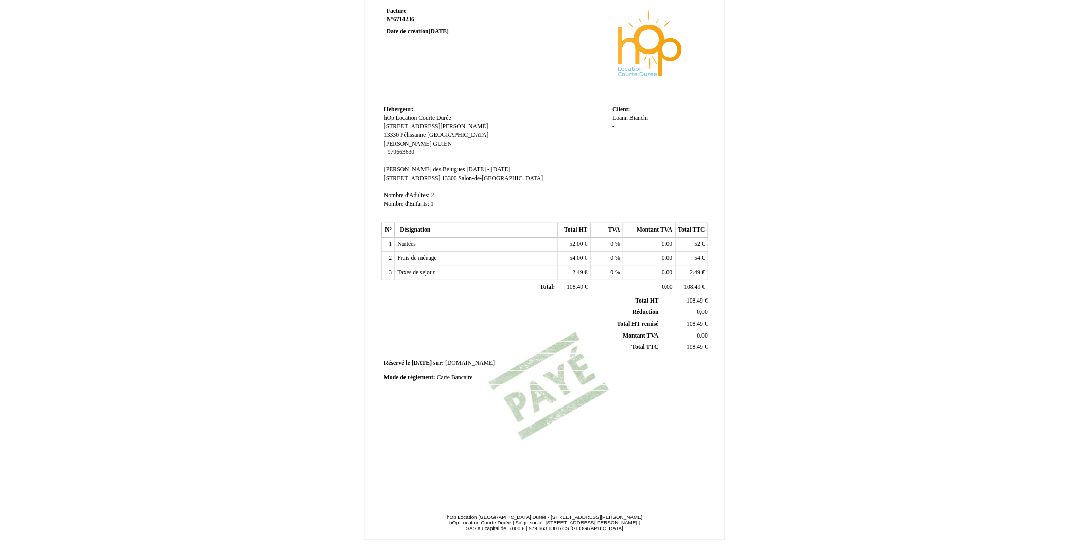
scroll to position [74, 0]
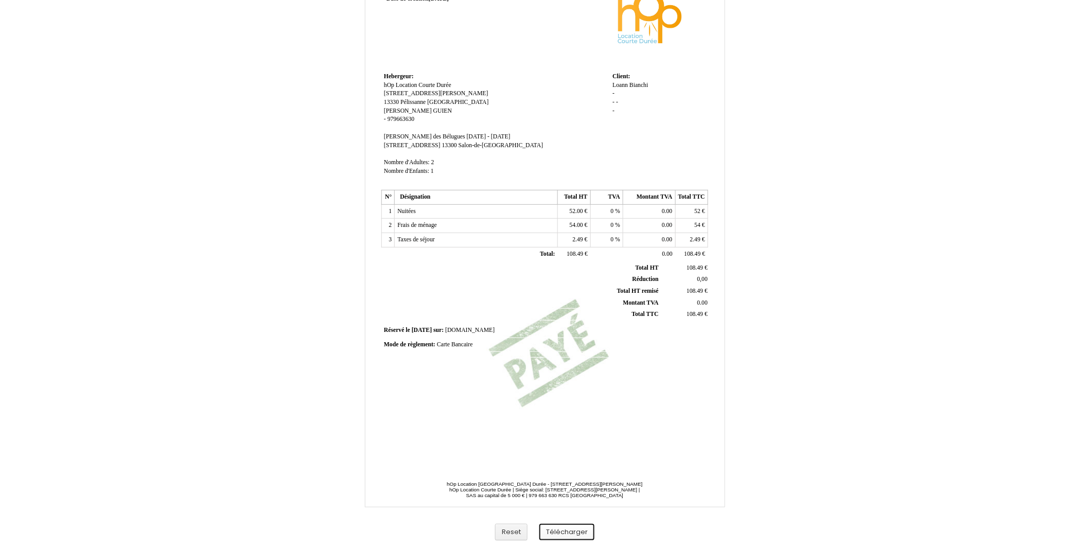
click at [569, 531] on button "Télécharger" at bounding box center [566, 532] width 55 height 17
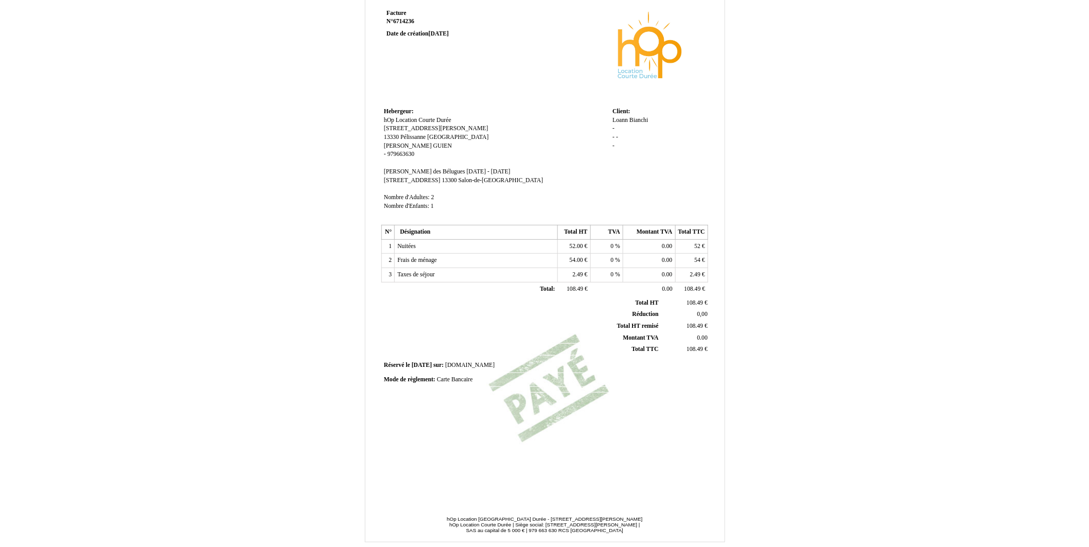
scroll to position [74, 0]
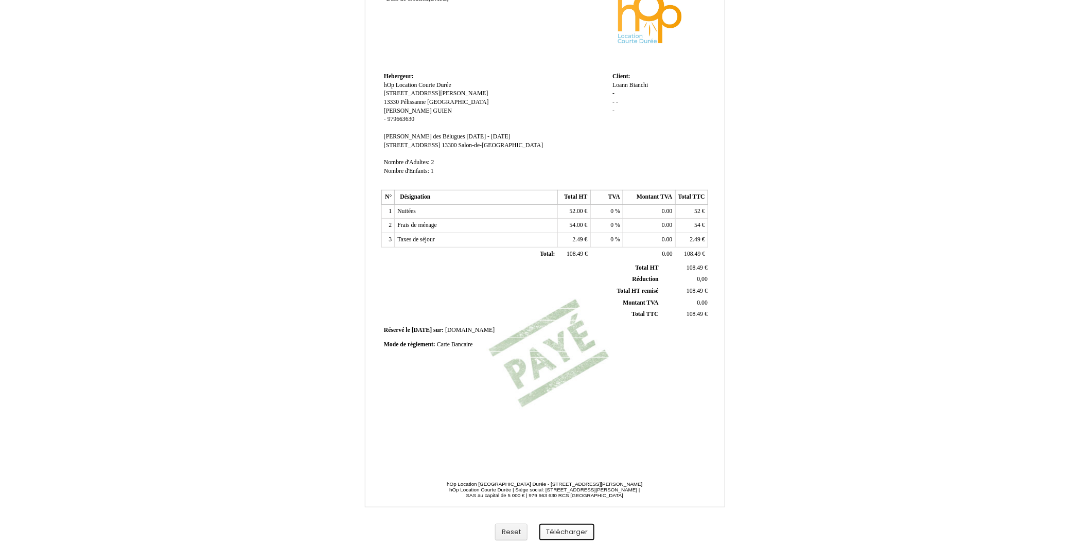
click at [570, 531] on button "Télécharger" at bounding box center [566, 532] width 55 height 17
click at [571, 531] on button "Télécharger" at bounding box center [566, 532] width 55 height 17
click at [562, 525] on button "Télécharger" at bounding box center [566, 532] width 55 height 17
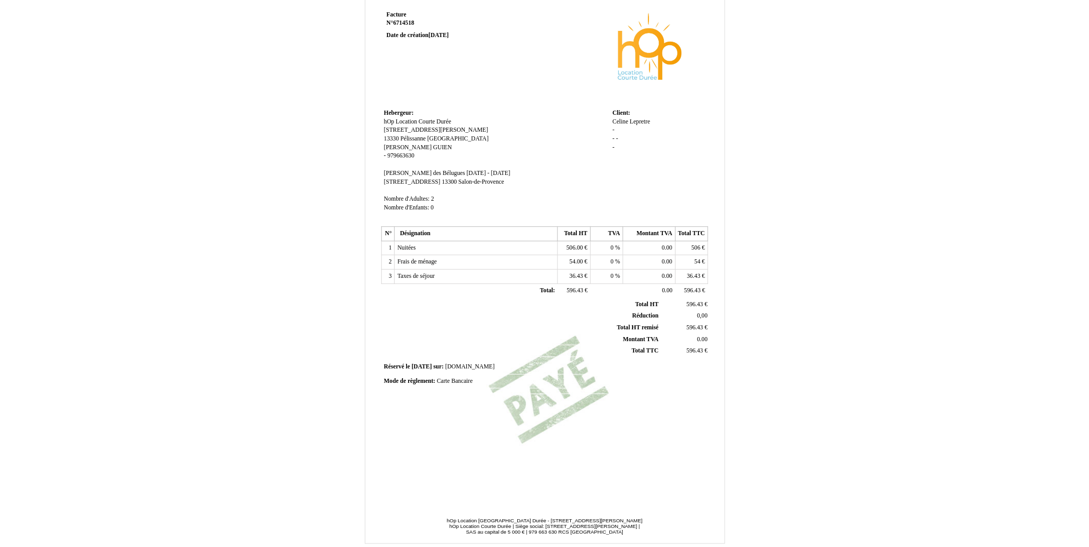
scroll to position [74, 0]
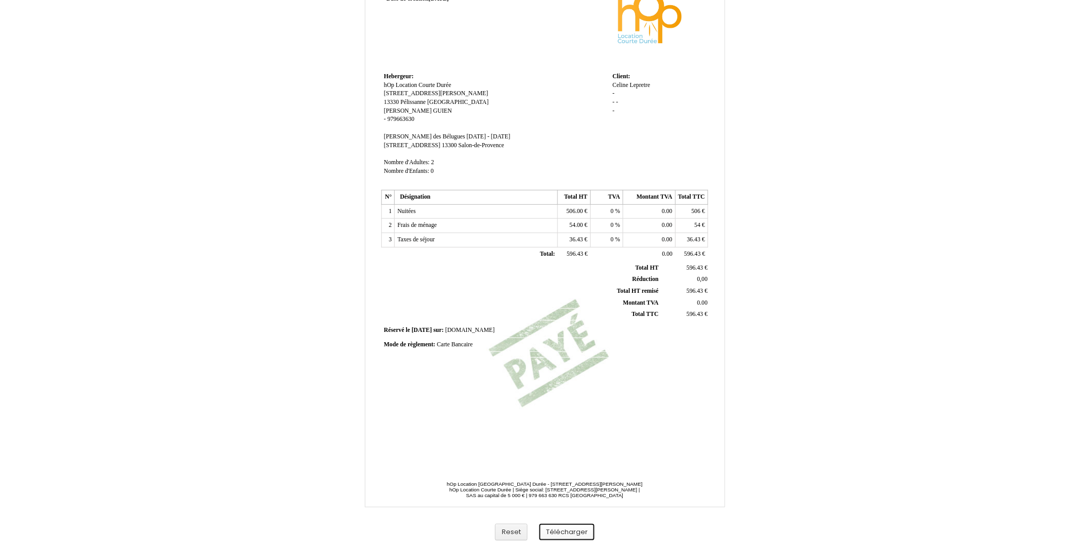
click at [574, 533] on button "Télécharger" at bounding box center [566, 532] width 55 height 17
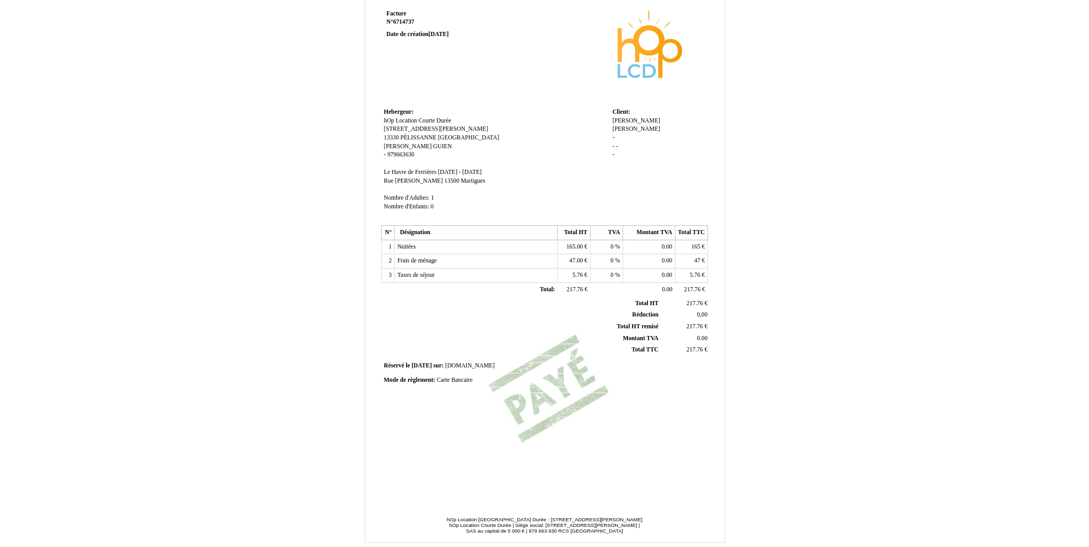
scroll to position [74, 0]
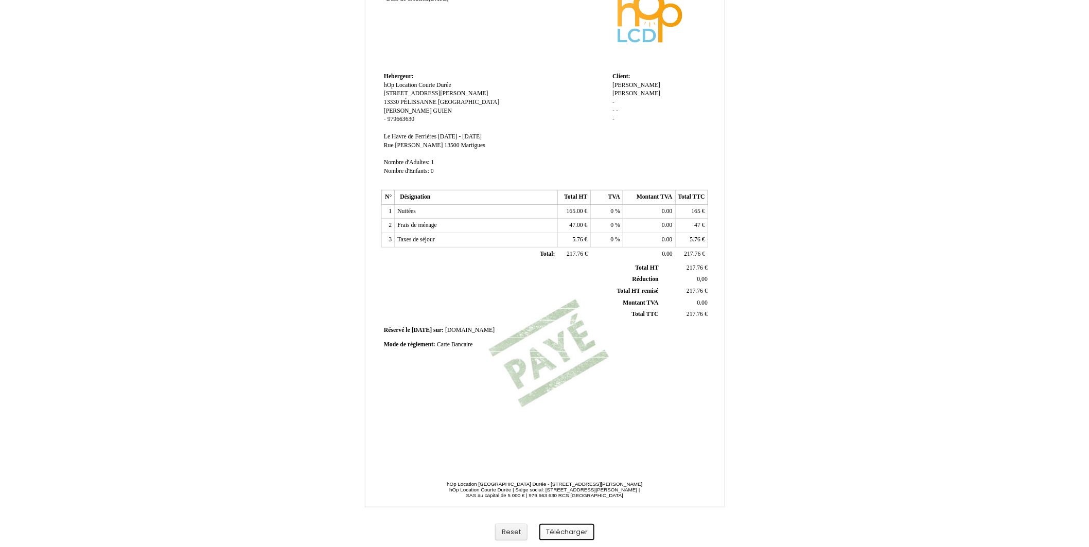
click at [569, 533] on button "Télécharger" at bounding box center [566, 532] width 55 height 17
